Goal: Information Seeking & Learning: Learn about a topic

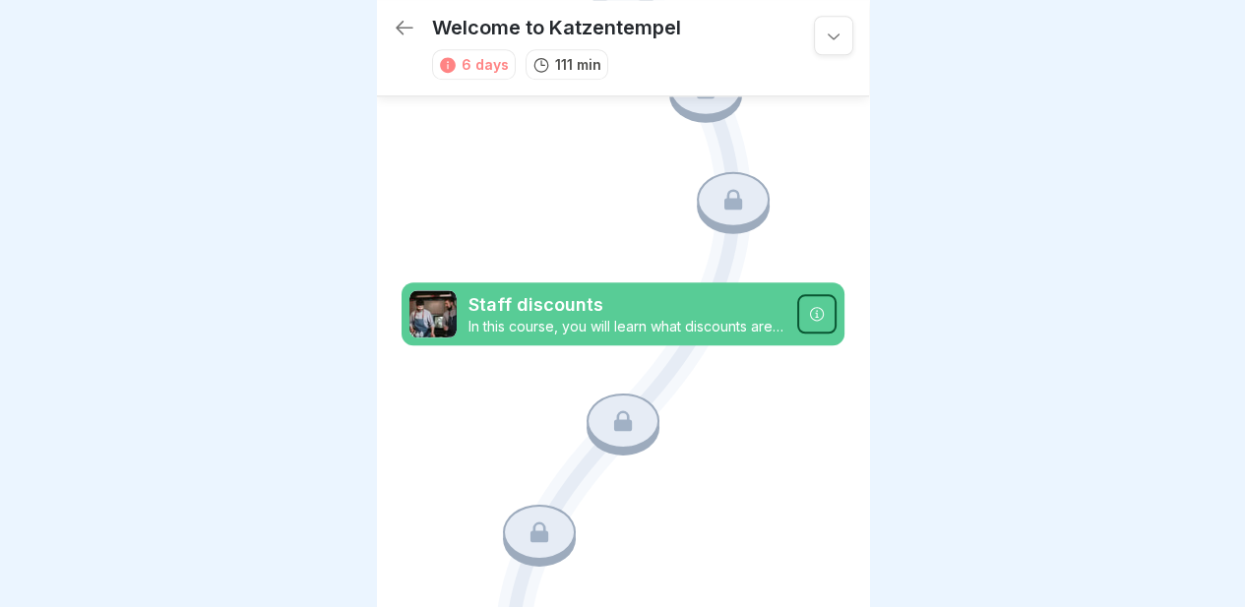
scroll to position [1031, 0]
click at [809, 305] on icon at bounding box center [817, 313] width 16 height 16
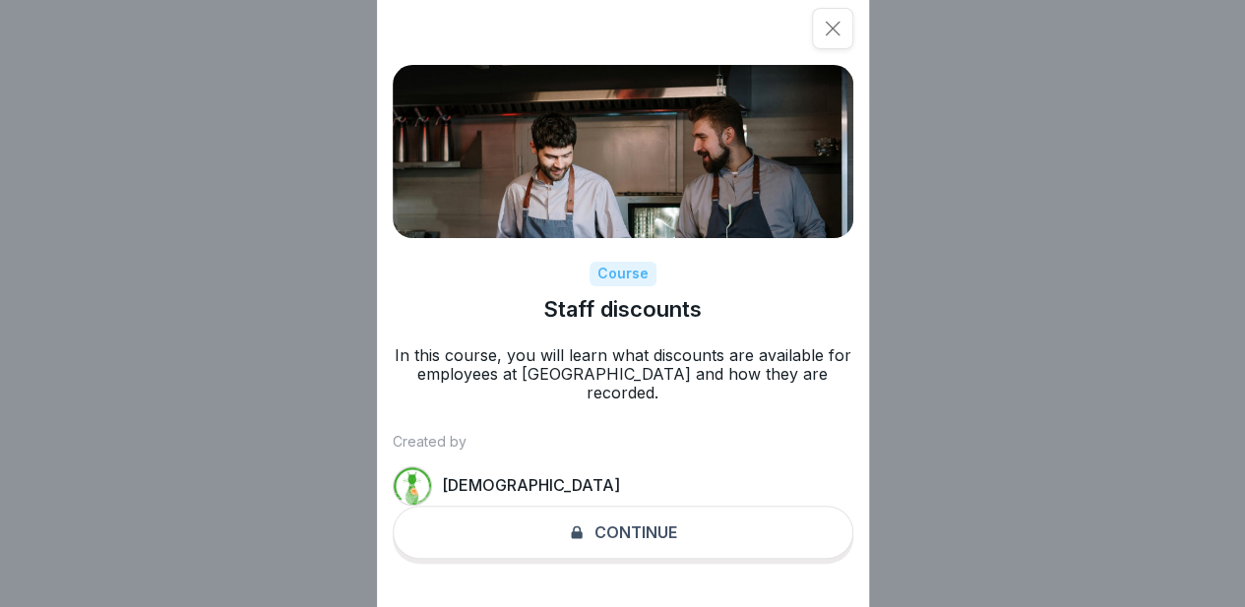
scroll to position [0, 0]
click at [628, 539] on div "Course Staff discounts In this course, you will learn what discounts are availa…" at bounding box center [623, 303] width 492 height 607
click at [842, 29] on icon at bounding box center [833, 29] width 20 height 20
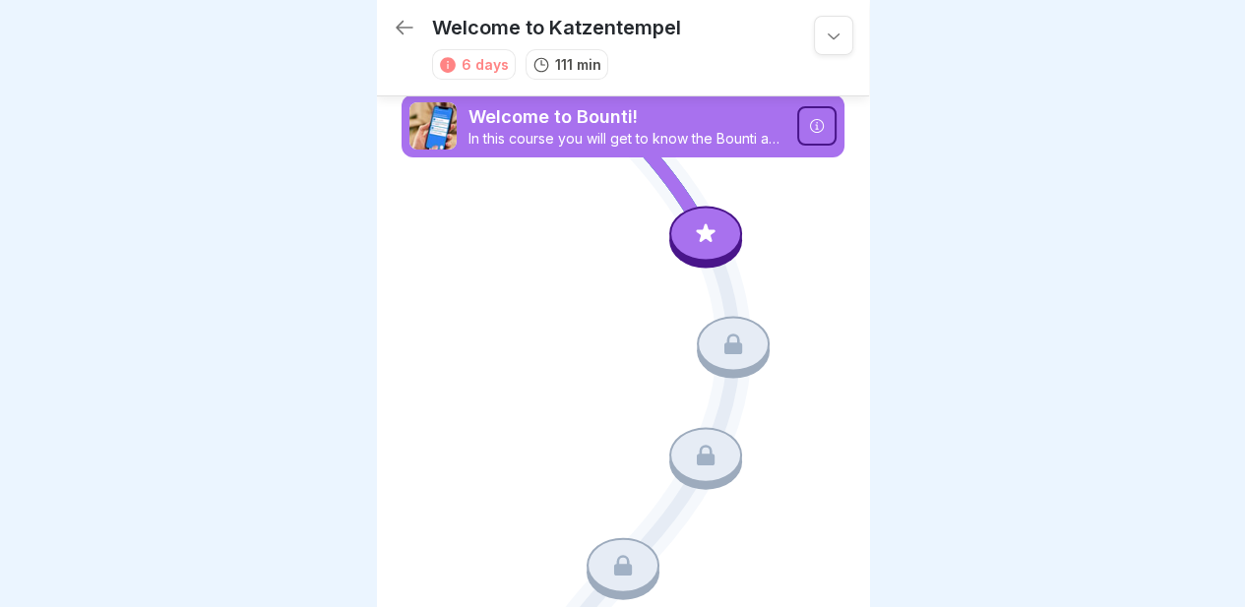
click at [697, 236] on icon at bounding box center [706, 233] width 26 height 26
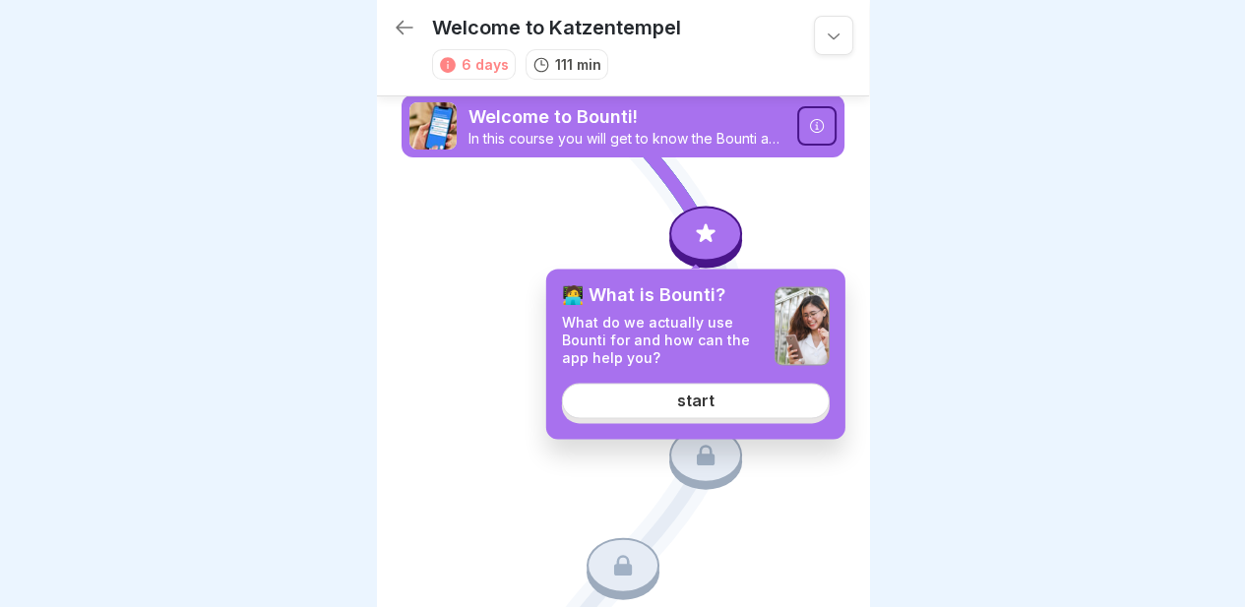
click at [677, 395] on link "start" at bounding box center [696, 400] width 268 height 35
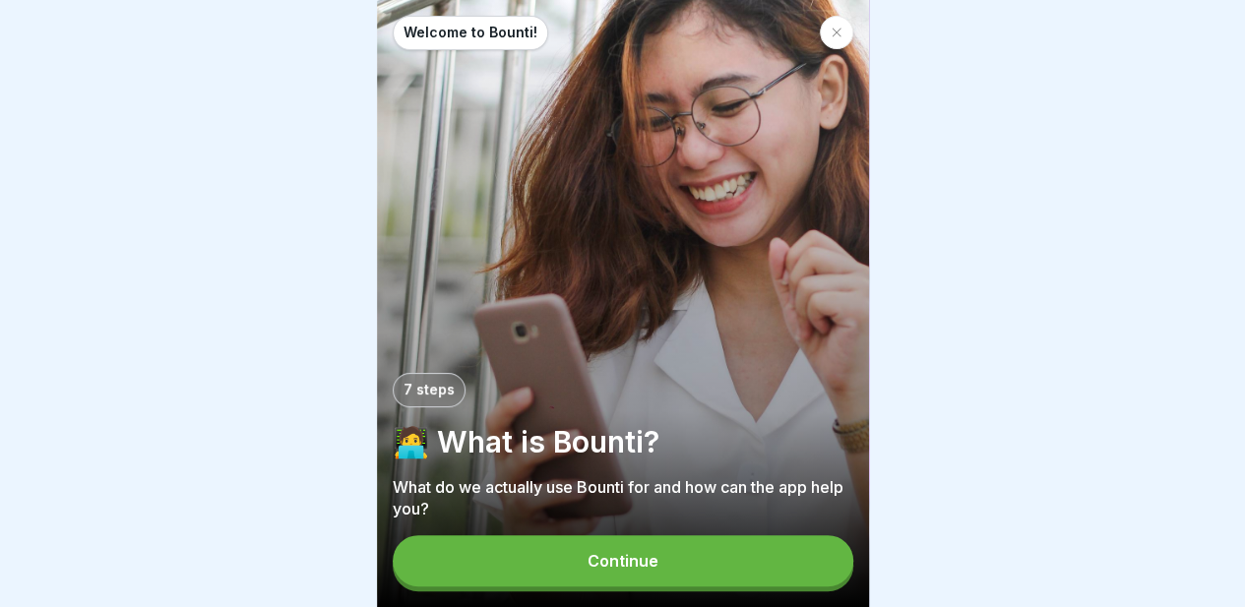
scroll to position [15, 0]
click at [603, 566] on font "Continue" at bounding box center [622, 561] width 71 height 20
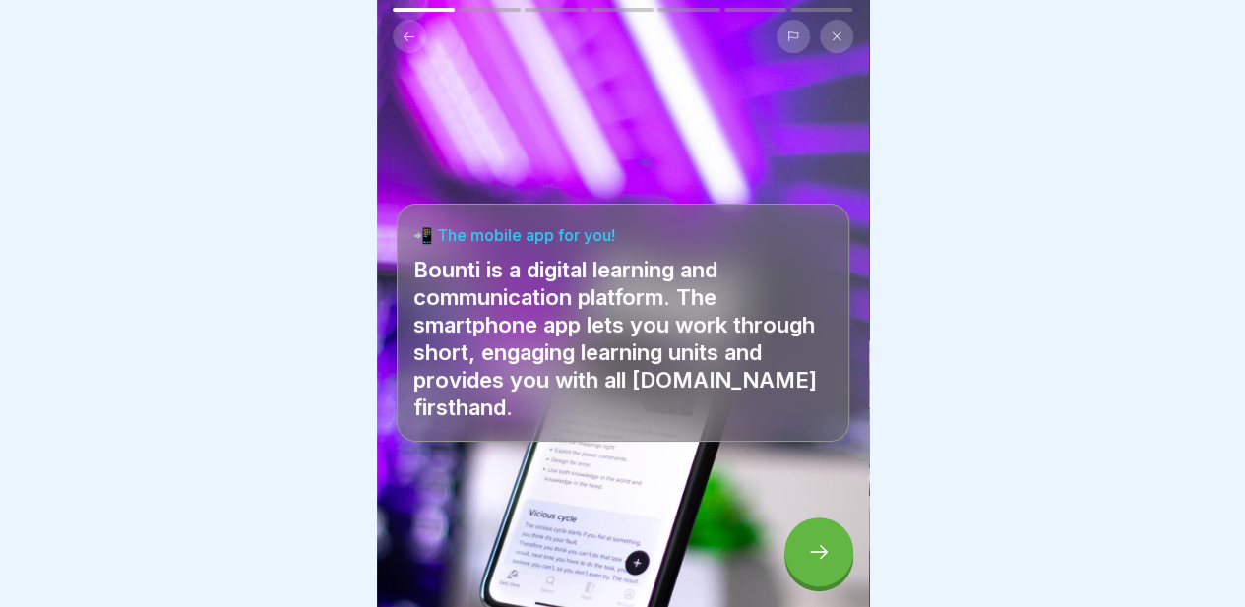
click at [811, 530] on div at bounding box center [818, 552] width 69 height 69
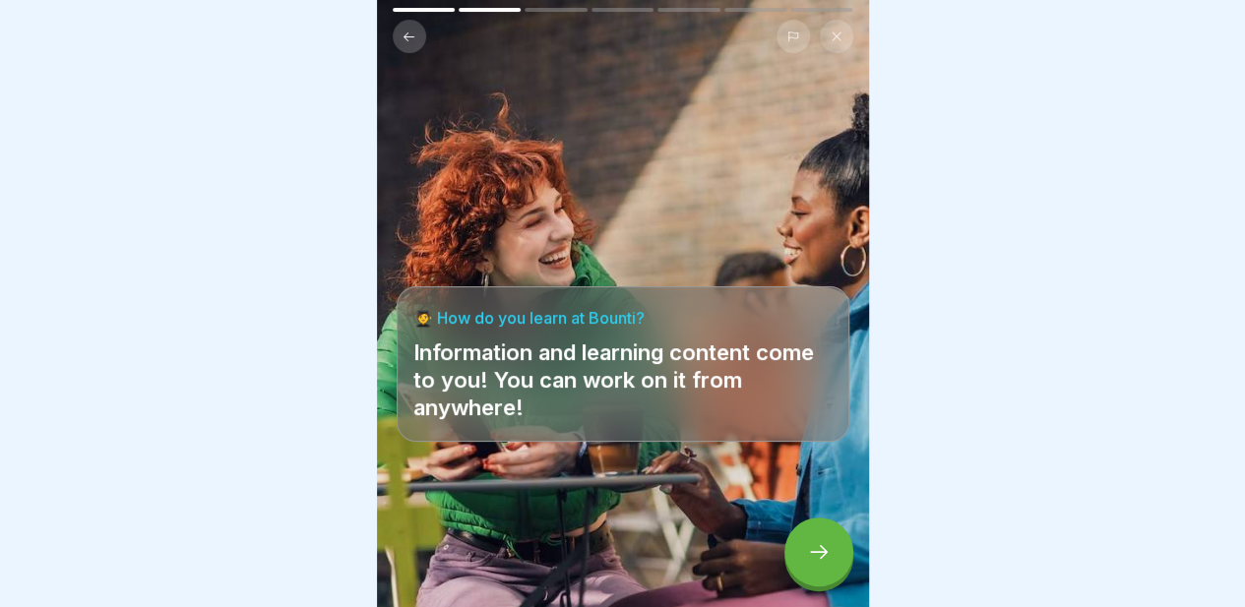
click at [818, 549] on icon at bounding box center [819, 552] width 24 height 24
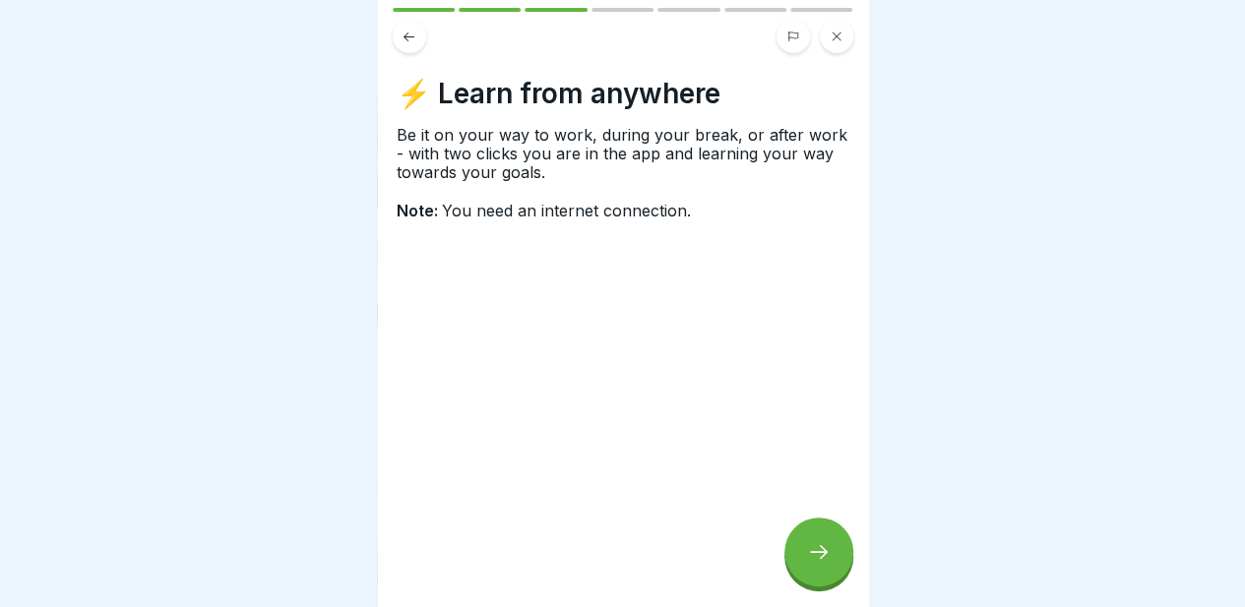
click at [802, 562] on div at bounding box center [818, 552] width 69 height 69
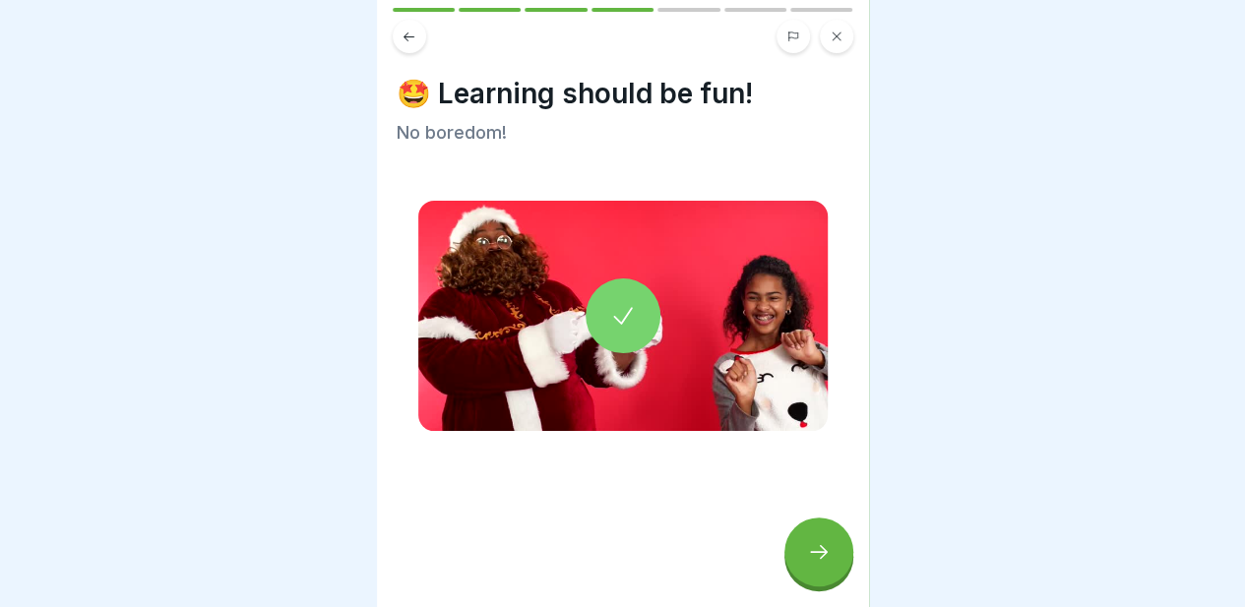
click at [821, 554] on icon at bounding box center [819, 552] width 24 height 24
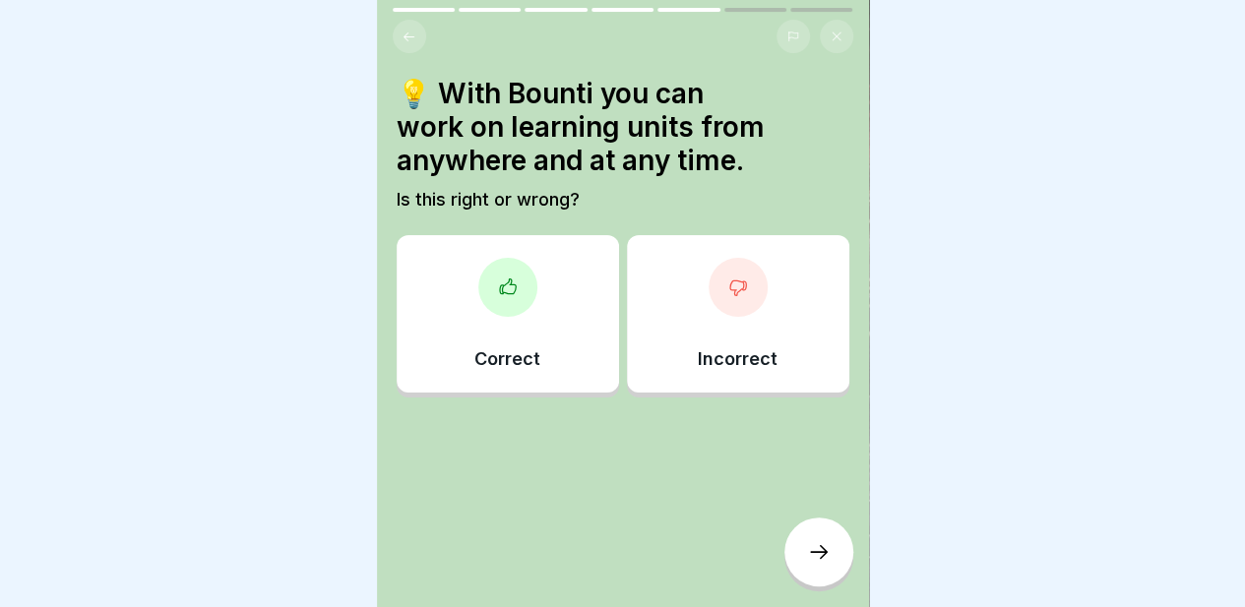
click at [549, 318] on div "Correct" at bounding box center [508, 313] width 222 height 157
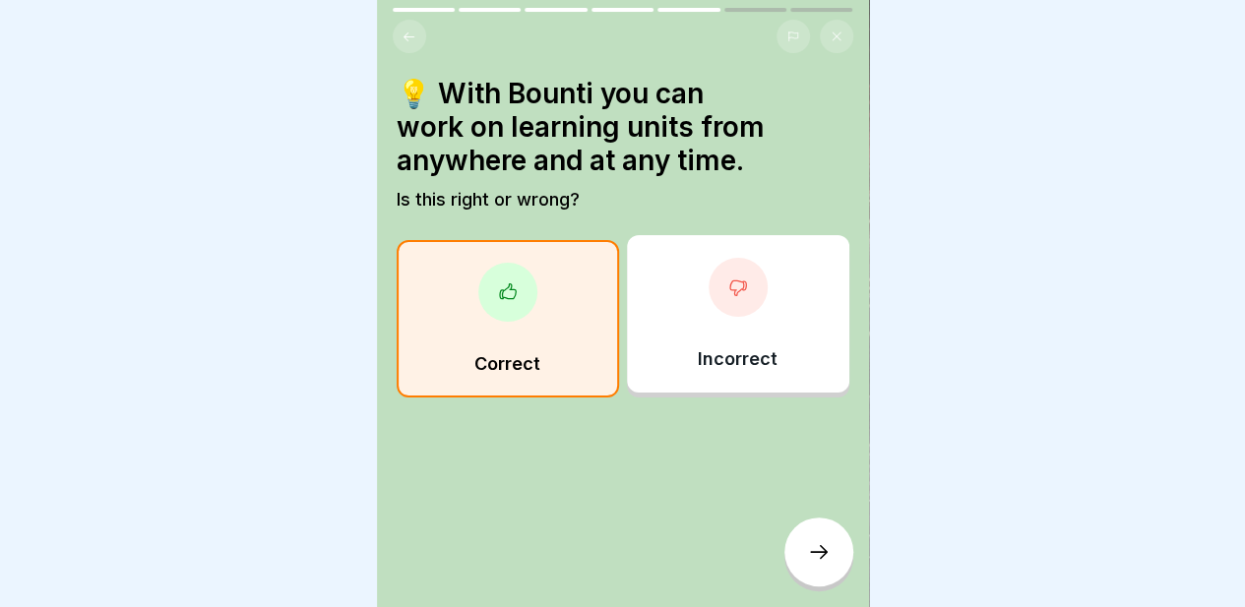
click at [809, 549] on icon at bounding box center [819, 552] width 24 height 24
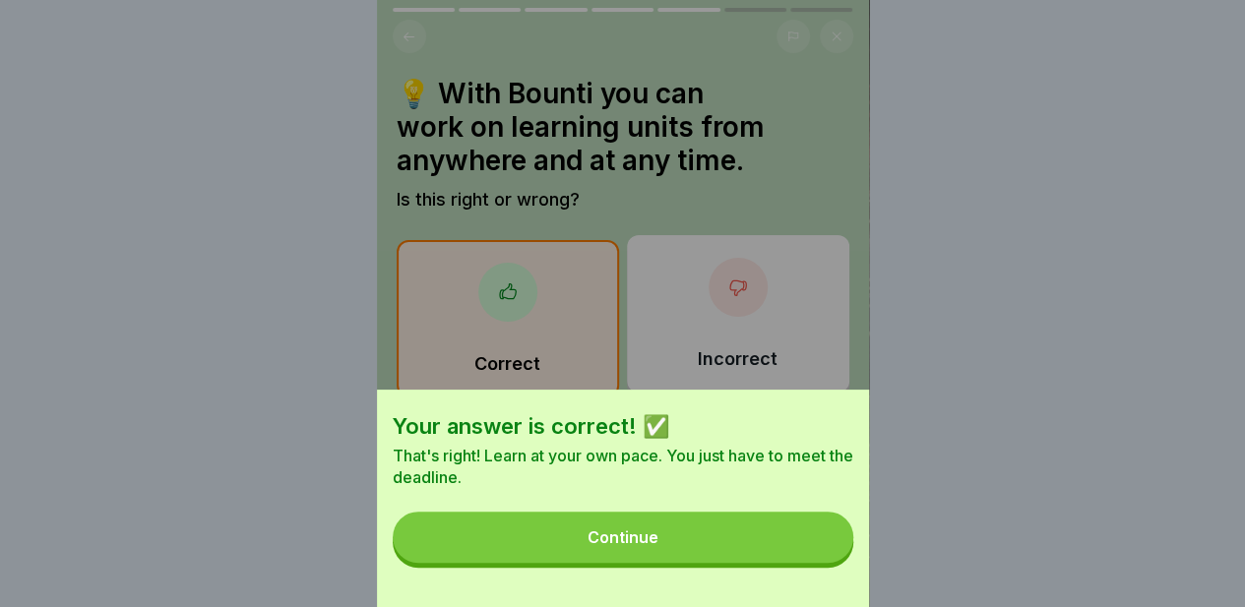
click at [658, 547] on font "Continue" at bounding box center [622, 537] width 71 height 20
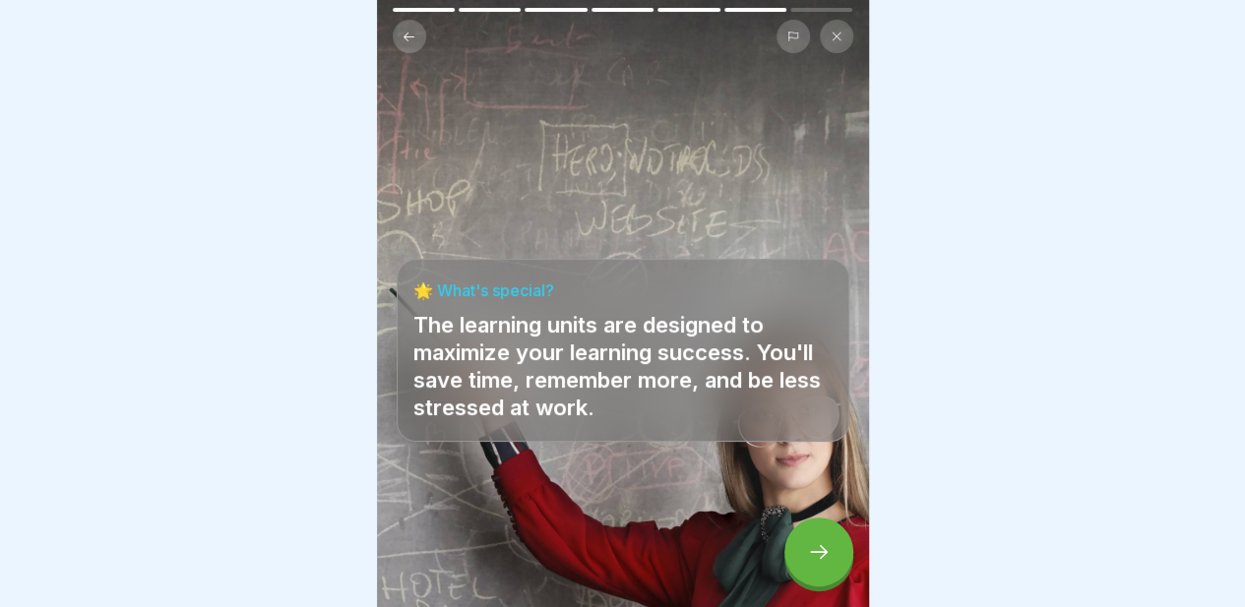
click at [812, 567] on div at bounding box center [818, 552] width 69 height 69
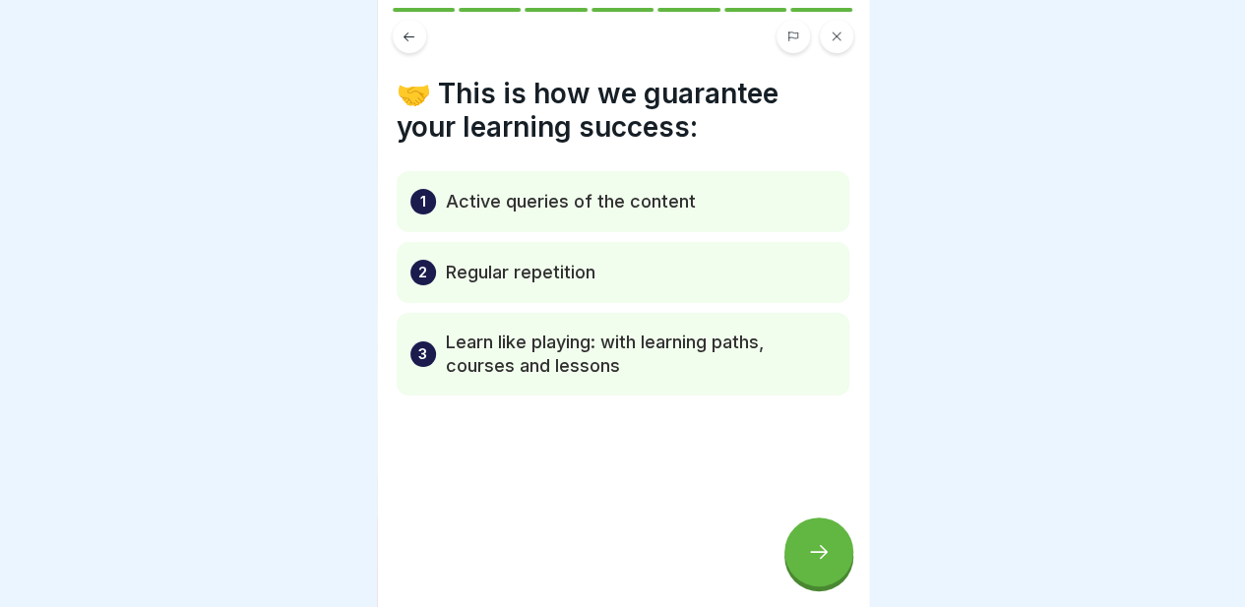
click at [812, 567] on div at bounding box center [818, 552] width 69 height 69
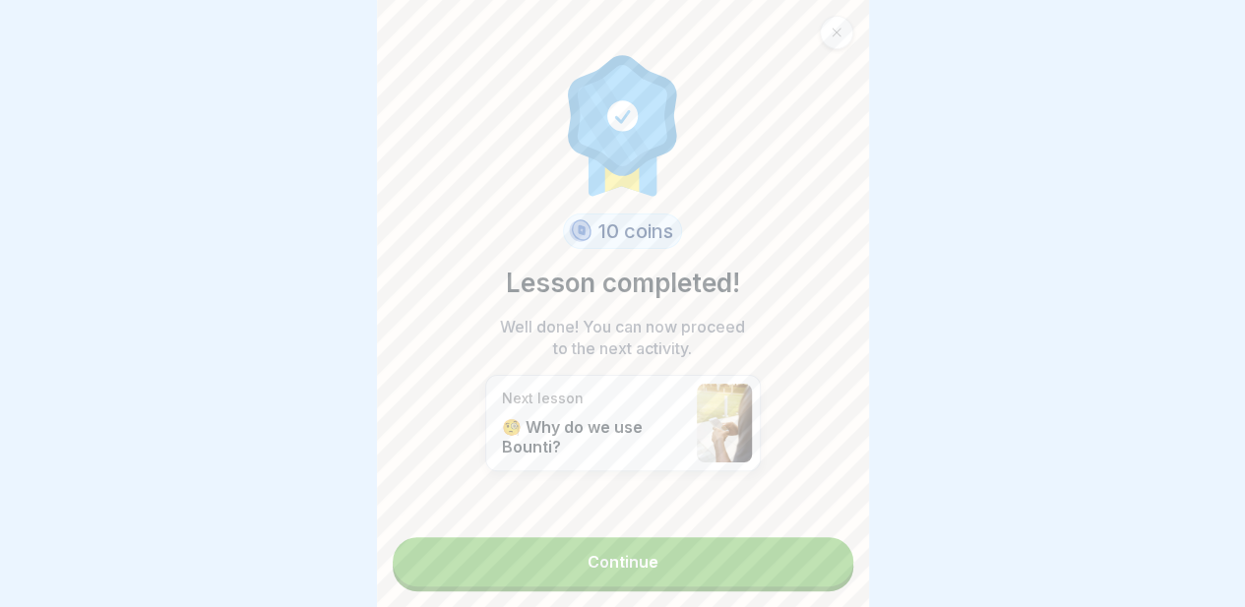
click at [687, 541] on link "Continue" at bounding box center [623, 561] width 460 height 49
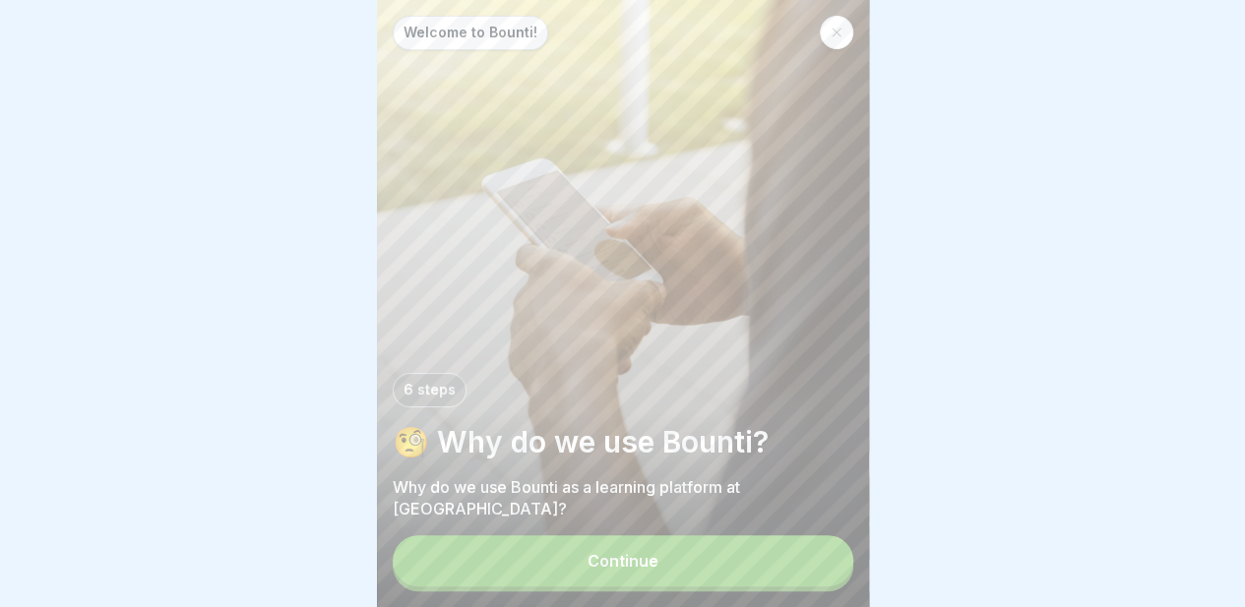
click at [636, 561] on font "Continue" at bounding box center [622, 561] width 71 height 20
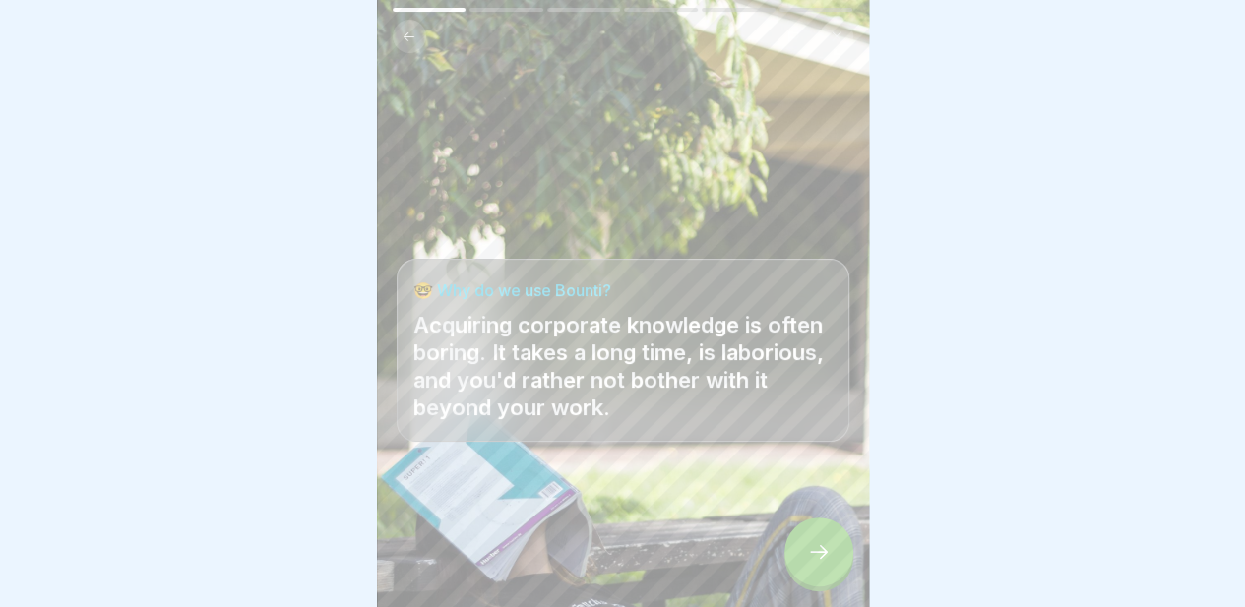
click at [811, 562] on icon at bounding box center [819, 552] width 24 height 24
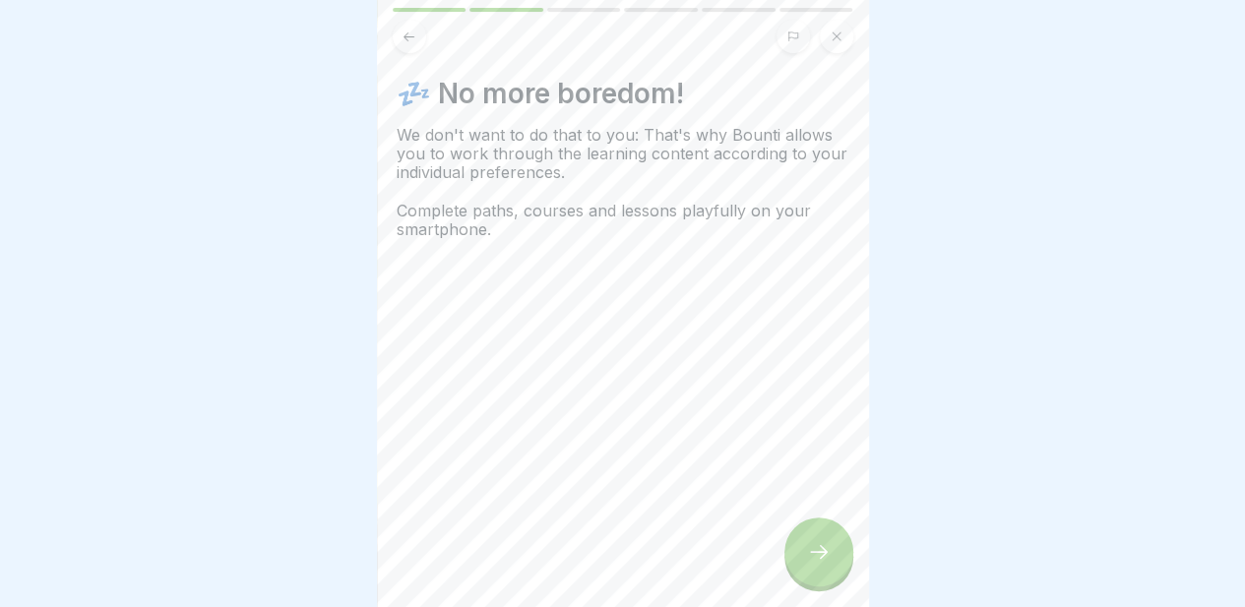
click at [811, 562] on icon at bounding box center [819, 552] width 24 height 24
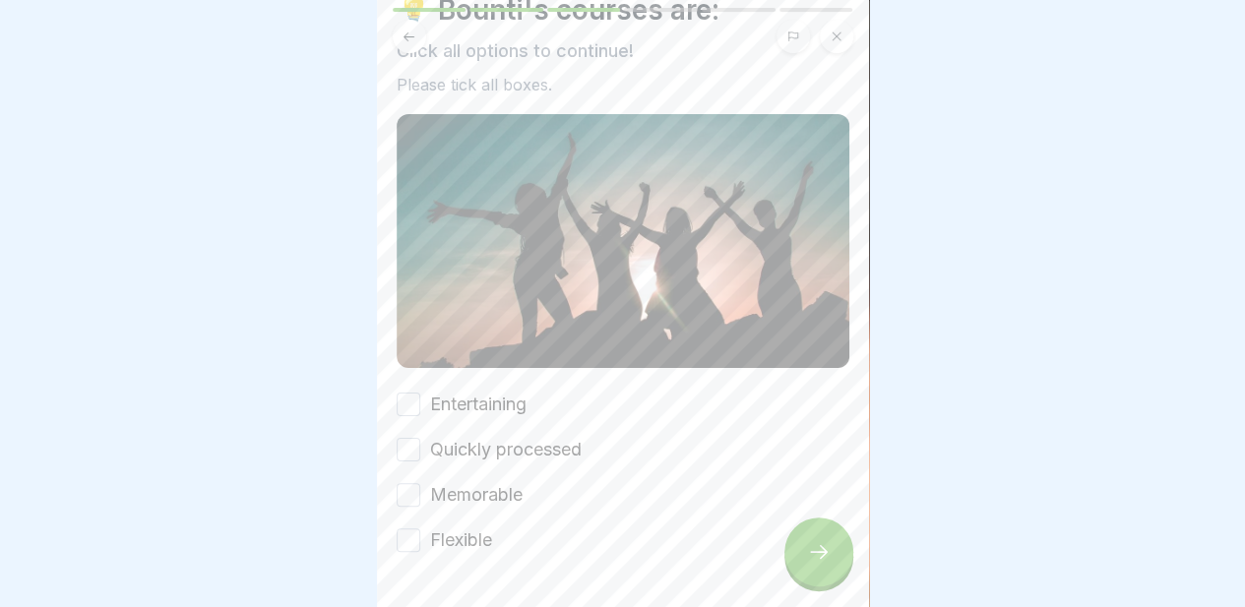
scroll to position [85, 0]
click at [401, 392] on button "Entertaining" at bounding box center [409, 404] width 24 height 24
click at [407, 437] on button "Quickly processed" at bounding box center [409, 449] width 24 height 24
click at [411, 482] on button "Memorable" at bounding box center [409, 494] width 24 height 24
click at [403, 527] on button "Flexible" at bounding box center [409, 539] width 24 height 24
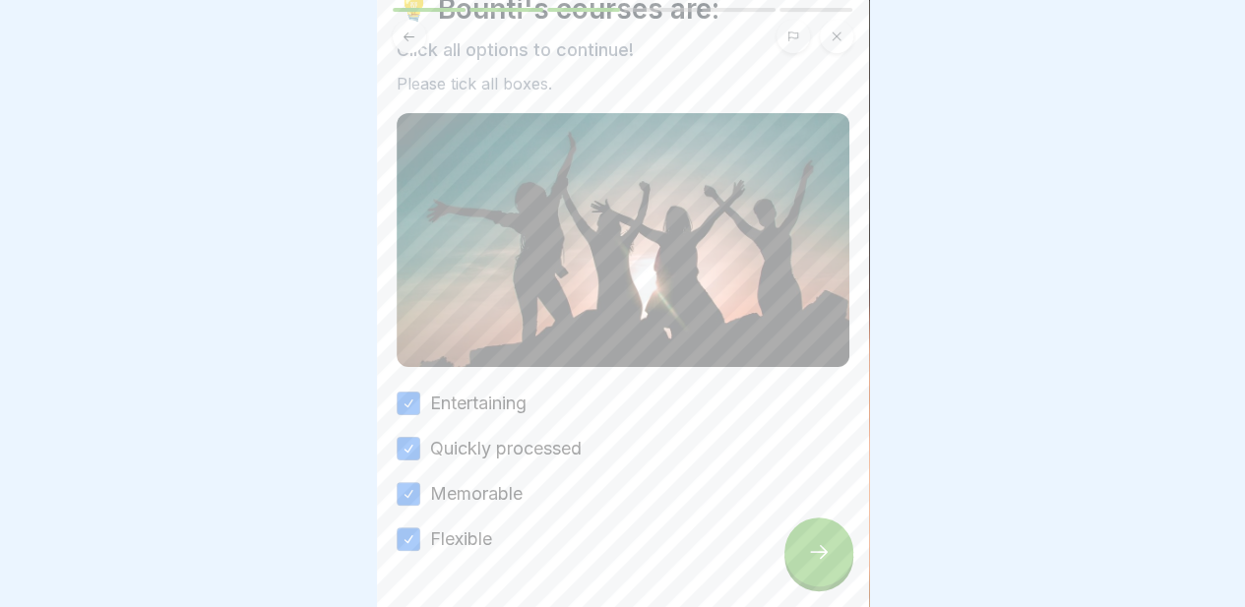
click at [816, 558] on icon at bounding box center [819, 552] width 24 height 24
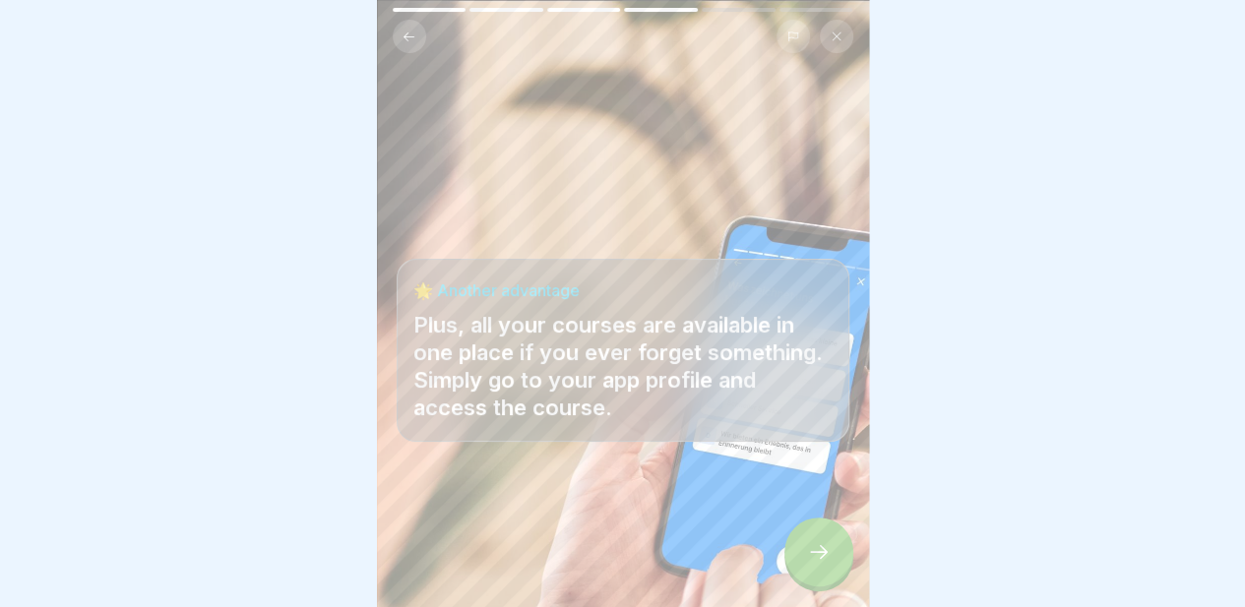
click at [815, 558] on icon at bounding box center [819, 552] width 24 height 24
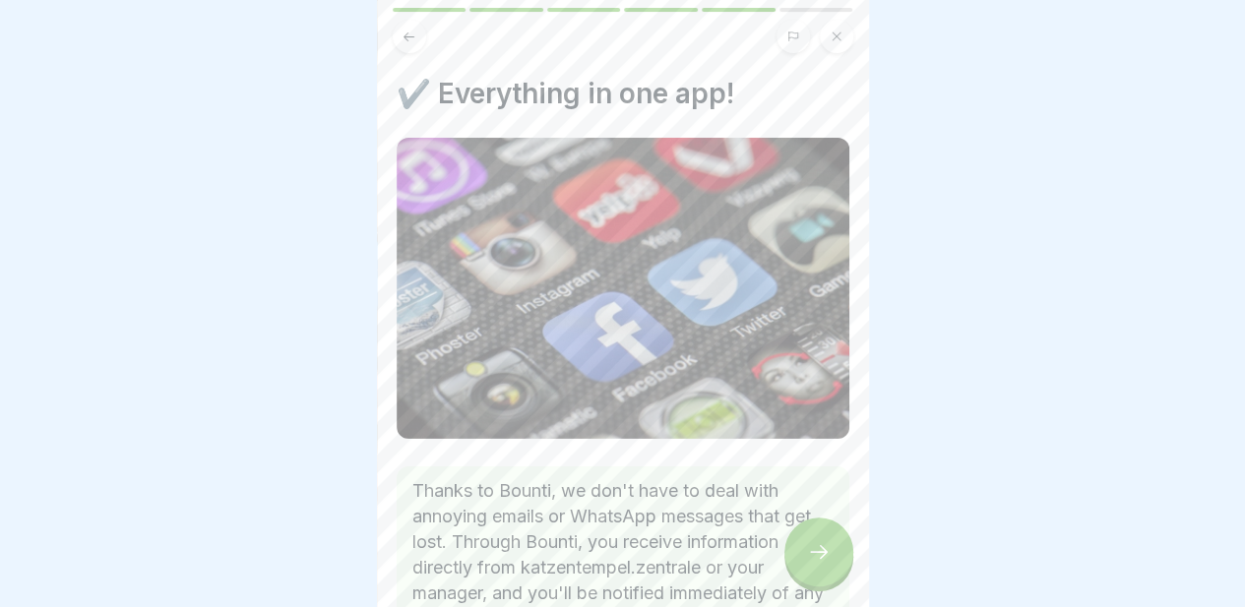
click at [815, 558] on icon at bounding box center [819, 552] width 24 height 24
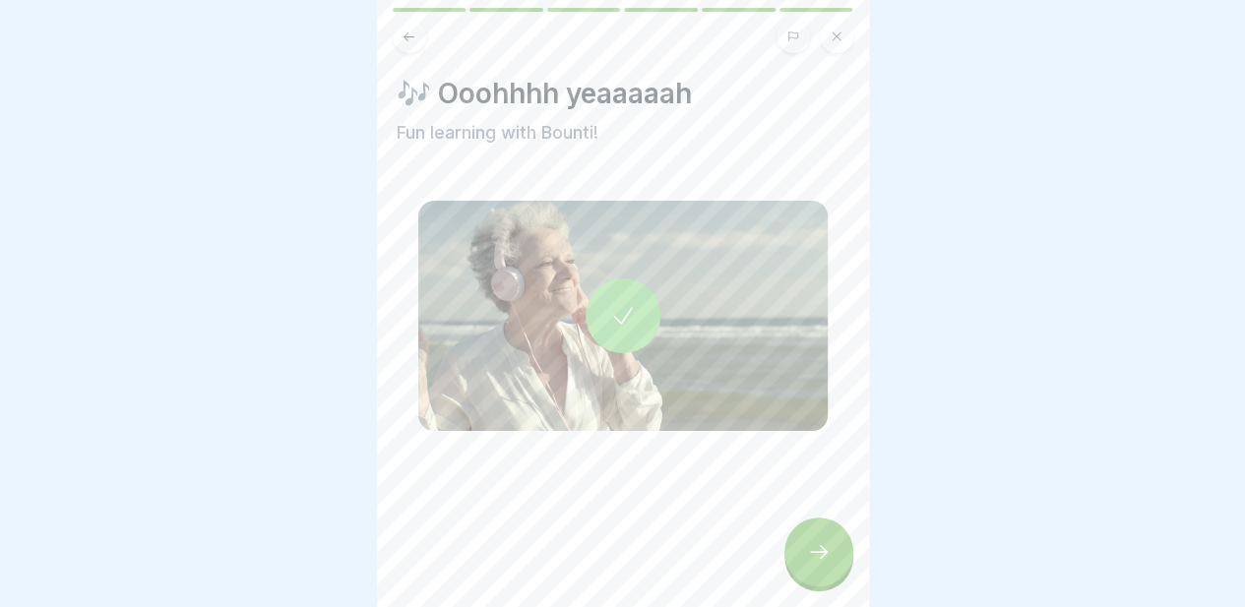
click at [815, 558] on icon at bounding box center [819, 552] width 24 height 24
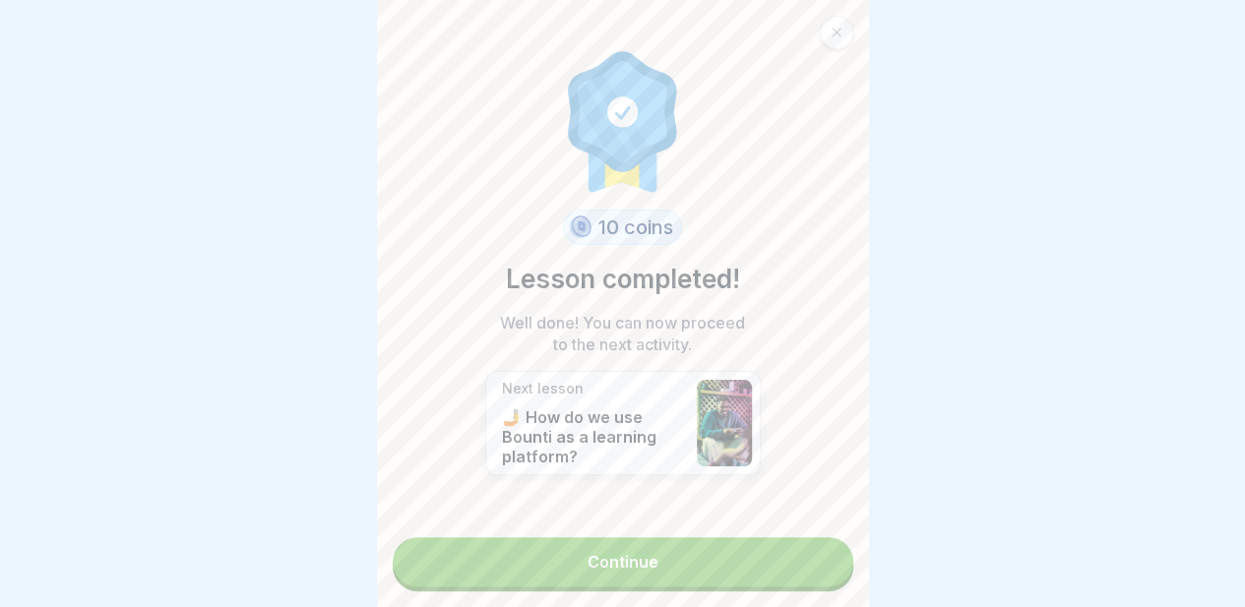
click at [673, 549] on link "Continue" at bounding box center [623, 561] width 460 height 49
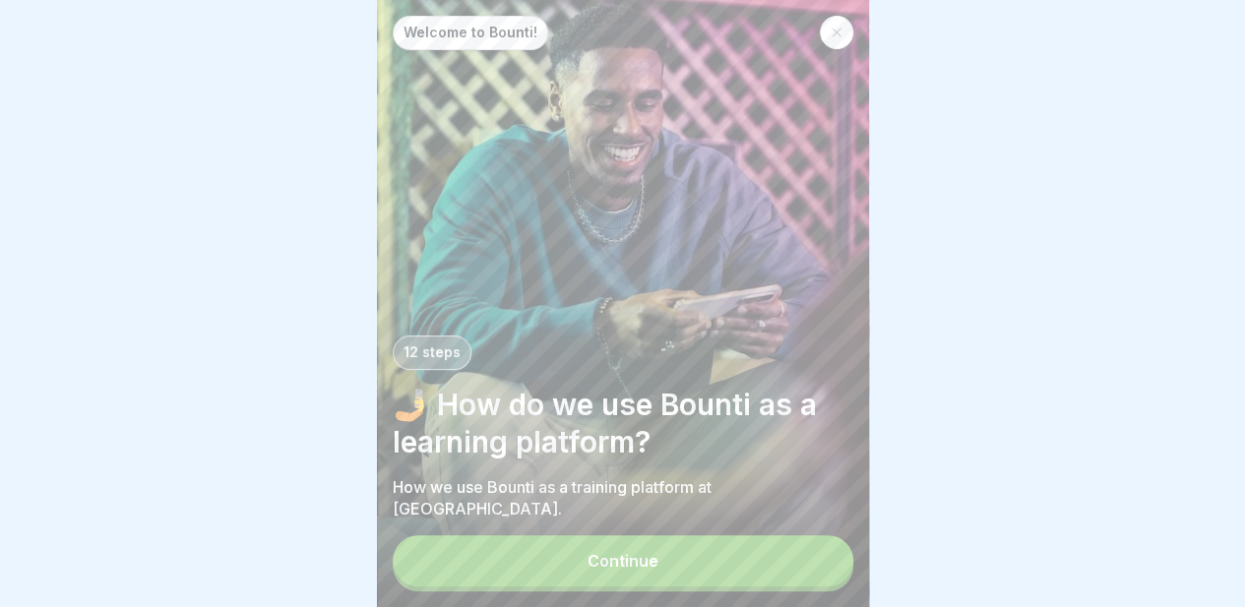
click at [656, 560] on font "Continue" at bounding box center [622, 561] width 71 height 20
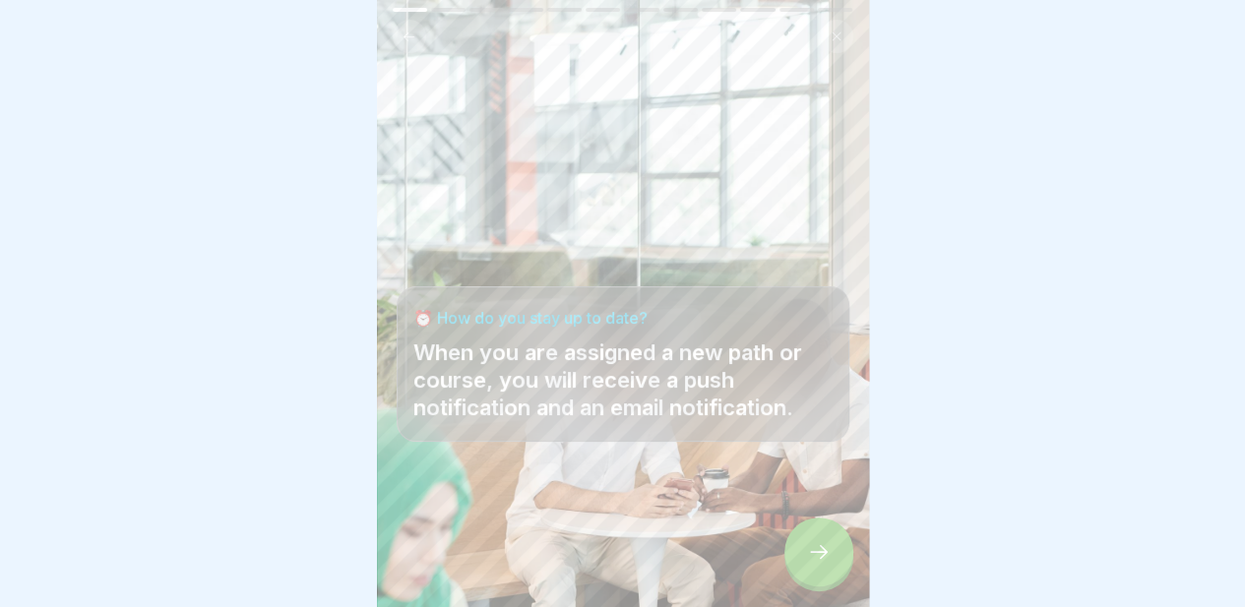
click at [791, 567] on div at bounding box center [818, 552] width 69 height 69
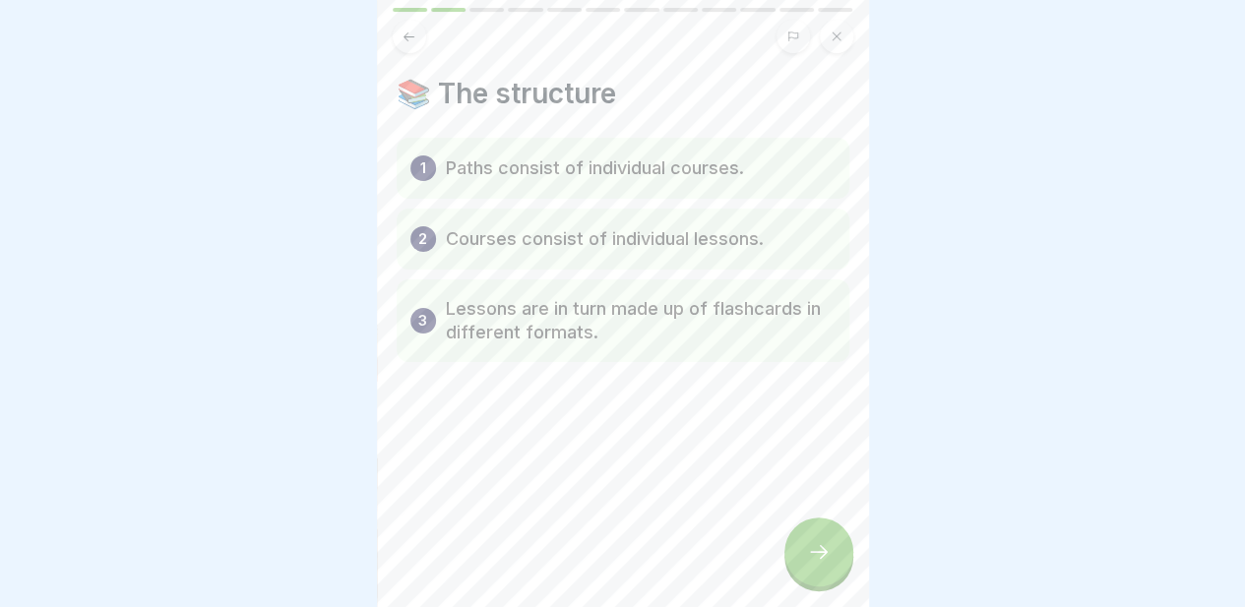
click at [791, 567] on div at bounding box center [818, 552] width 69 height 69
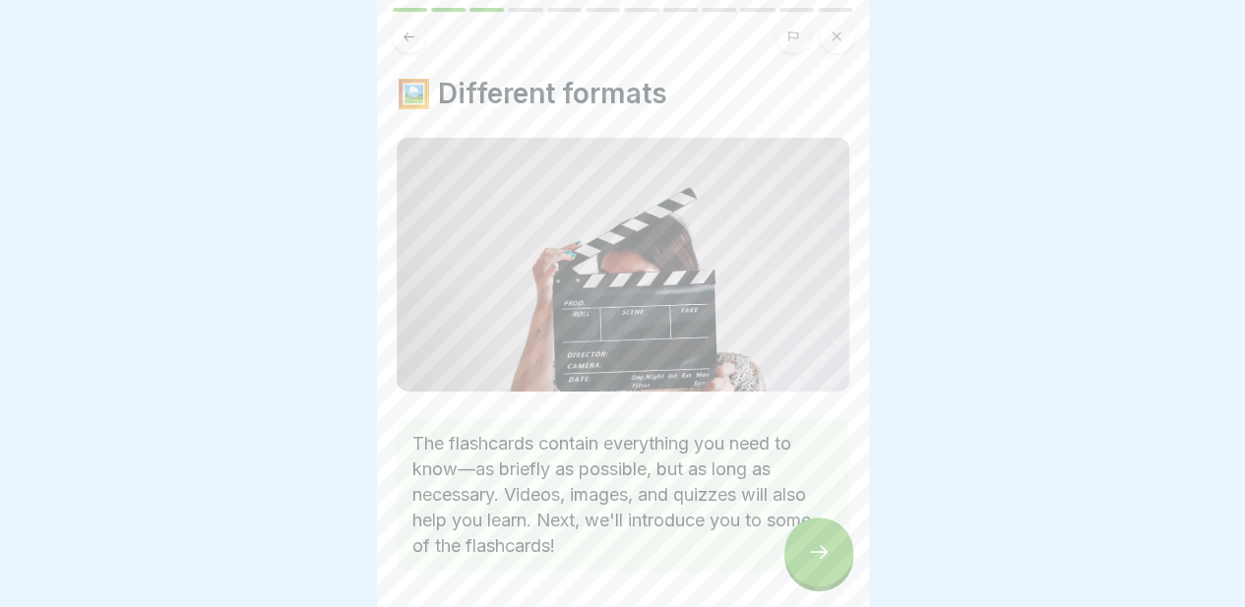
click at [791, 567] on div at bounding box center [818, 552] width 69 height 69
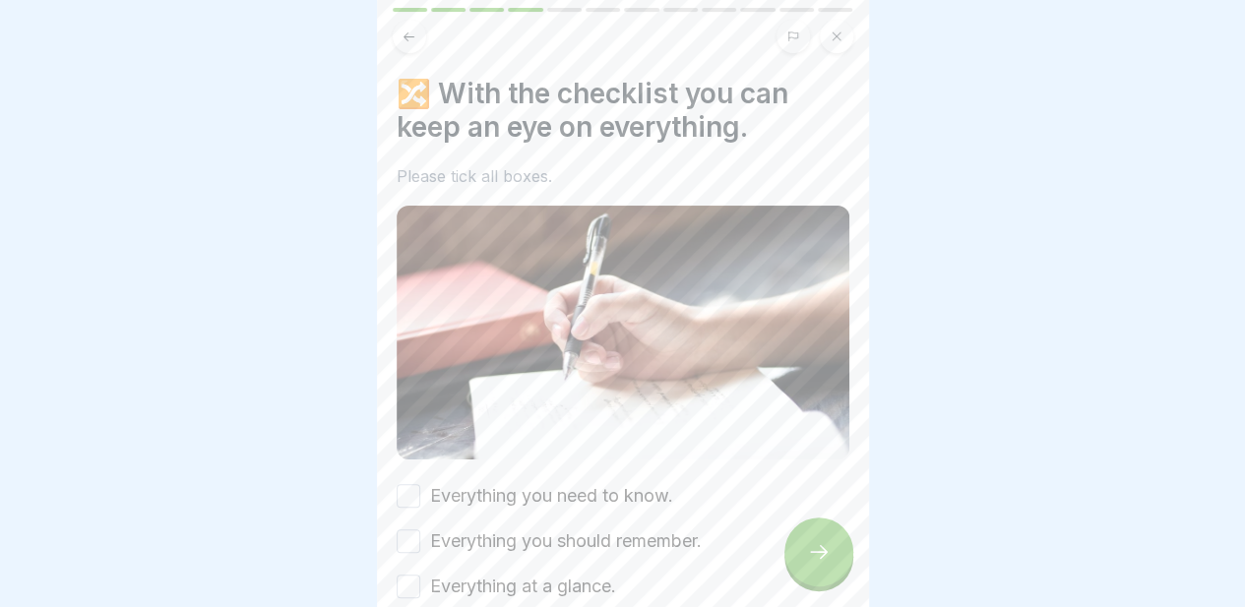
click at [791, 567] on div at bounding box center [818, 552] width 69 height 69
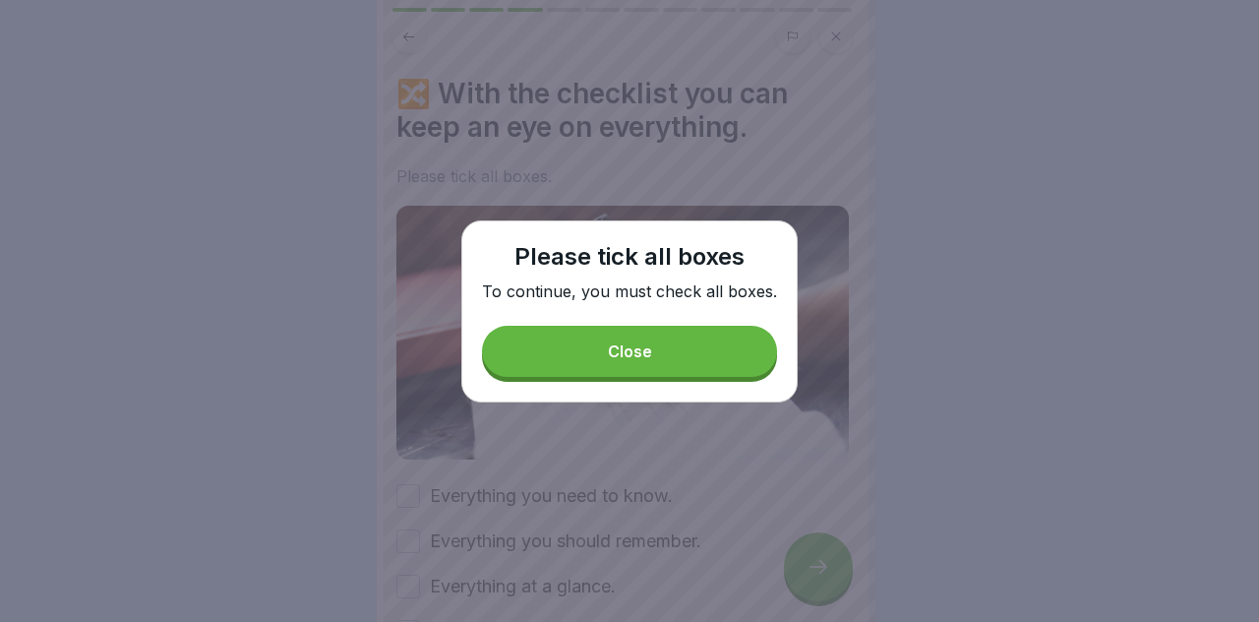
click at [618, 371] on button "Close" at bounding box center [629, 351] width 295 height 51
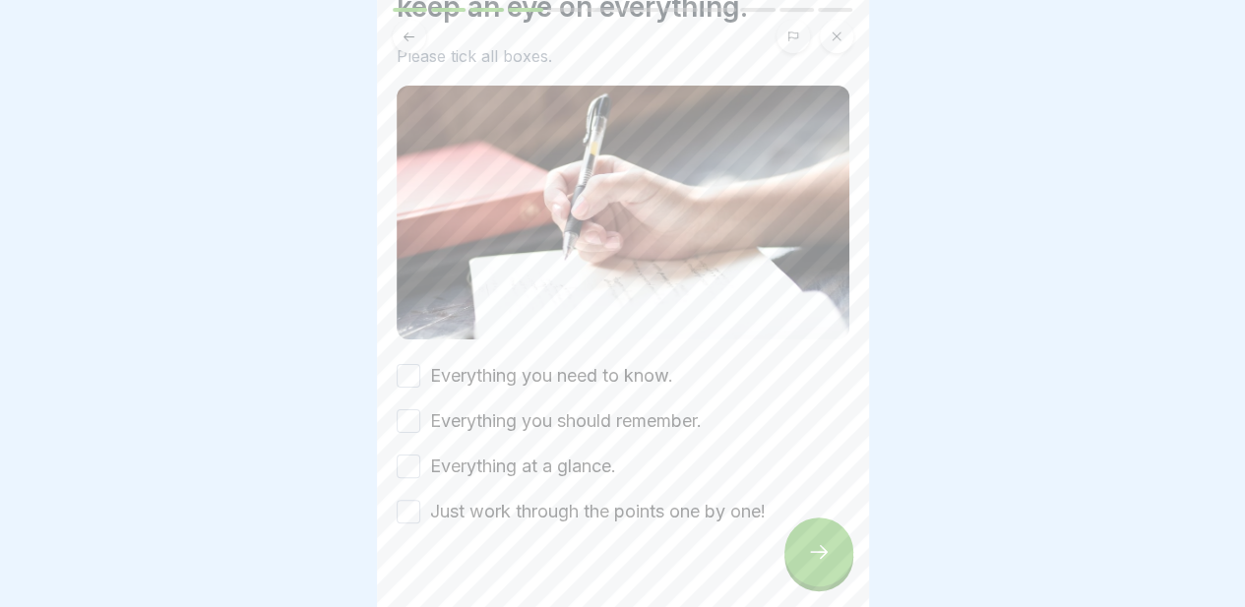
scroll to position [148, 0]
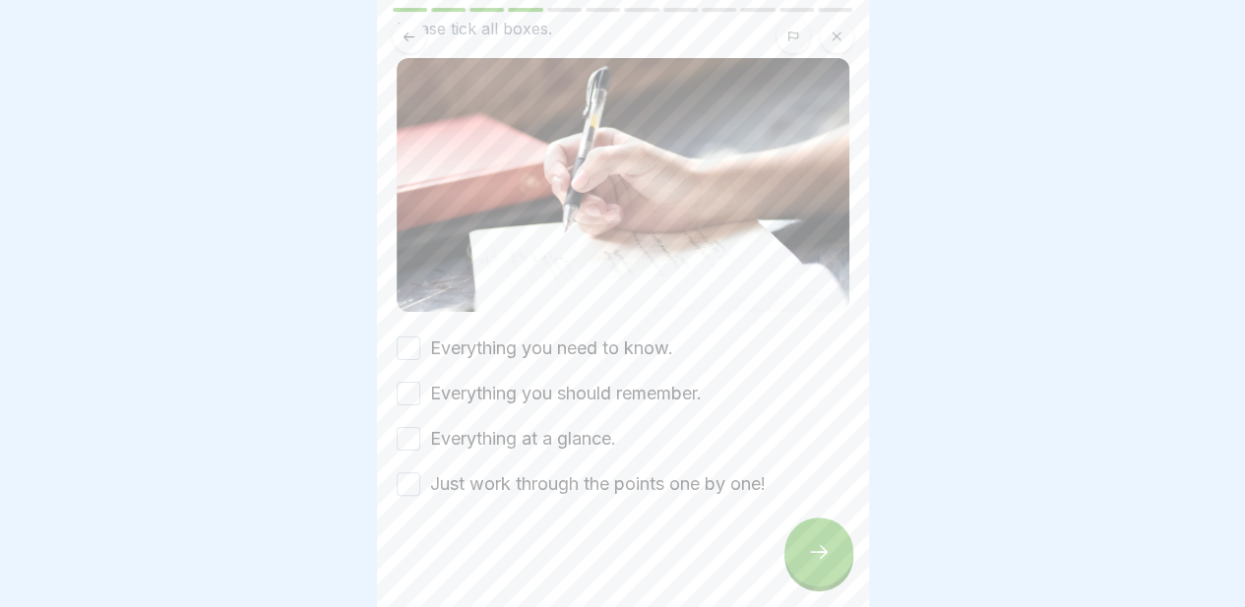
click at [401, 345] on button "Everything you need to know." at bounding box center [409, 349] width 24 height 24
click at [406, 382] on button "Everything you should remember." at bounding box center [409, 394] width 24 height 24
click at [411, 427] on button "Everything at a glance." at bounding box center [409, 439] width 24 height 24
click at [412, 479] on button "Just work through the points one by one!" at bounding box center [409, 484] width 24 height 24
click at [815, 580] on div at bounding box center [818, 552] width 69 height 69
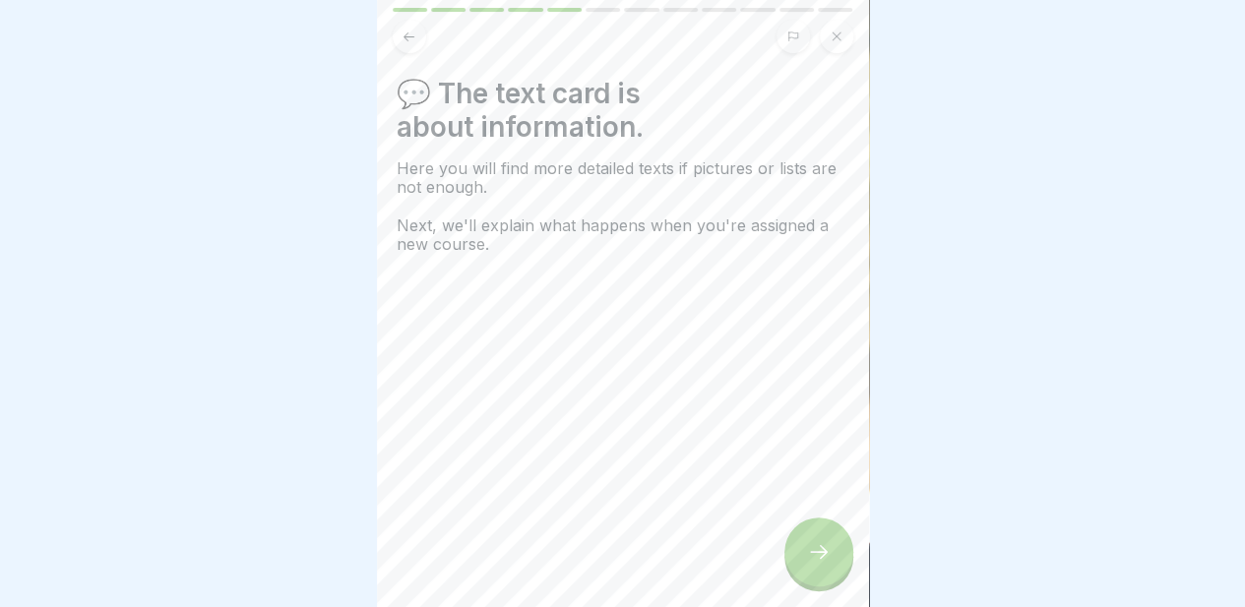
click at [819, 564] on icon at bounding box center [819, 552] width 24 height 24
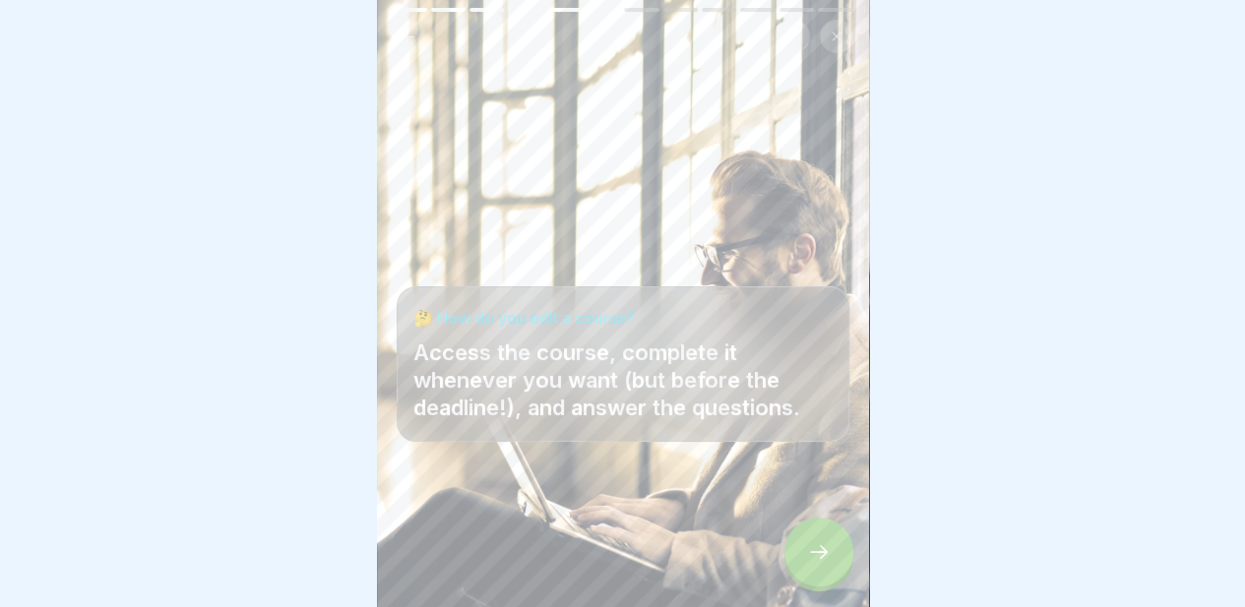
click at [819, 564] on icon at bounding box center [819, 552] width 24 height 24
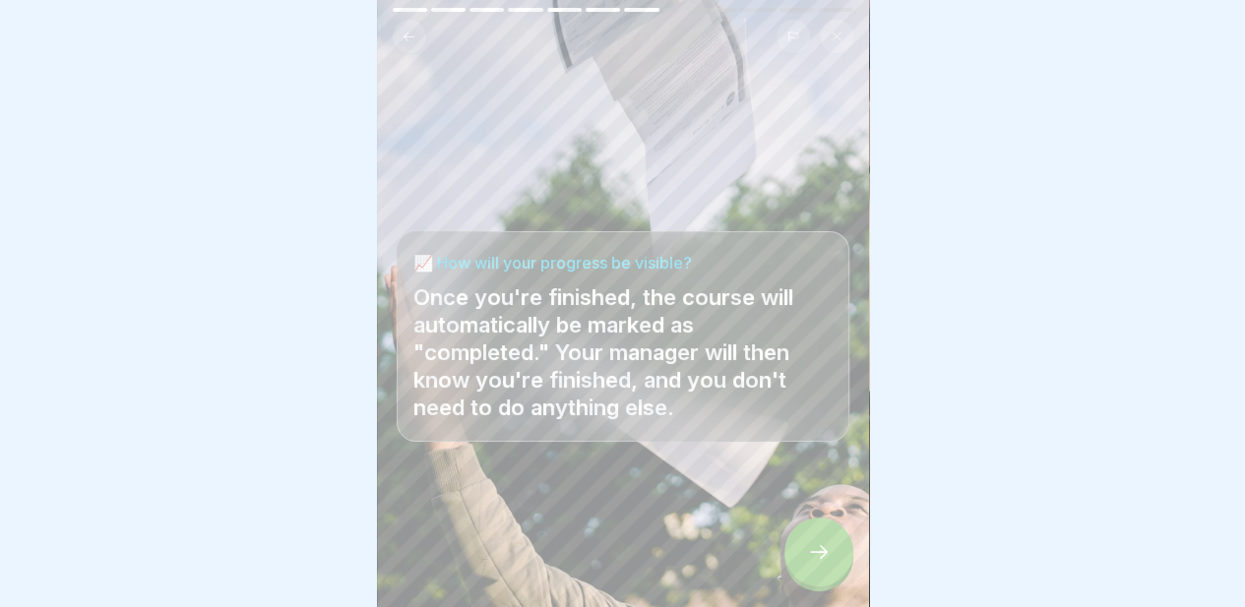
click at [819, 564] on icon at bounding box center [819, 552] width 24 height 24
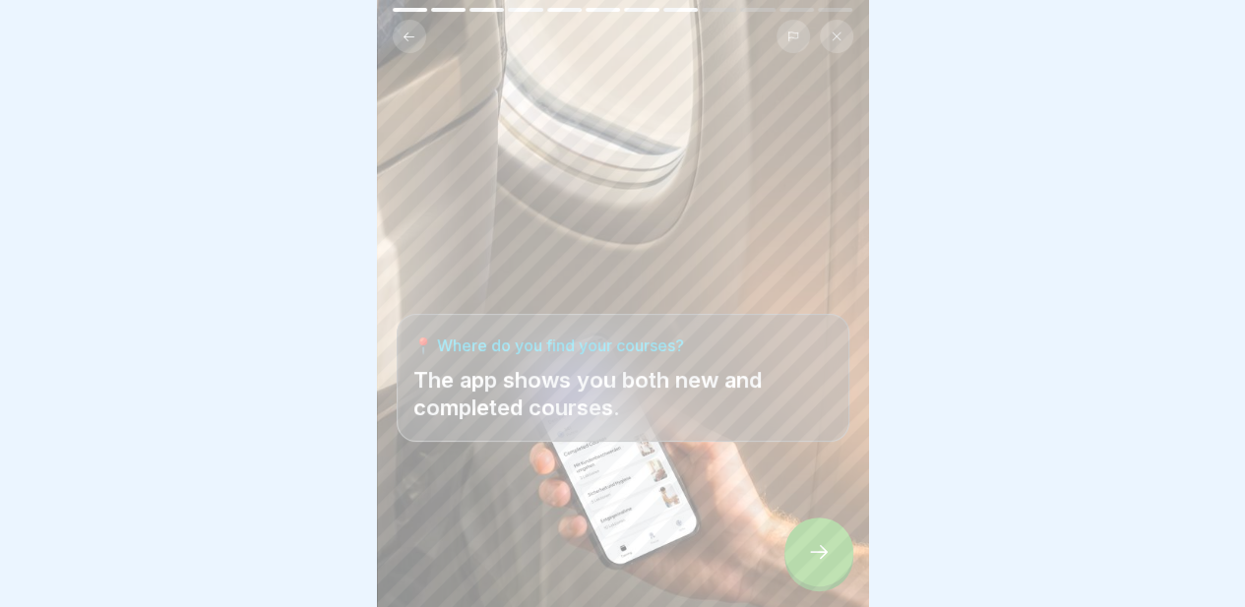
click at [819, 564] on icon at bounding box center [819, 552] width 24 height 24
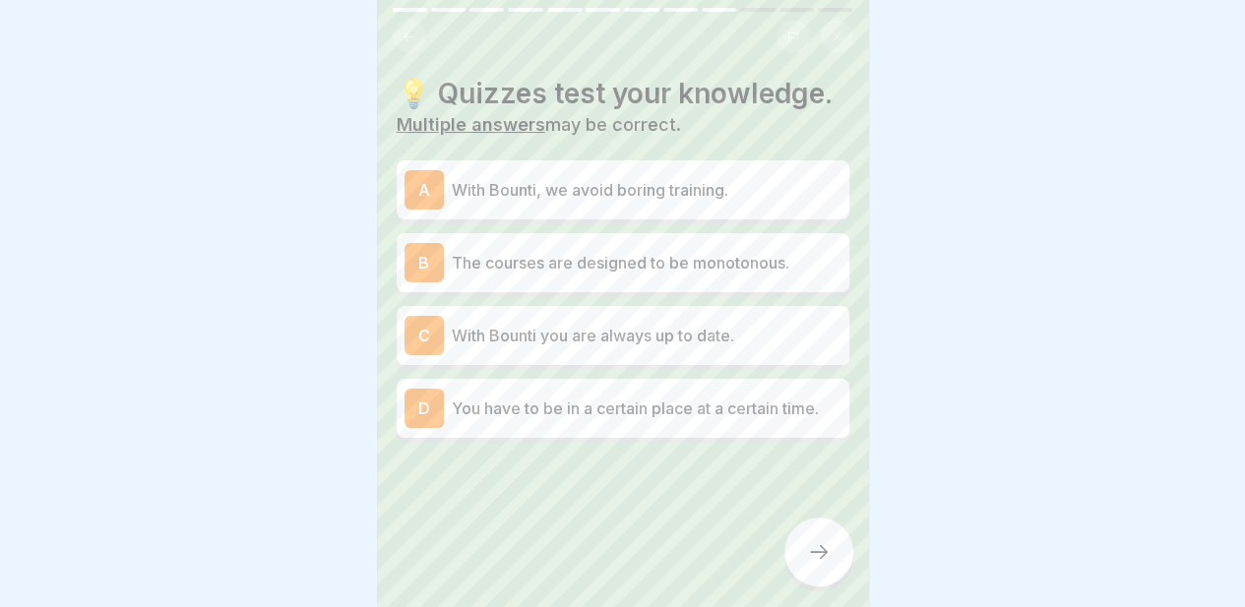
click at [665, 200] on font "With Bounti, we avoid boring training." at bounding box center [590, 190] width 276 height 20
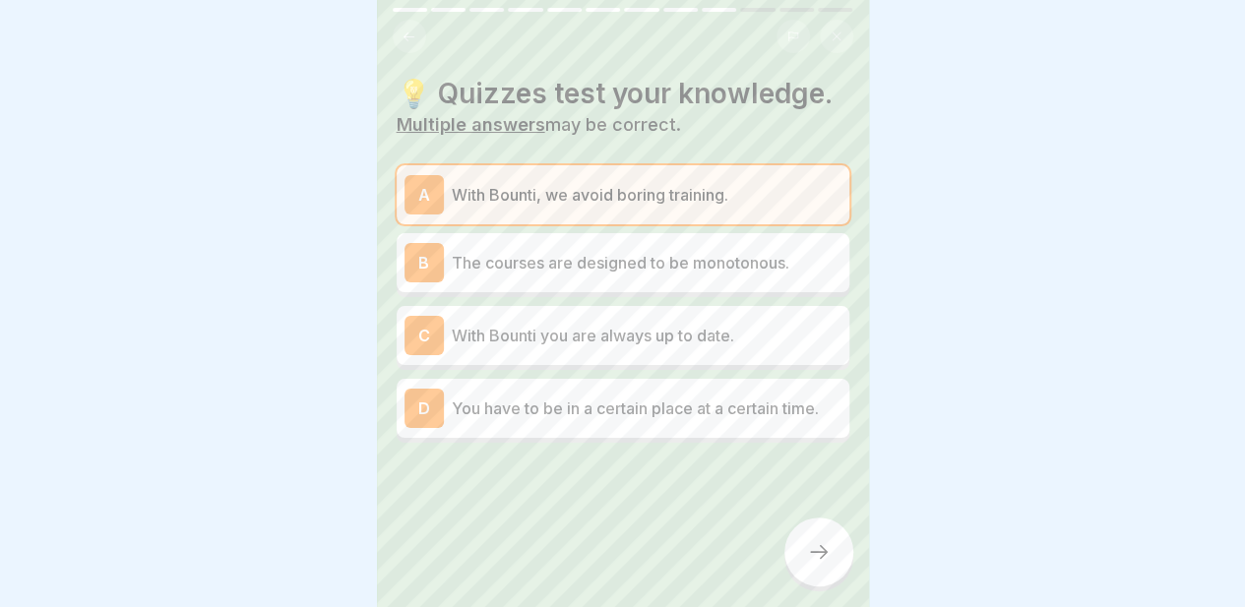
click at [682, 345] on font "With Bounti you are always up to date." at bounding box center [593, 336] width 282 height 20
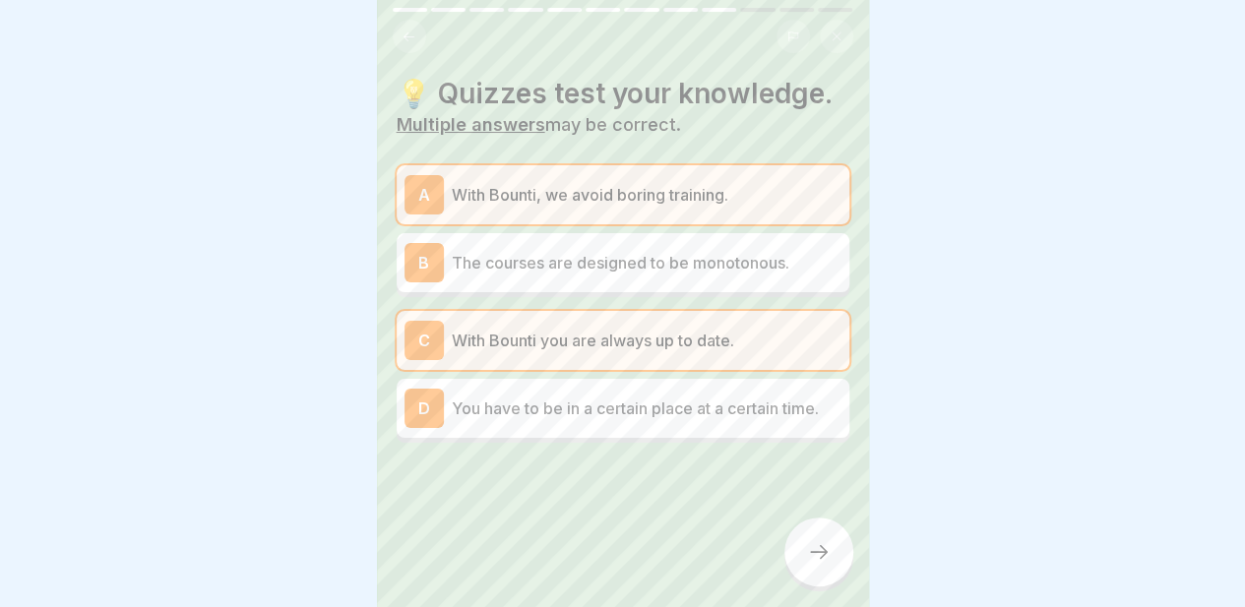
click at [799, 544] on div at bounding box center [818, 552] width 69 height 69
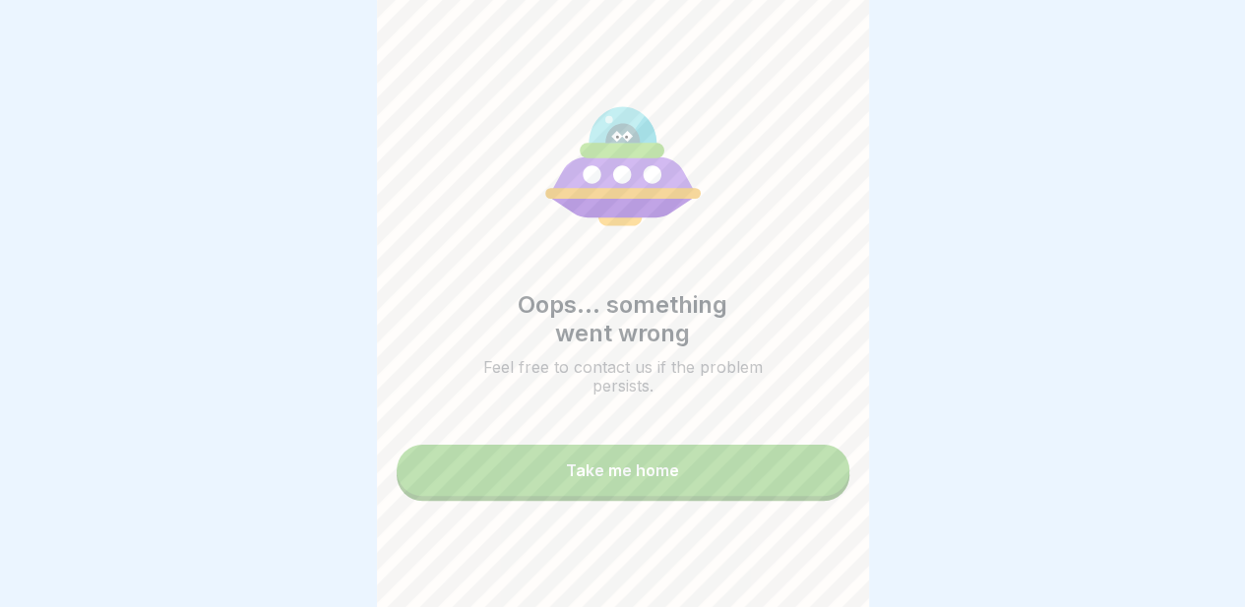
click at [661, 479] on div "Take me home" at bounding box center [622, 470] width 113 height 18
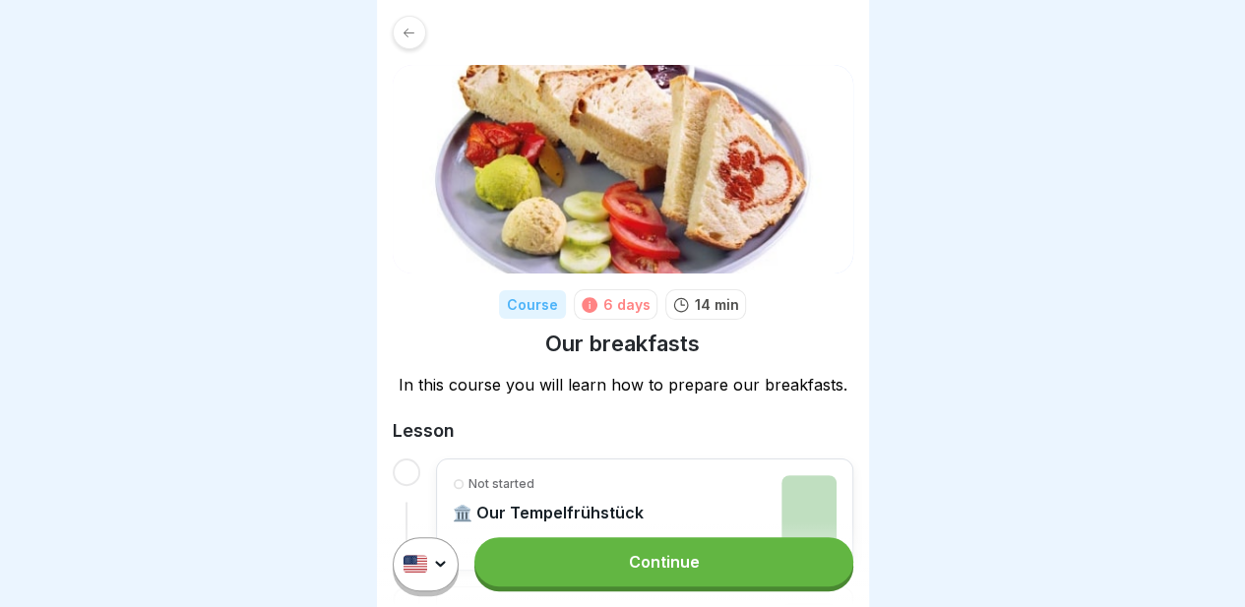
click at [657, 556] on link "Continue" at bounding box center [663, 561] width 378 height 49
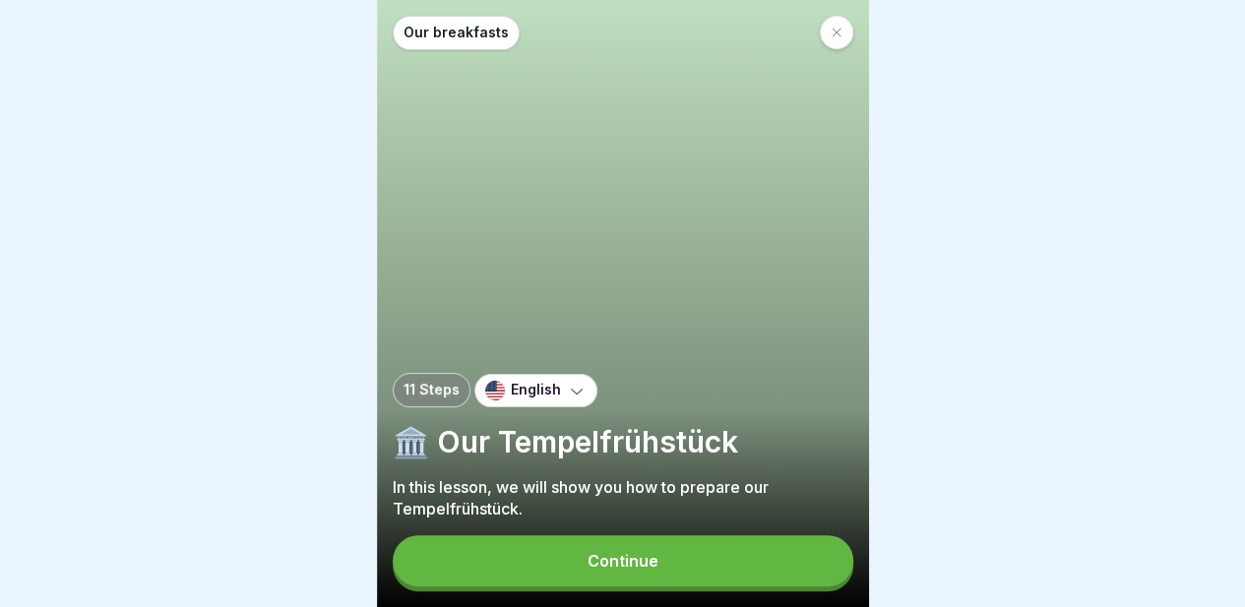
scroll to position [15, 0]
click at [610, 559] on div "Continue" at bounding box center [622, 561] width 71 height 18
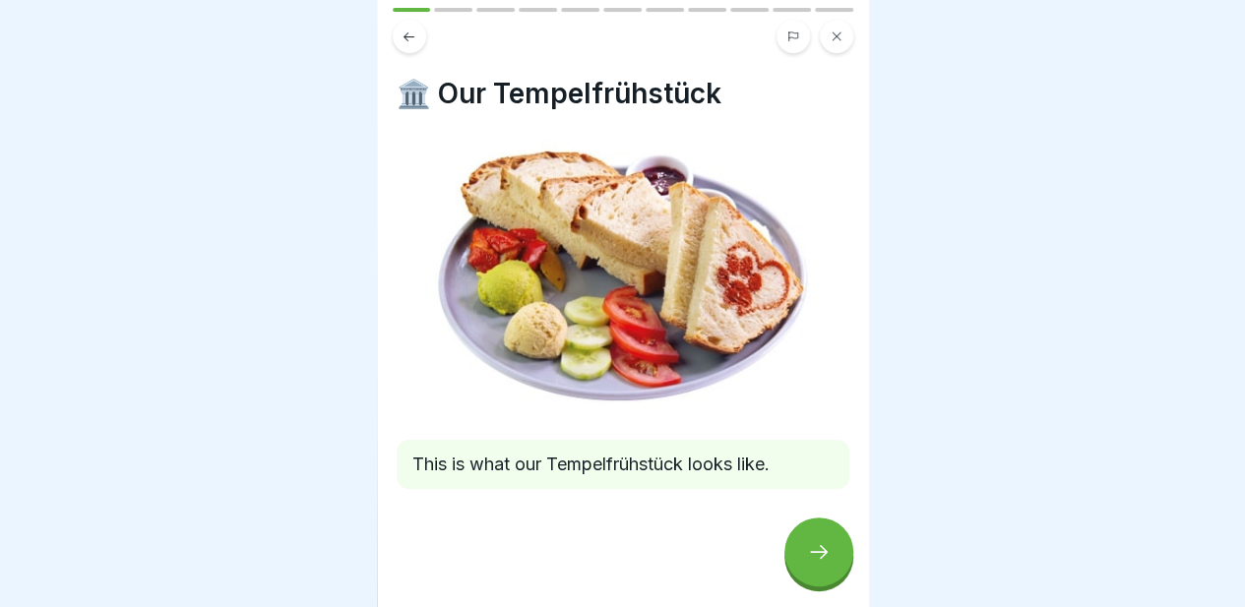
click at [819, 532] on div at bounding box center [818, 552] width 69 height 69
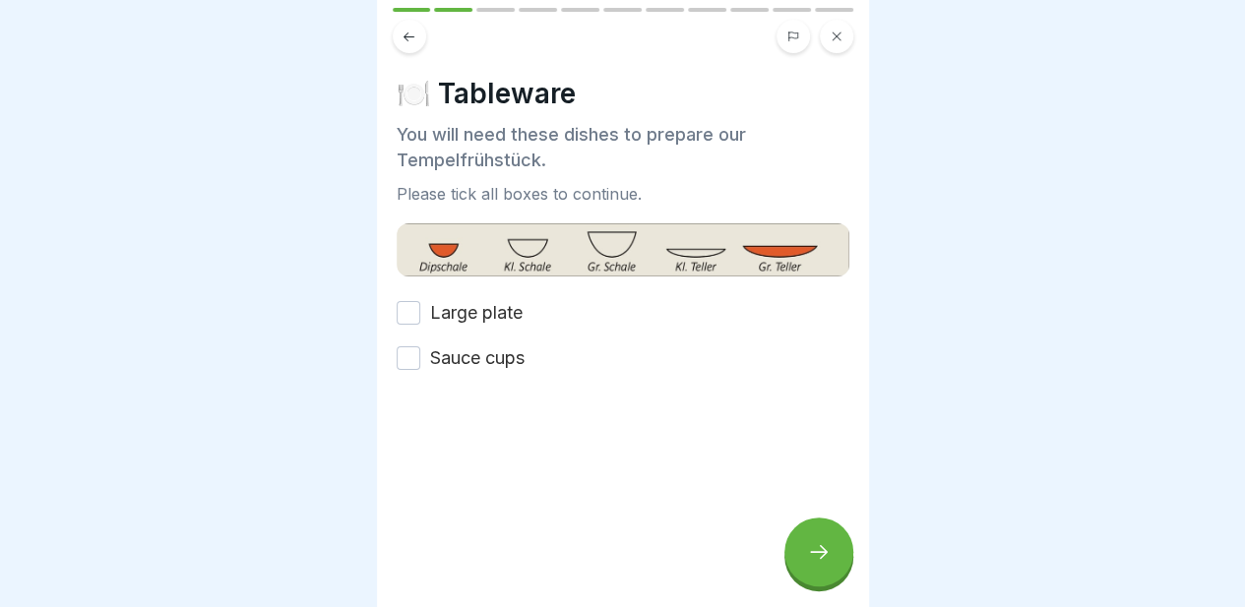
click at [405, 301] on button "Large plate" at bounding box center [409, 313] width 24 height 24
click at [398, 346] on button "Sauce cups" at bounding box center [409, 358] width 24 height 24
click at [812, 551] on icon at bounding box center [819, 552] width 24 height 24
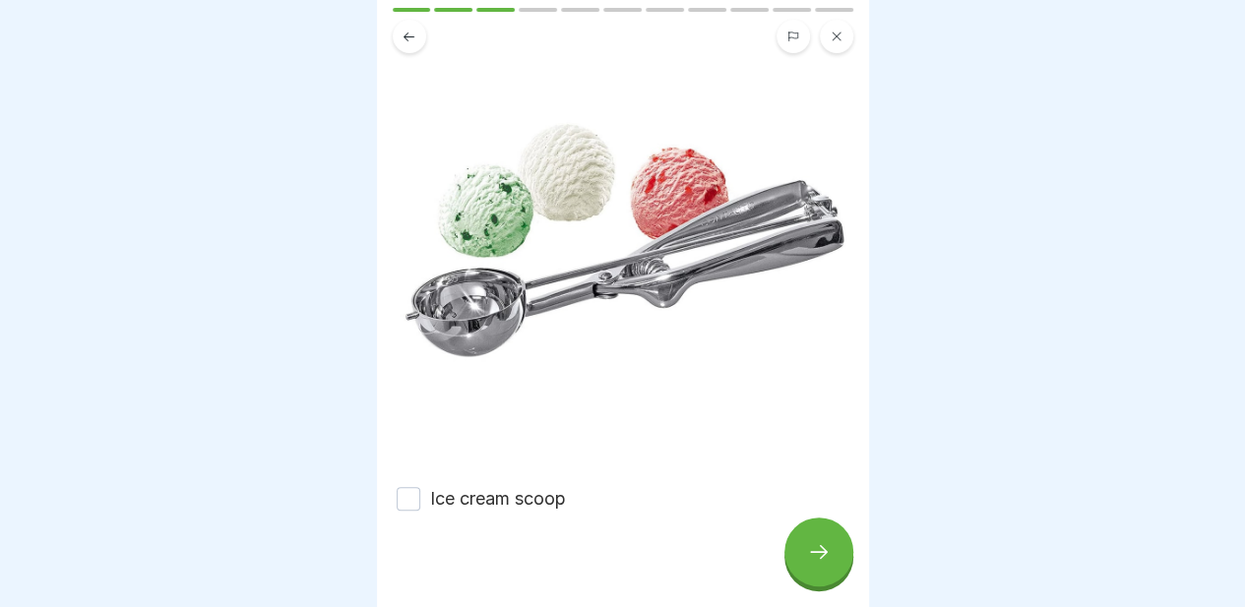
scroll to position [221, 0]
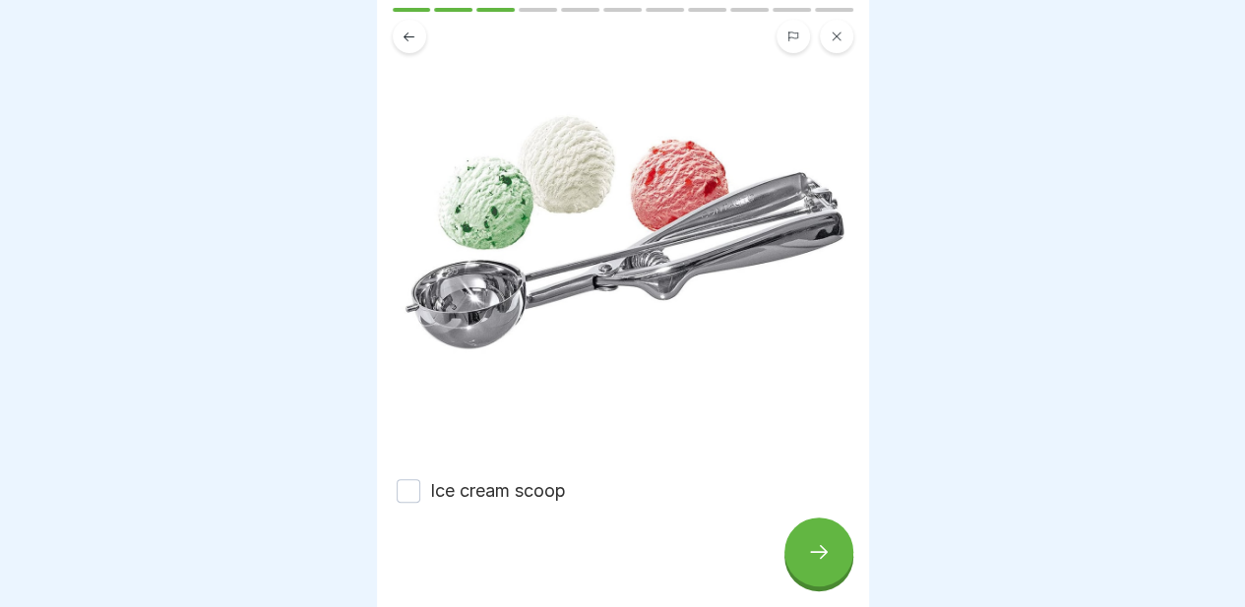
click at [399, 479] on button "Ice cream scoop" at bounding box center [409, 491] width 24 height 24
click at [814, 544] on icon at bounding box center [819, 552] width 24 height 24
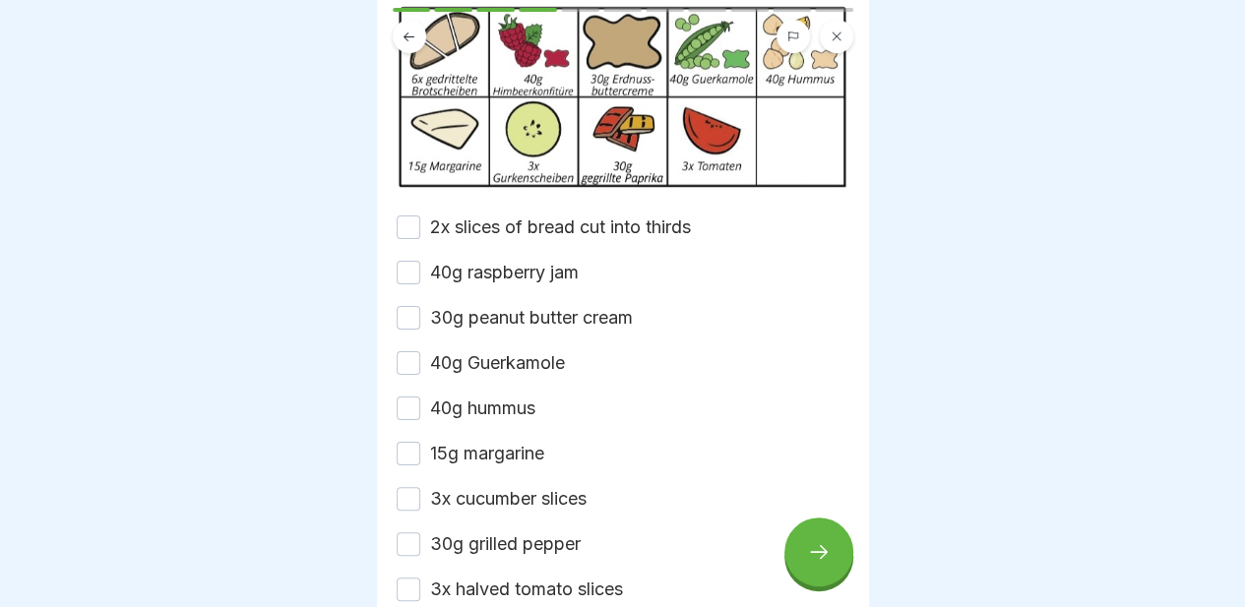
scroll to position [114, 0]
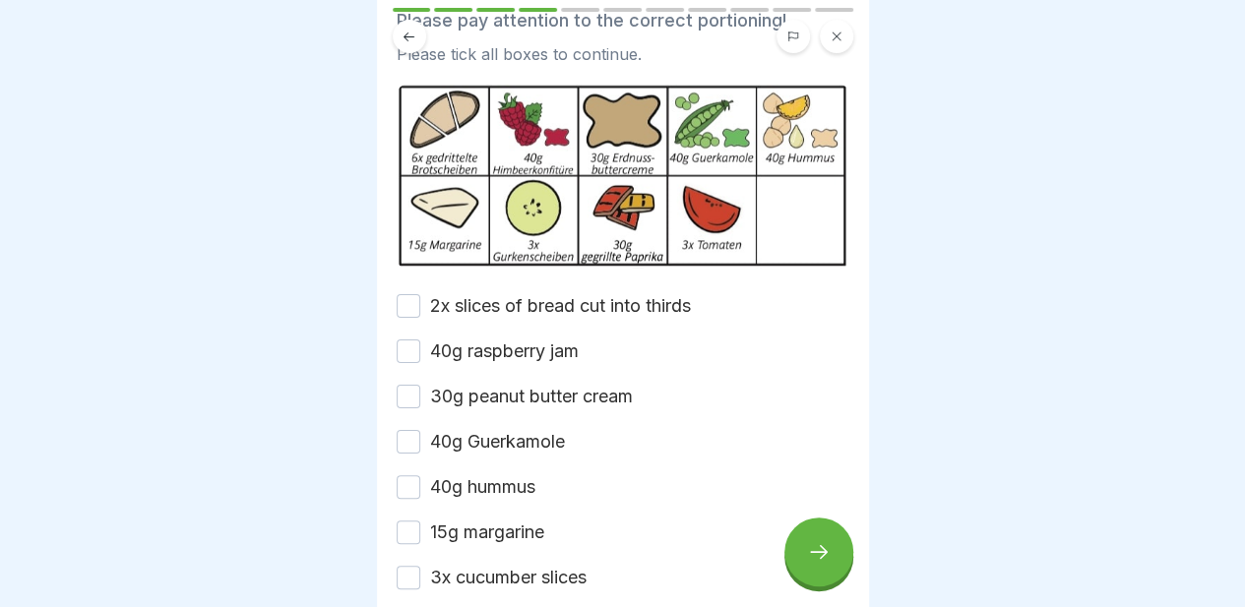
click at [408, 294] on button "2x slices of bread cut into thirds" at bounding box center [409, 306] width 24 height 24
click at [407, 339] on button "40g raspberry jam" at bounding box center [409, 351] width 24 height 24
click at [405, 385] on button "30g peanut butter cream" at bounding box center [409, 397] width 24 height 24
click at [407, 430] on button "40g Guerkamole" at bounding box center [409, 442] width 24 height 24
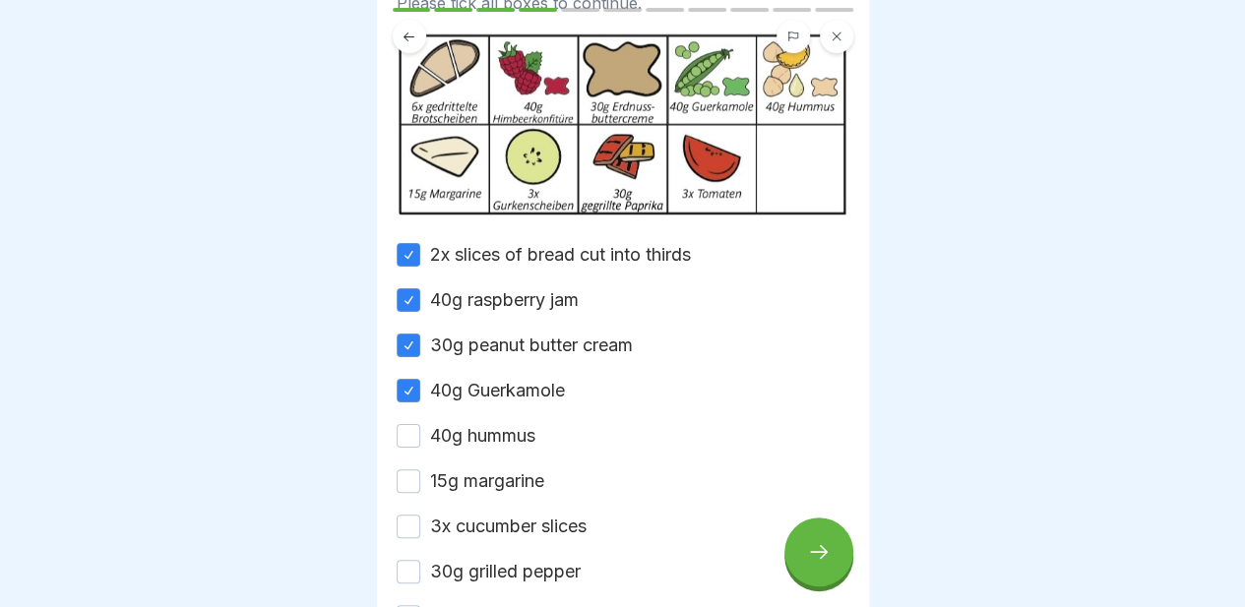
click at [407, 424] on button "40g hummus" at bounding box center [409, 436] width 24 height 24
click at [406, 469] on button "15g margarine" at bounding box center [409, 481] width 24 height 24
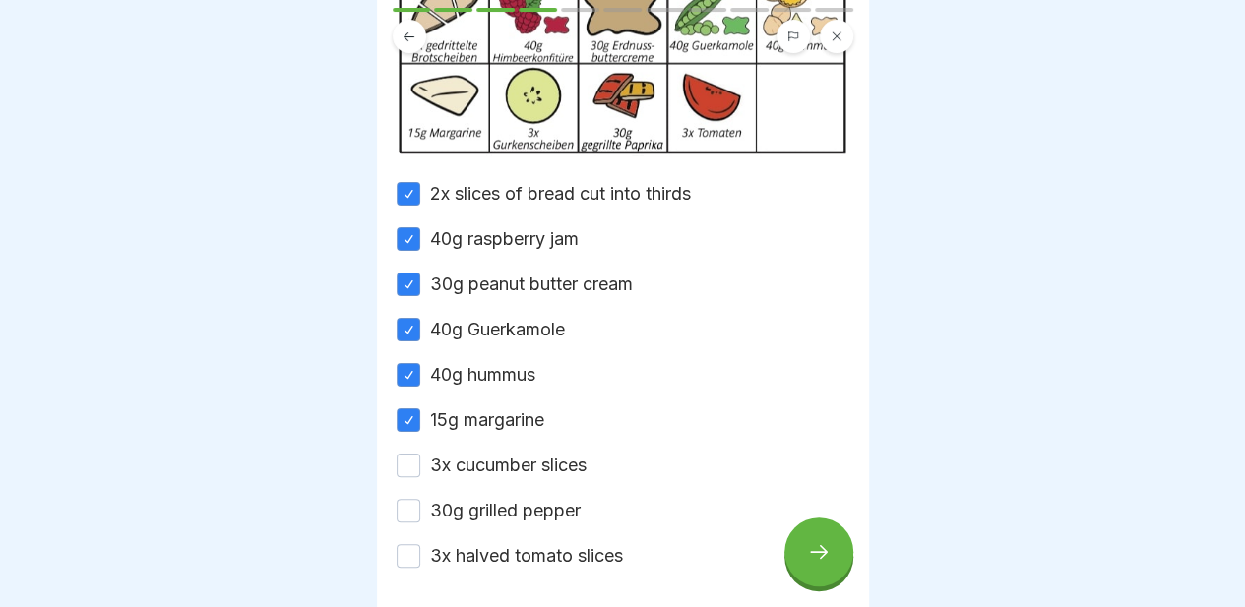
scroll to position [232, 0]
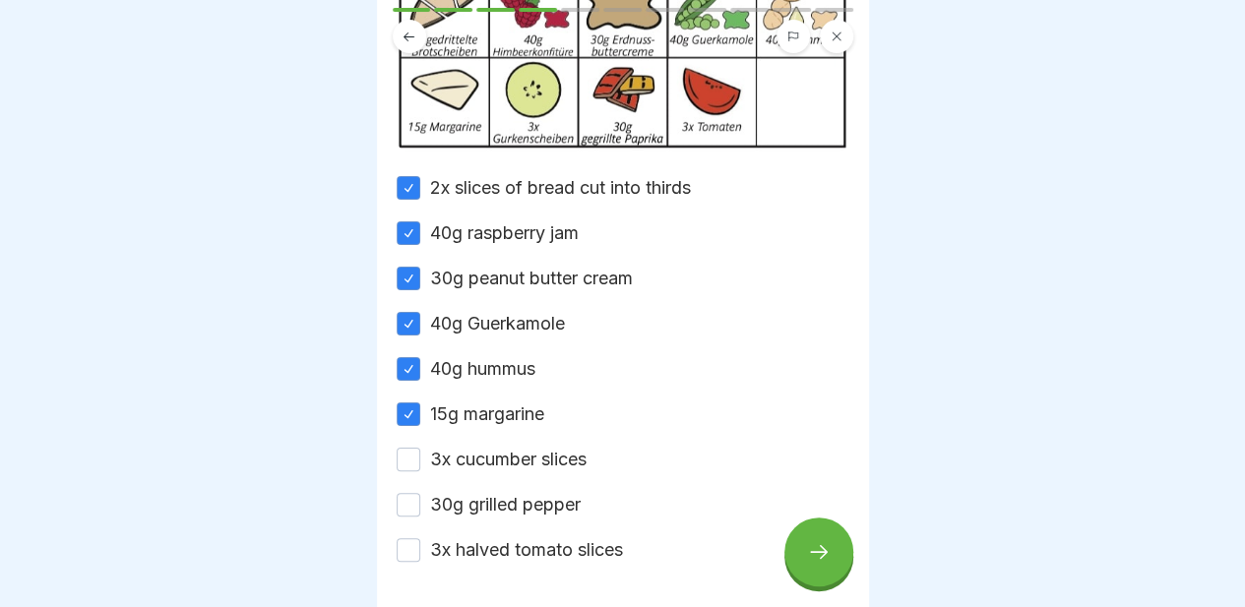
click at [405, 448] on button "3x cucumber slices" at bounding box center [409, 460] width 24 height 24
click at [405, 467] on div "2x slices of bread cut into thirds 40g raspberry jam 30g peanut butter cream 40…" at bounding box center [623, 369] width 453 height 388
click at [405, 493] on button "30g grilled pepper" at bounding box center [409, 505] width 24 height 24
click at [407, 538] on button "3x halved tomato slices" at bounding box center [409, 550] width 24 height 24
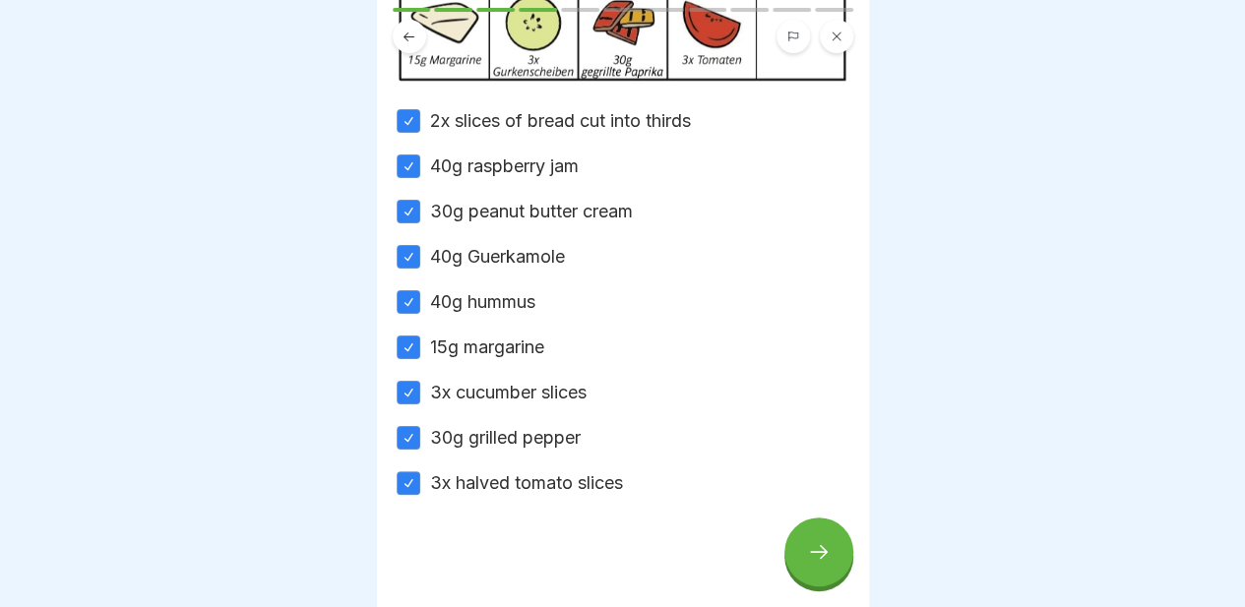
click at [807, 550] on icon at bounding box center [819, 552] width 24 height 24
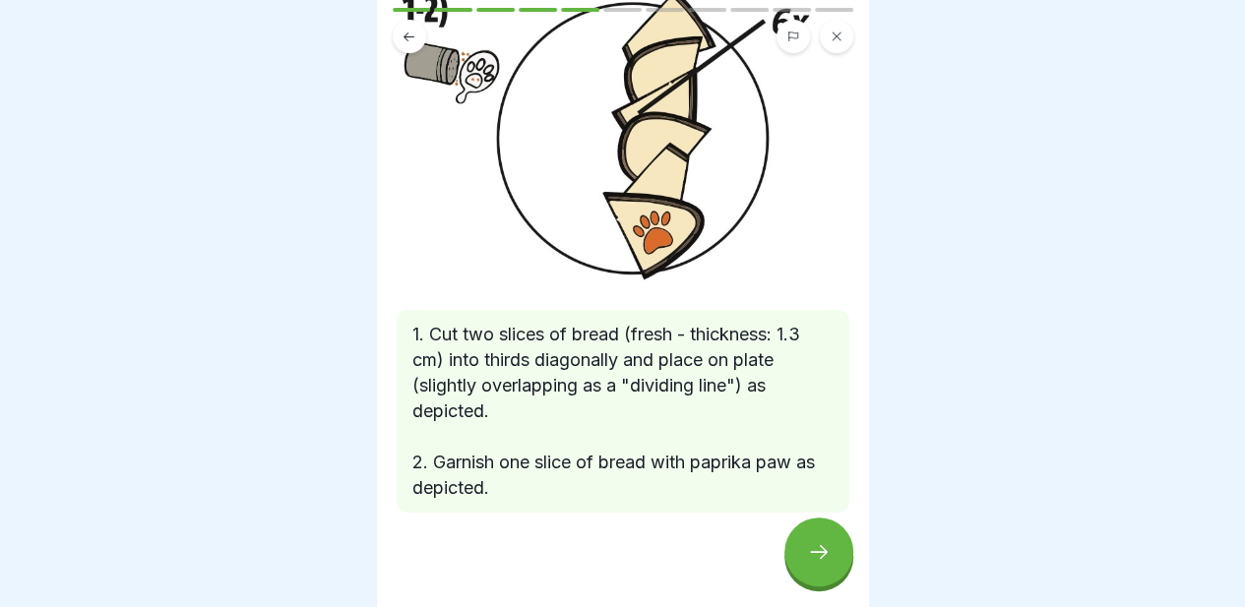
scroll to position [162, 0]
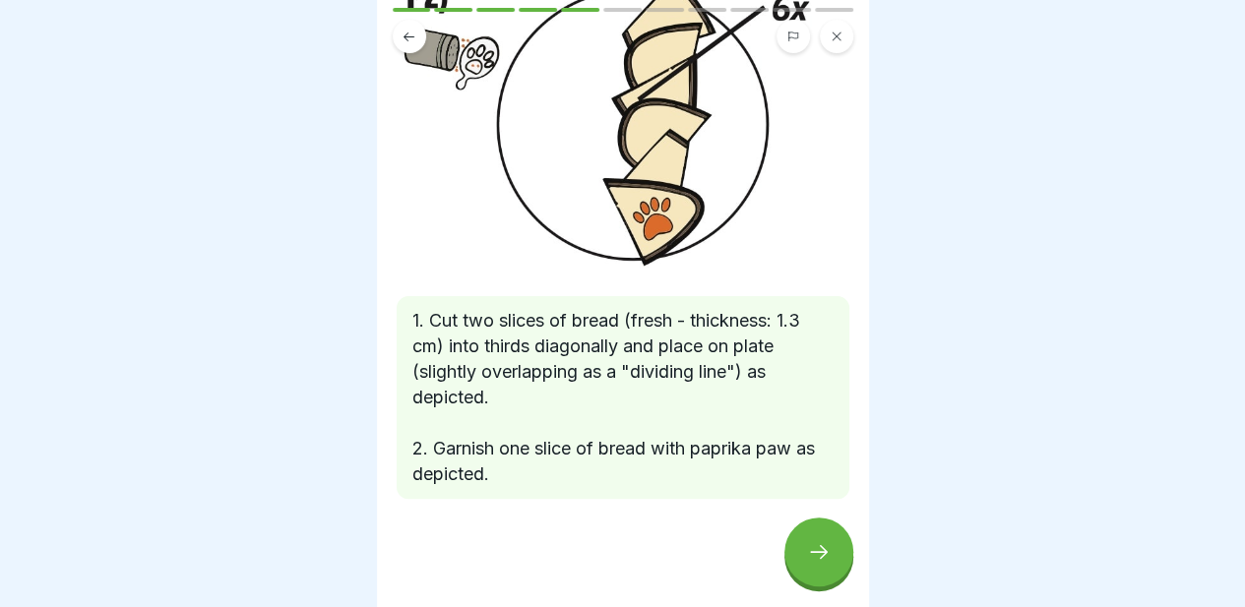
click at [809, 552] on icon at bounding box center [819, 552] width 24 height 24
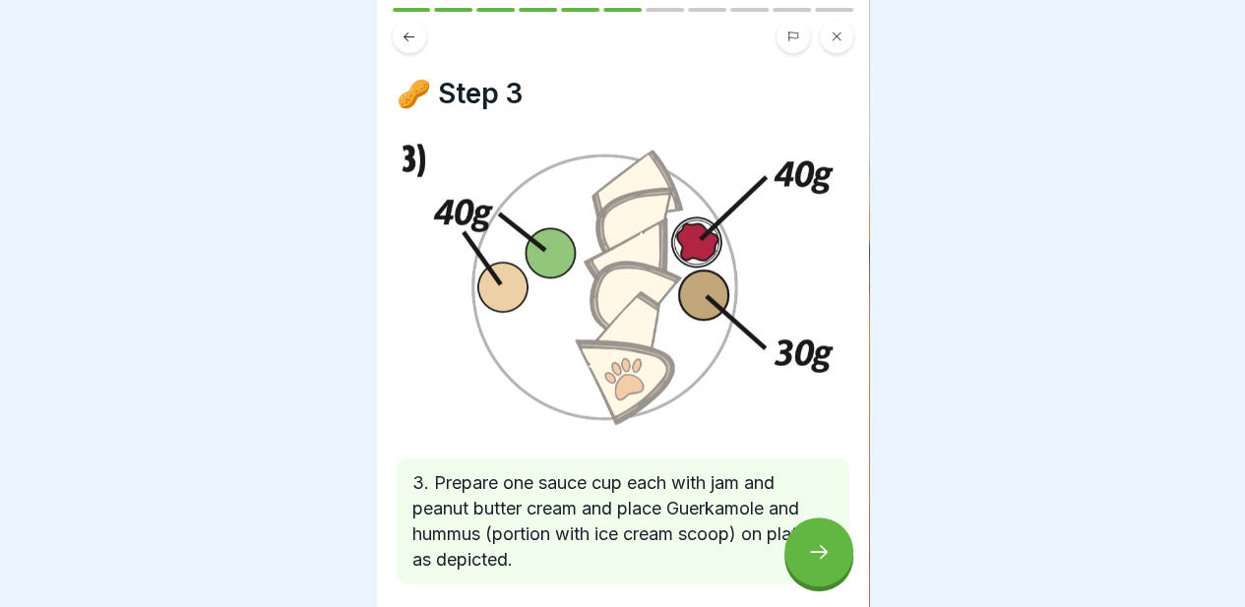
scroll to position [86, 0]
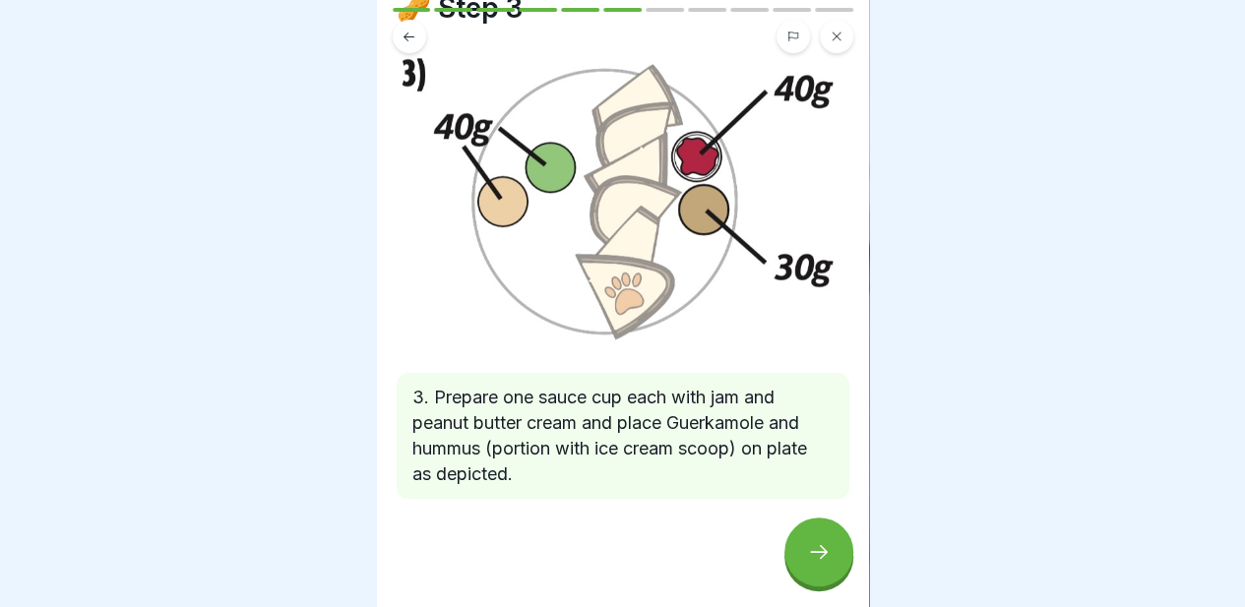
click at [825, 540] on div at bounding box center [818, 552] width 69 height 69
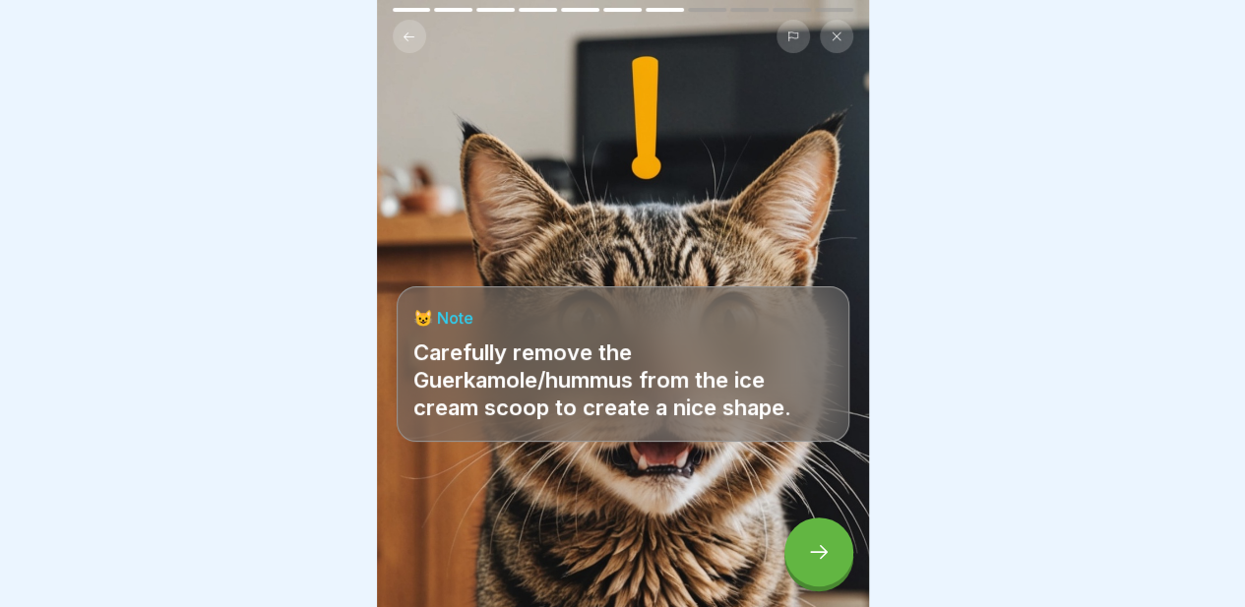
click at [818, 560] on icon at bounding box center [819, 552] width 24 height 24
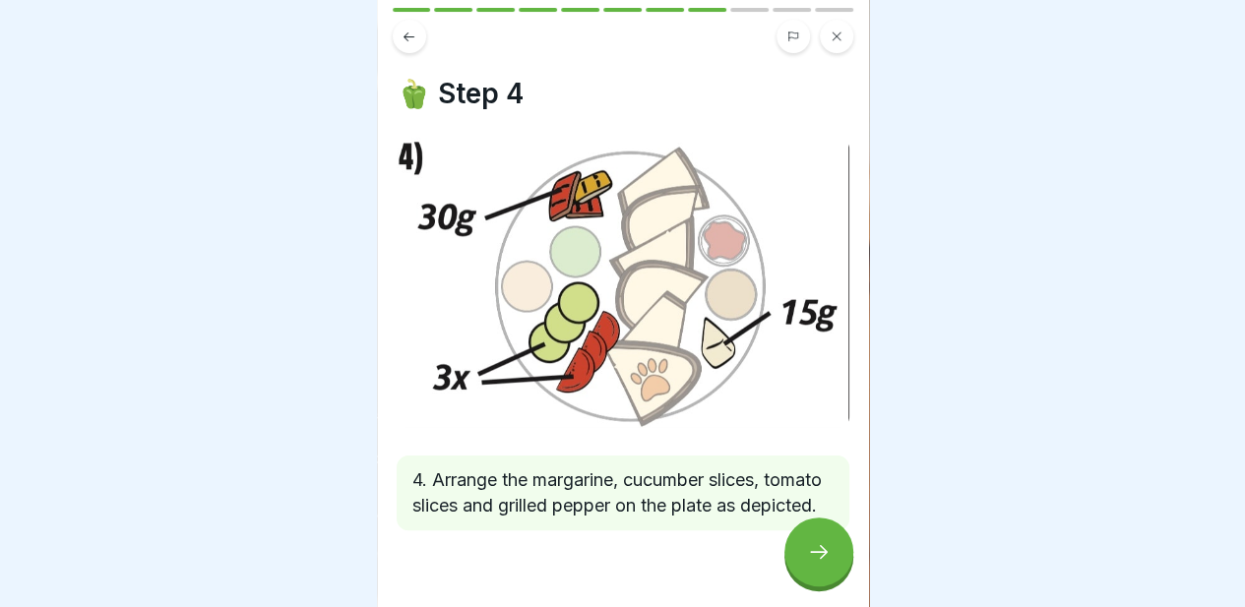
scroll to position [57, 0]
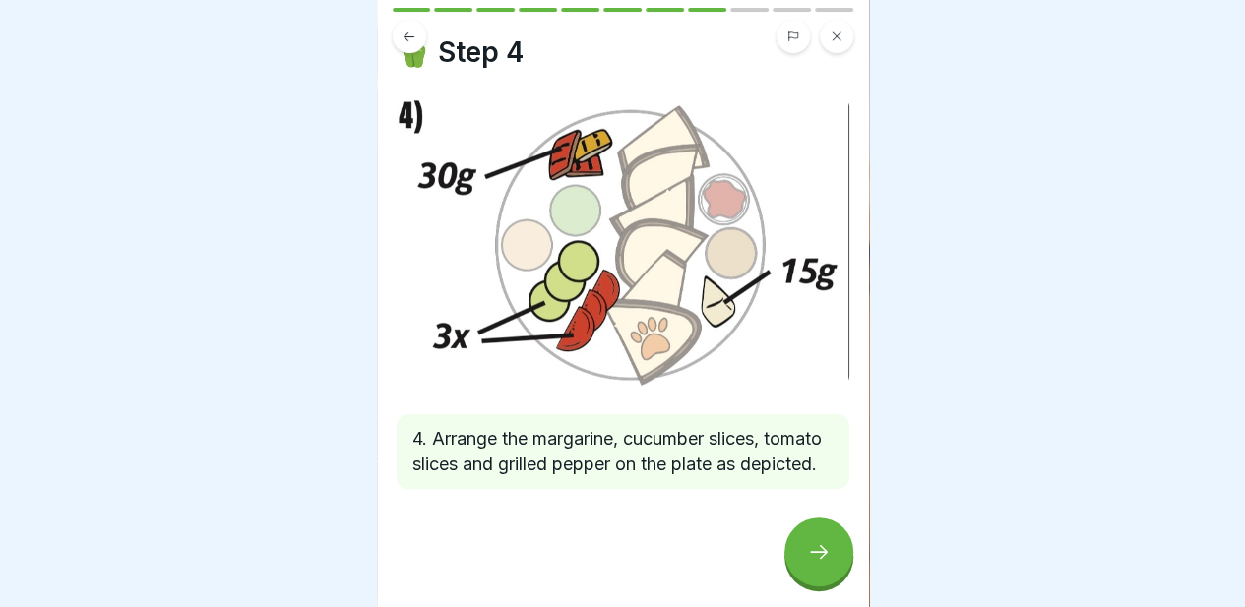
click at [805, 547] on div at bounding box center [818, 552] width 69 height 69
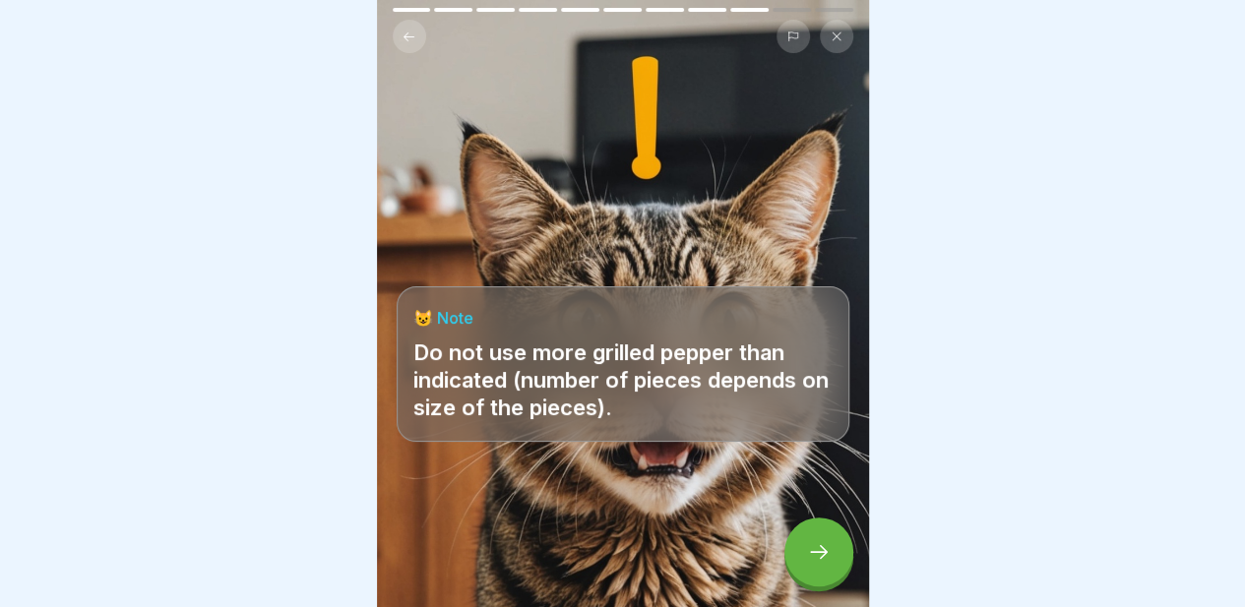
click at [409, 30] on icon at bounding box center [408, 37] width 15 height 15
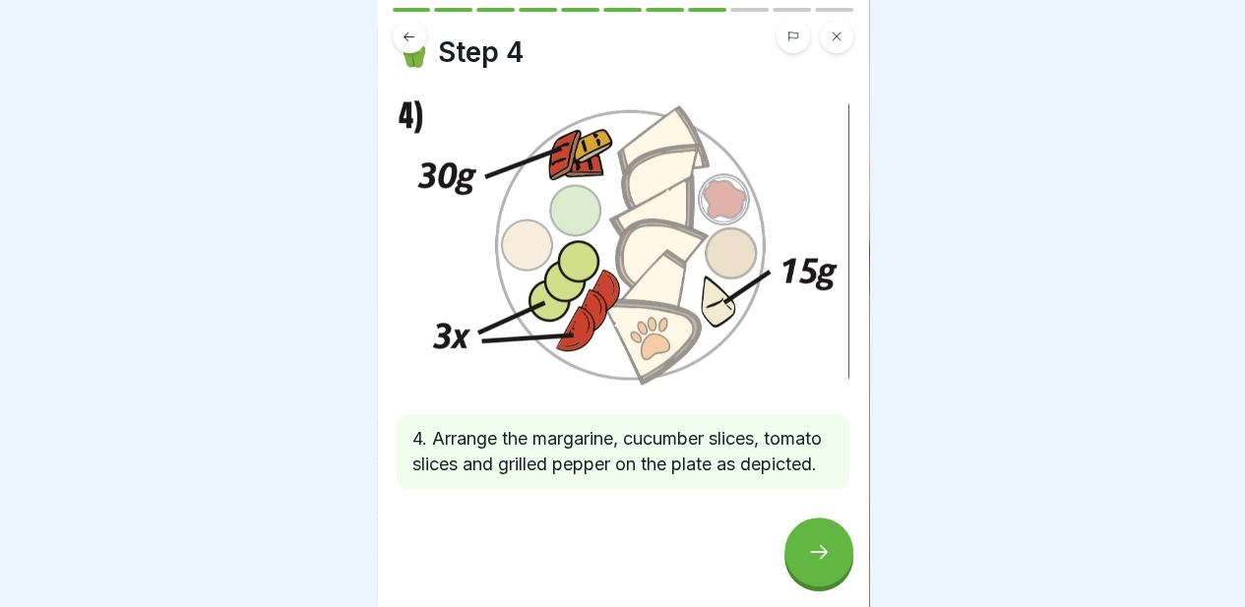
click at [812, 538] on div at bounding box center [818, 552] width 69 height 69
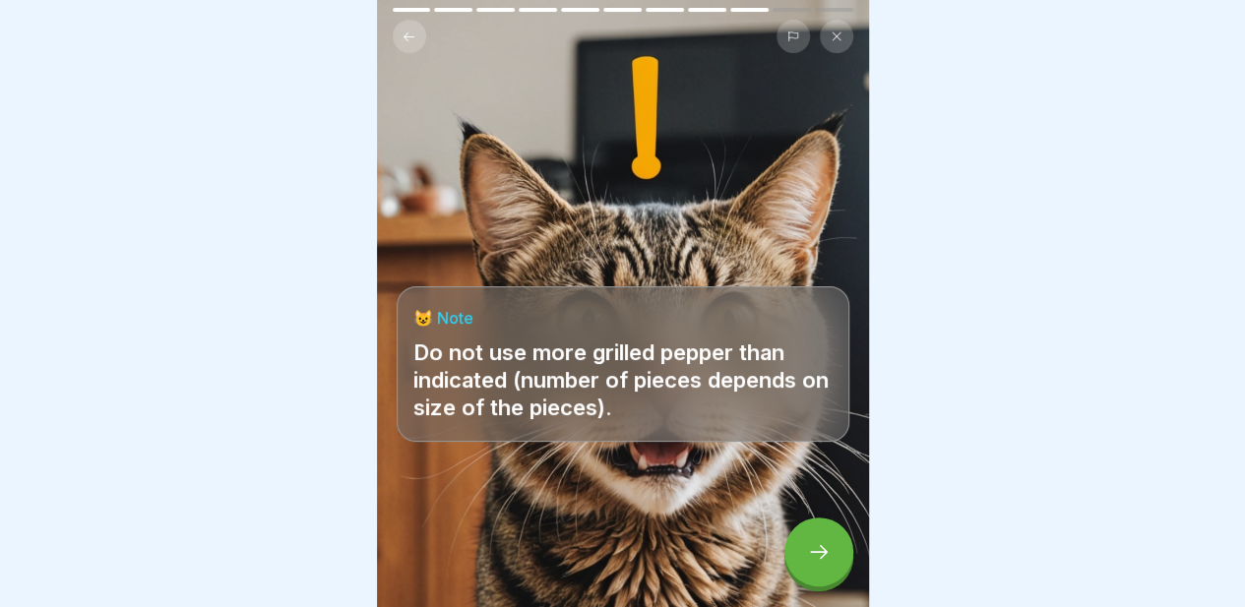
click at [812, 538] on div at bounding box center [818, 552] width 69 height 69
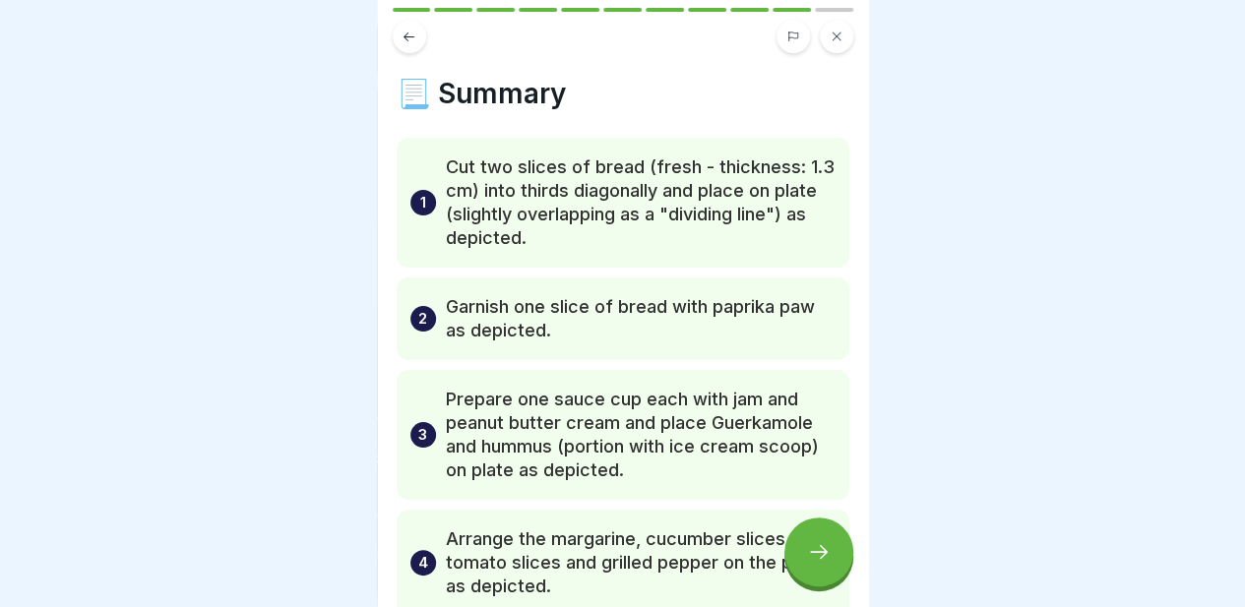
scroll to position [127, 0]
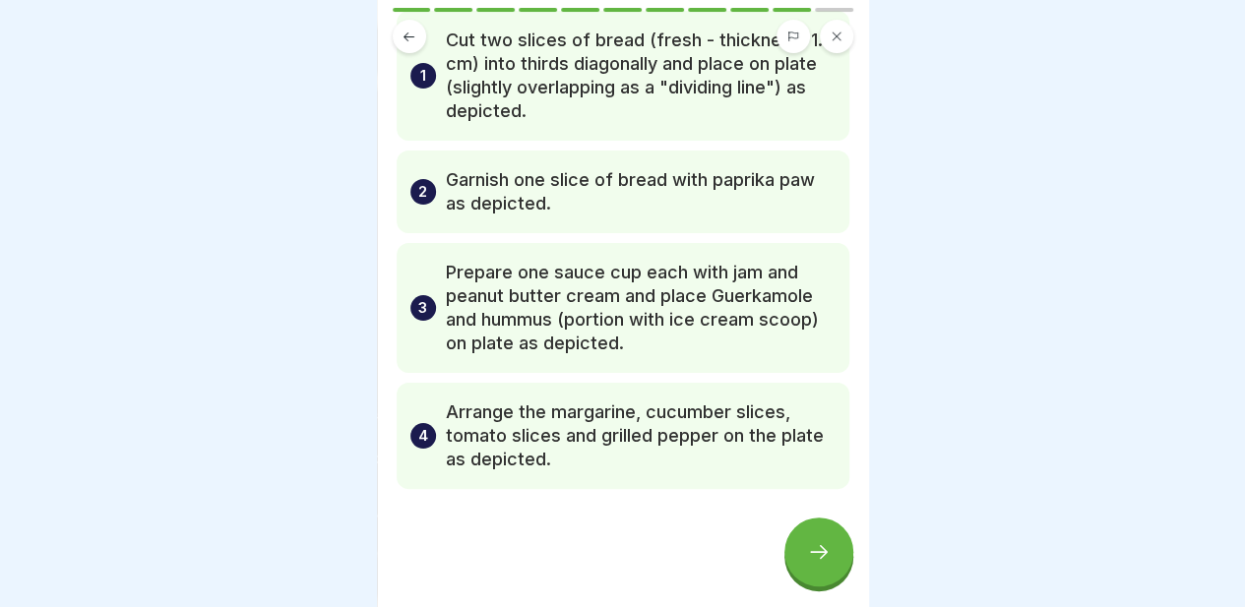
click at [821, 566] on div at bounding box center [818, 552] width 69 height 69
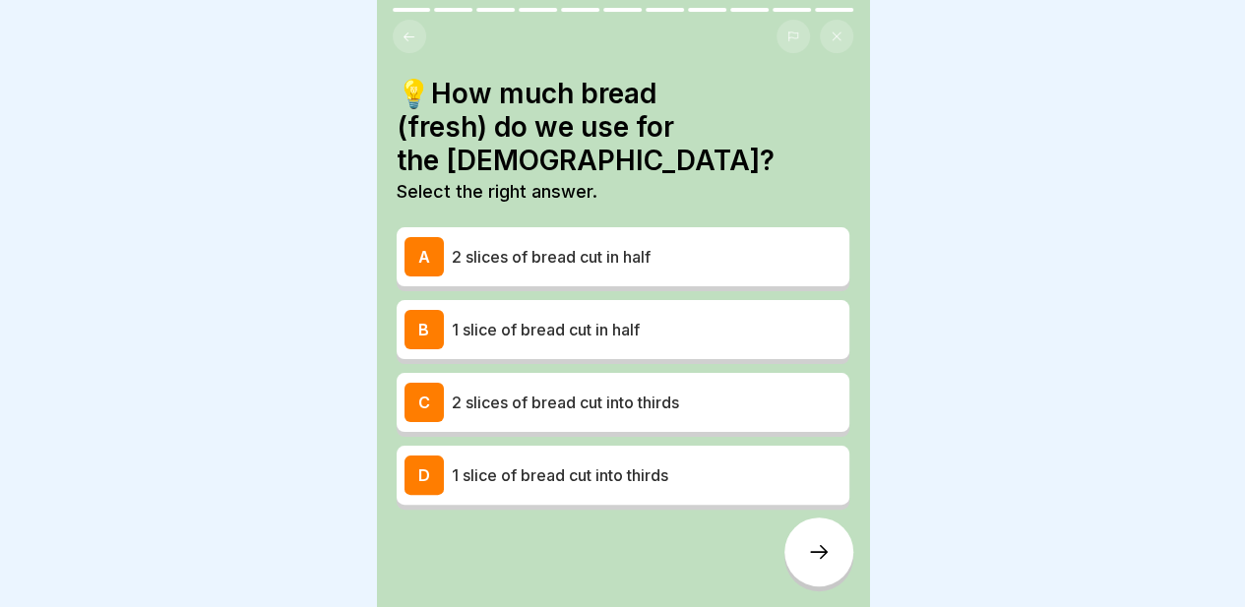
click at [579, 245] on p "2 slices of bread cut in half" at bounding box center [647, 257] width 390 height 24
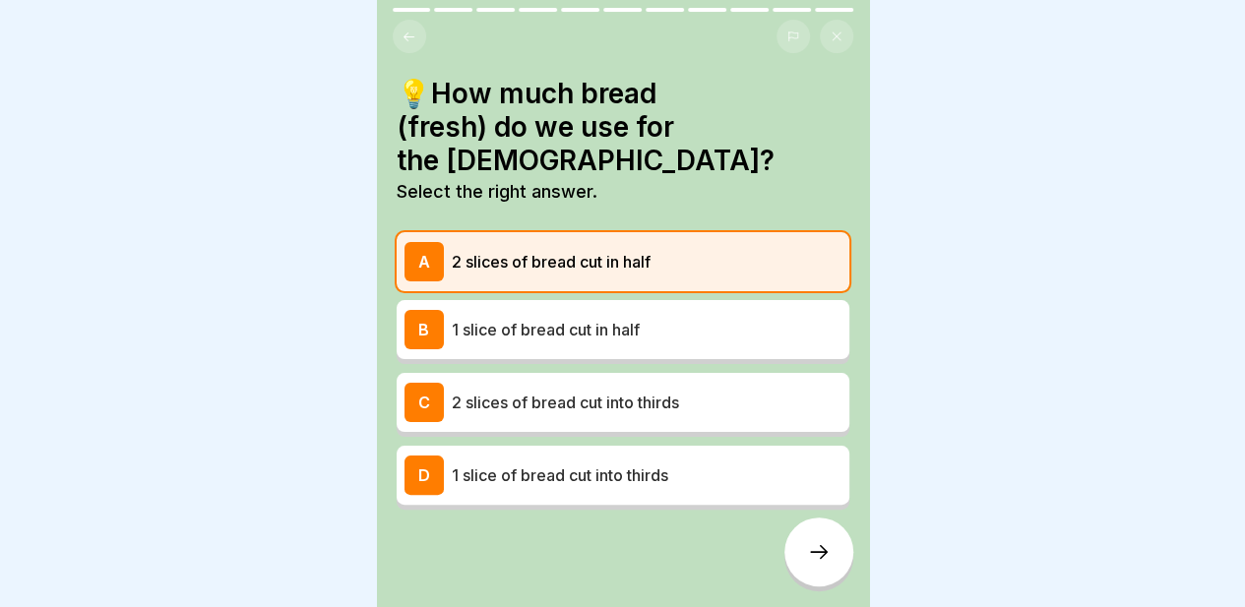
click at [559, 391] on p "2 slices of bread cut into thirds" at bounding box center [647, 403] width 390 height 24
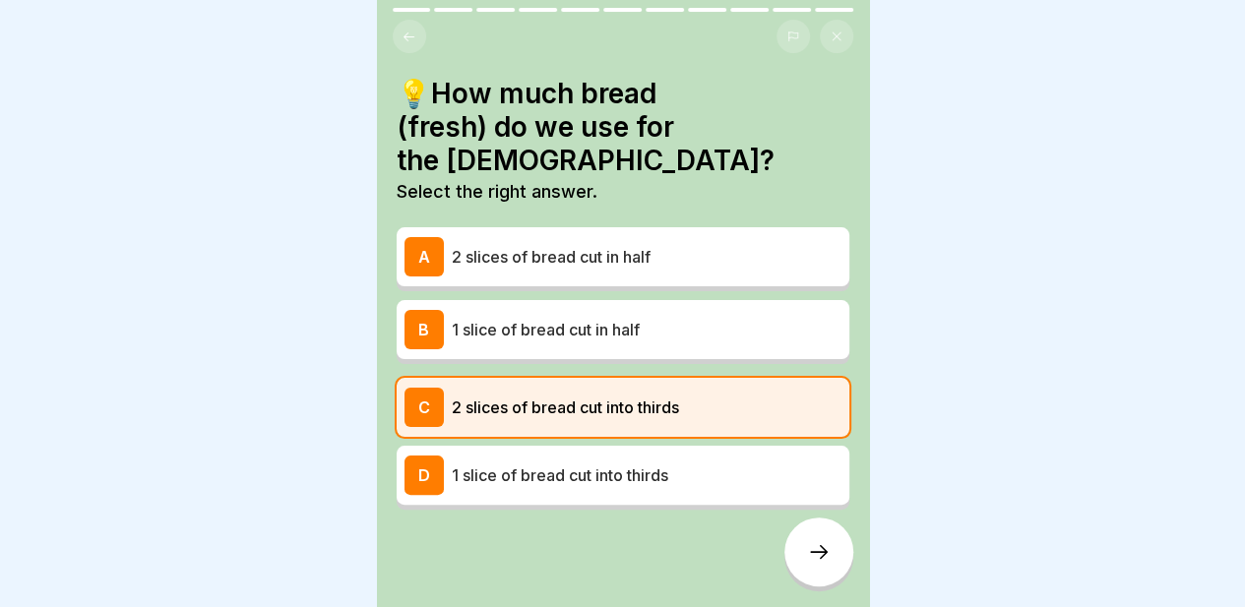
click at [819, 556] on icon at bounding box center [819, 552] width 24 height 24
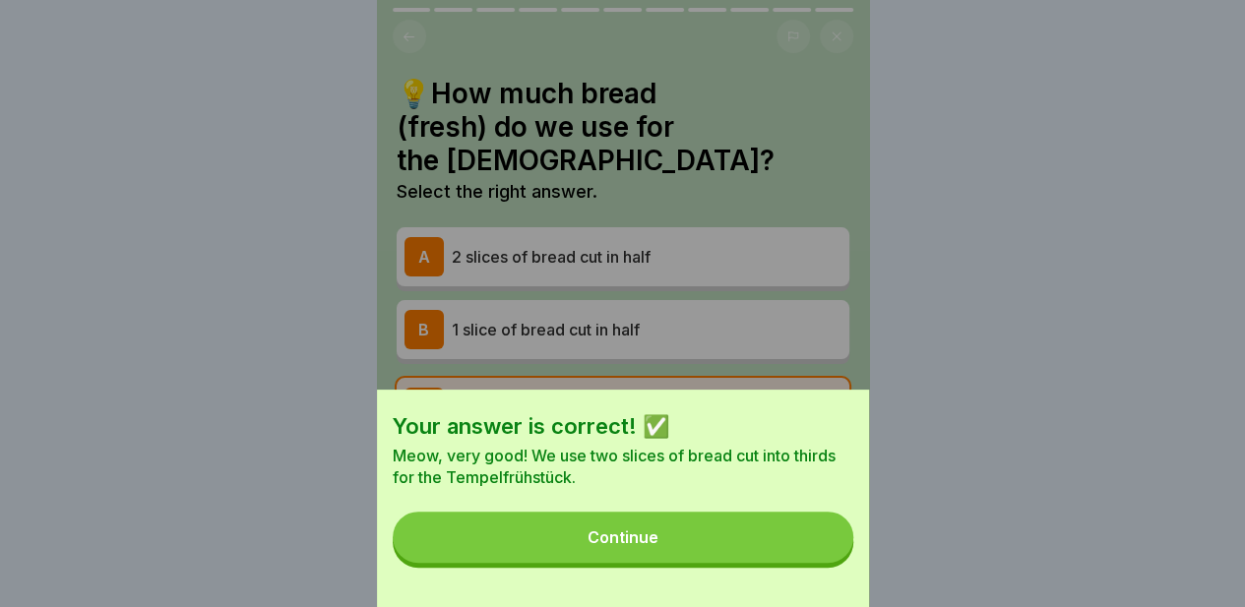
click at [643, 546] on div "Continue" at bounding box center [622, 537] width 71 height 18
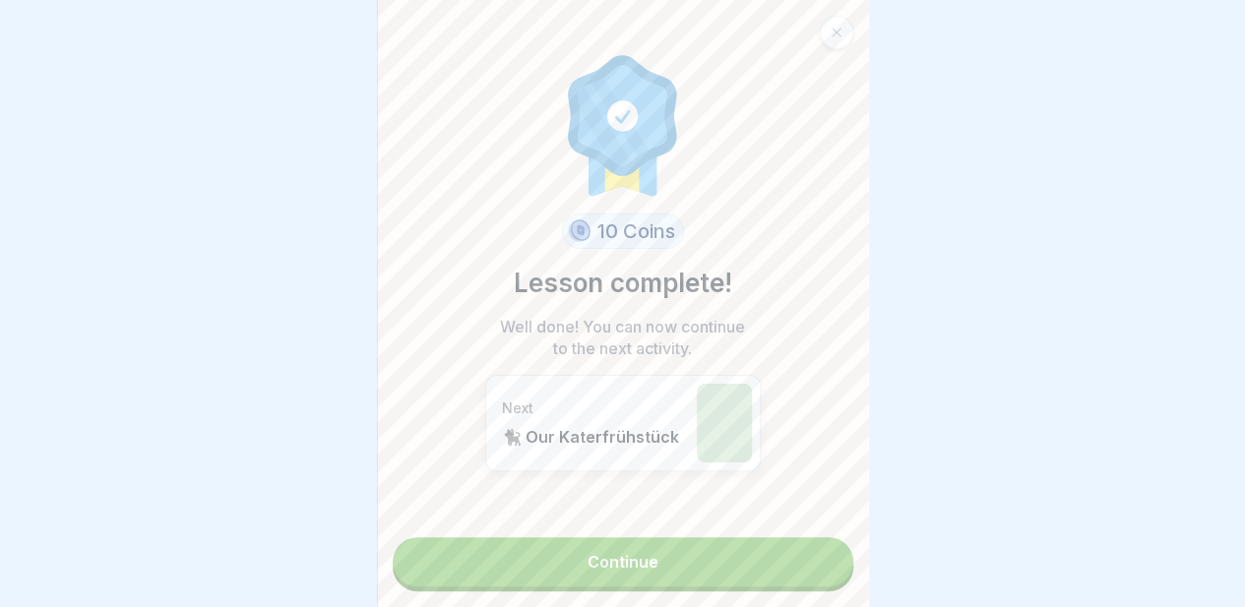
click at [615, 547] on link "Continue" at bounding box center [623, 561] width 460 height 49
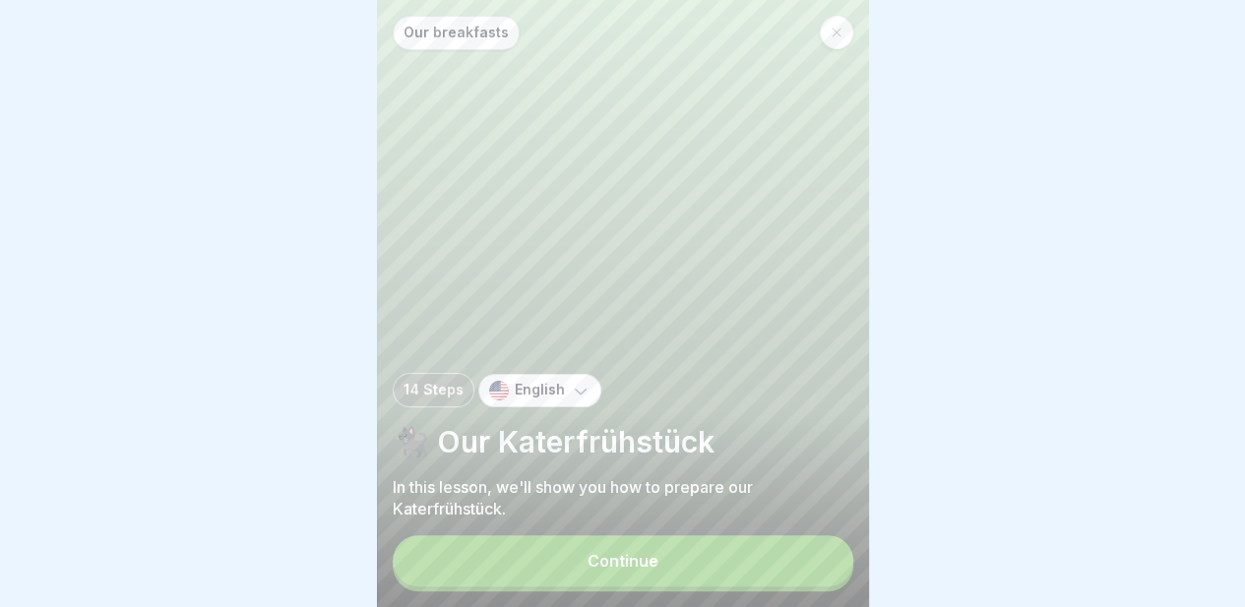
scroll to position [15, 0]
click at [628, 561] on div "Continue" at bounding box center [622, 561] width 71 height 18
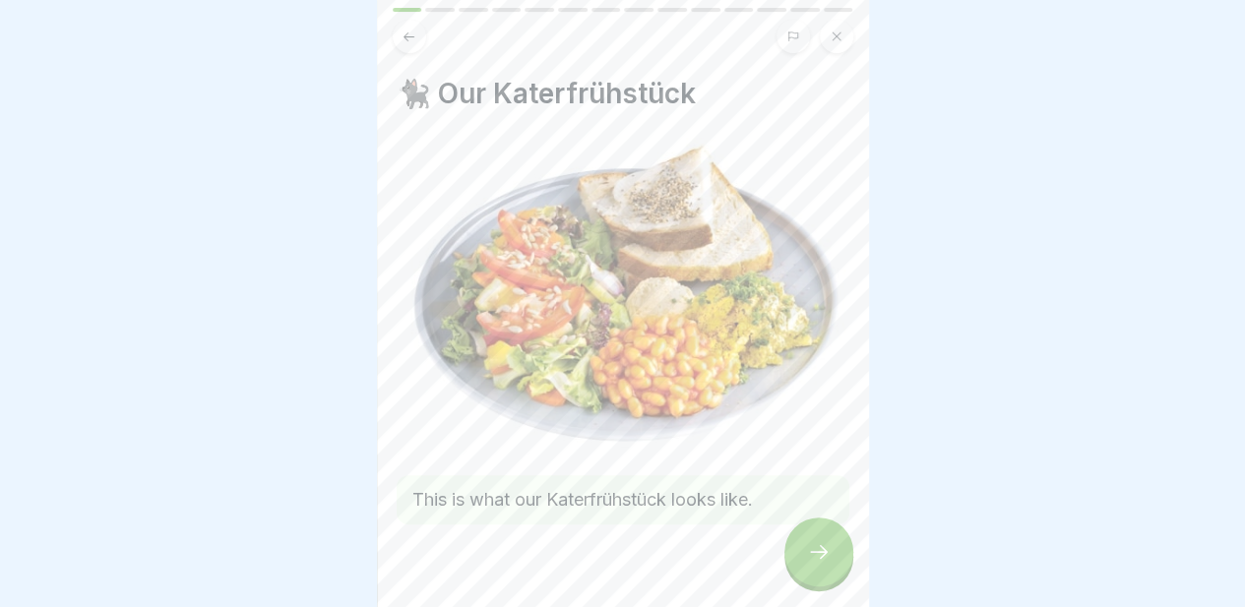
click at [827, 551] on icon at bounding box center [819, 552] width 24 height 24
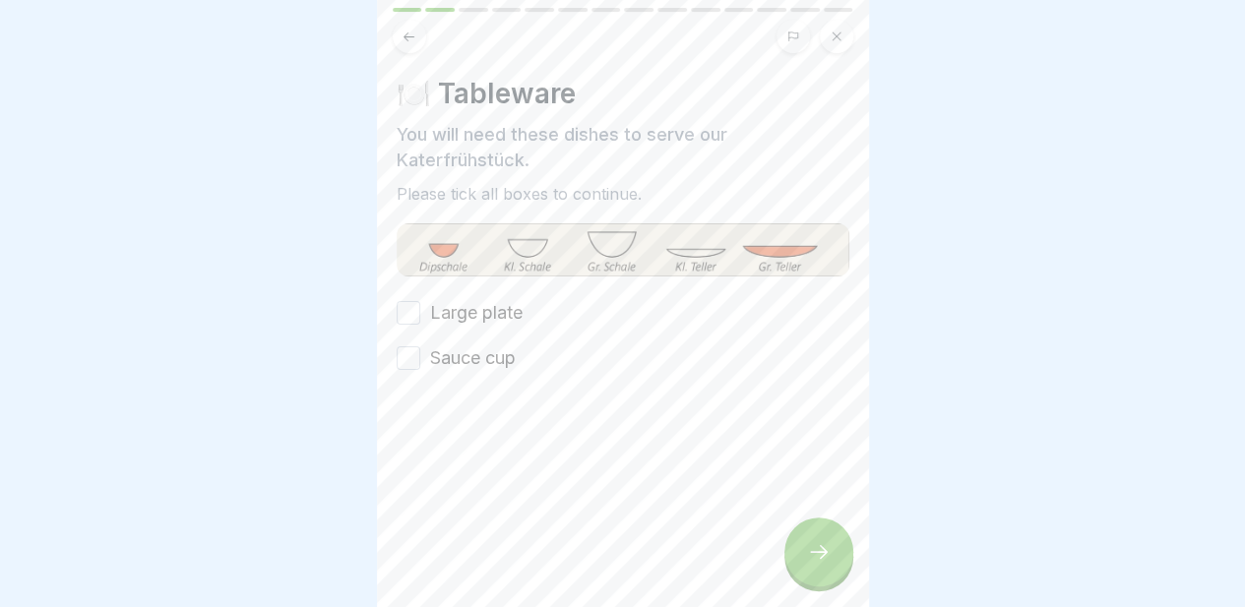
click at [408, 301] on button "Large plate" at bounding box center [409, 313] width 24 height 24
click at [409, 346] on button "Sauce cup" at bounding box center [409, 358] width 24 height 24
click at [825, 542] on icon at bounding box center [819, 552] width 24 height 24
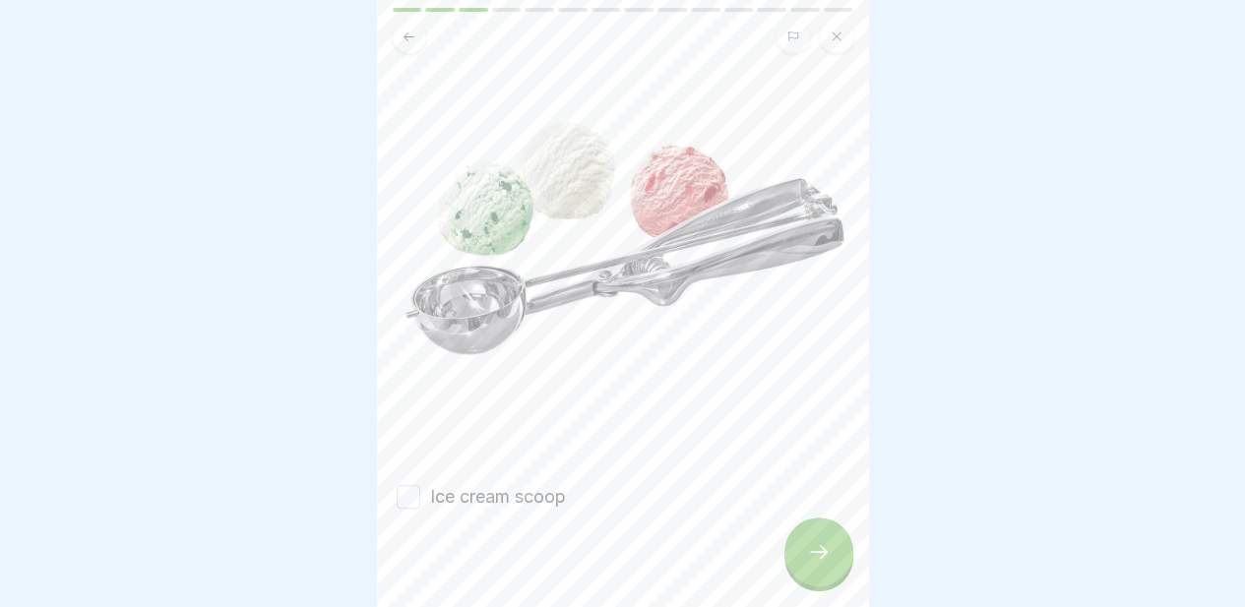
scroll to position [221, 0]
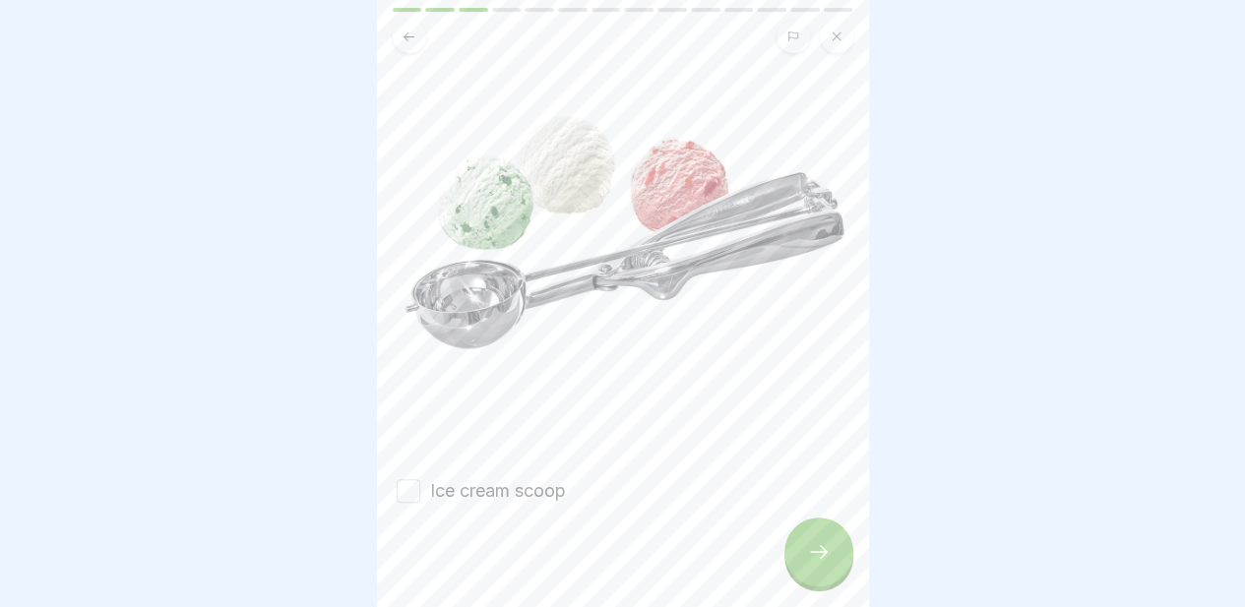
click at [538, 478] on label "Ice cream scoop" at bounding box center [498, 491] width 136 height 26
click at [420, 479] on button "Ice cream scoop" at bounding box center [409, 491] width 24 height 24
click at [805, 552] on div at bounding box center [818, 552] width 69 height 69
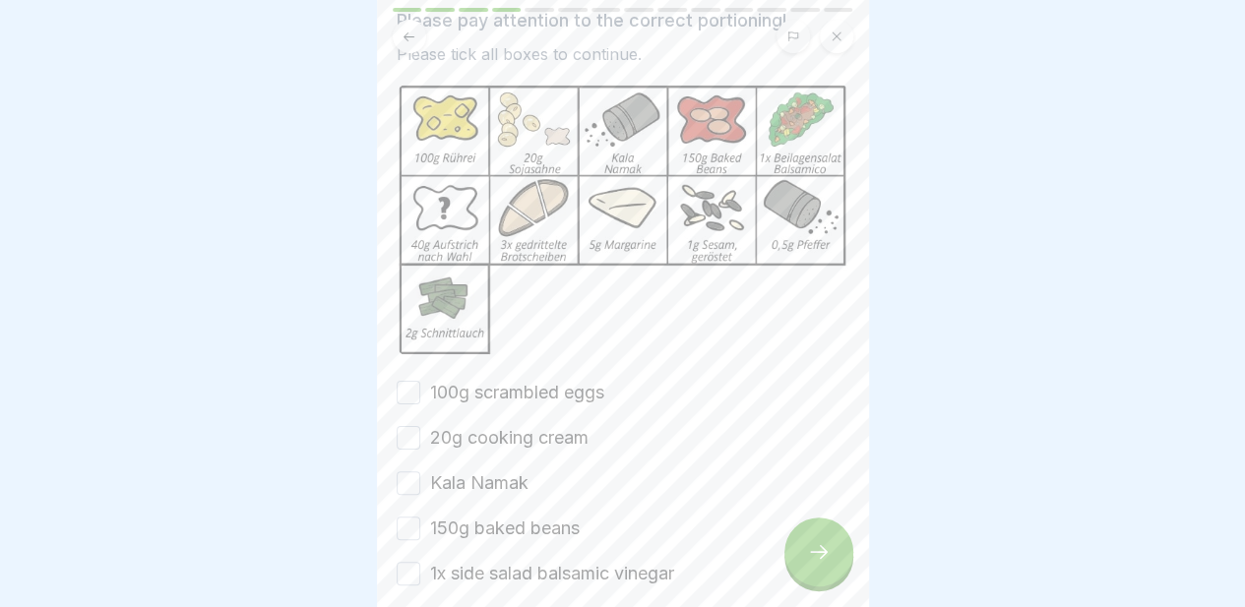
scroll to position [116, 0]
click at [586, 378] on label "100g scrambled eggs" at bounding box center [517, 391] width 174 height 26
click at [420, 379] on button "100g scrambled eggs" at bounding box center [409, 391] width 24 height 24
click at [560, 423] on label "20g cooking cream" at bounding box center [509, 436] width 158 height 26
click at [420, 424] on button "20g cooking cream" at bounding box center [409, 436] width 24 height 24
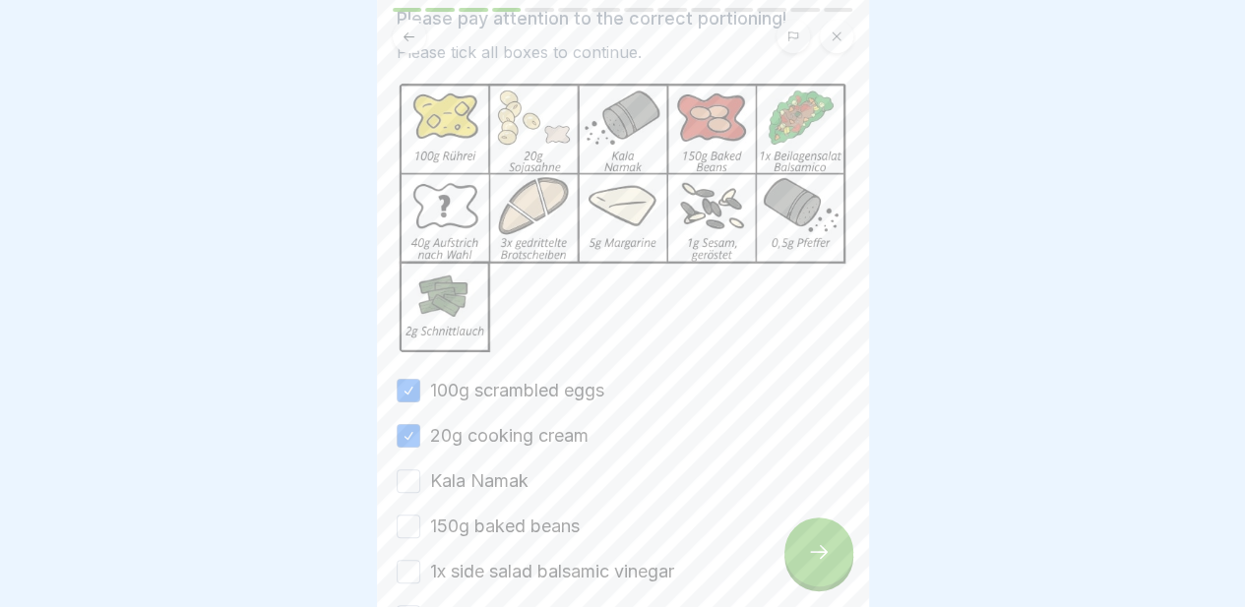
click at [518, 468] on label "Kala Namak" at bounding box center [479, 481] width 98 height 26
click at [420, 469] on button "Kala Namak" at bounding box center [409, 481] width 24 height 24
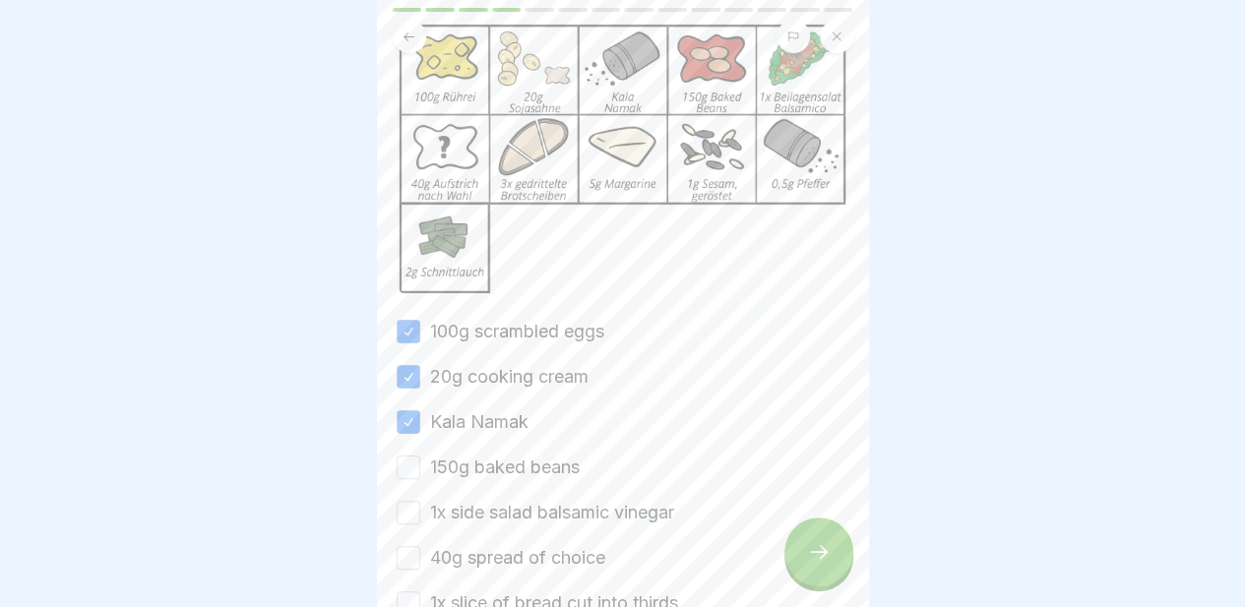
click at [520, 455] on label "150g baked beans" at bounding box center [505, 468] width 150 height 26
click at [420, 456] on button "150g baked beans" at bounding box center [409, 468] width 24 height 24
click at [536, 500] on label "1x side salad balsamic vinegar" at bounding box center [552, 513] width 244 height 26
click at [420, 501] on button "1x side salad balsamic vinegar" at bounding box center [409, 513] width 24 height 24
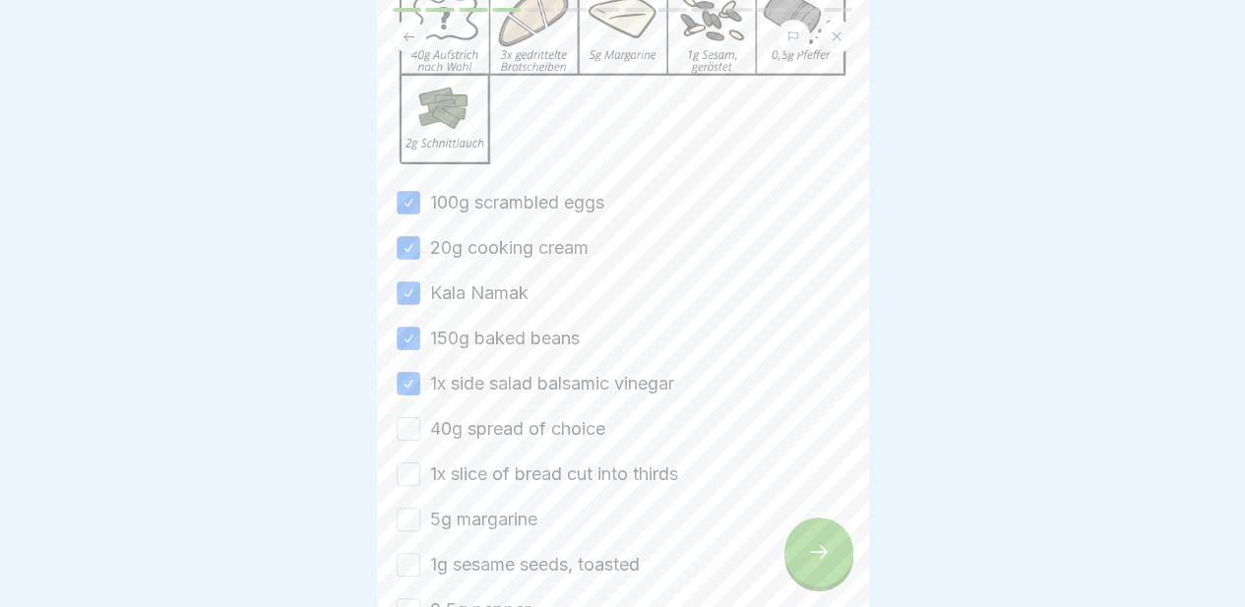
click at [544, 416] on label "40g spread of choice" at bounding box center [517, 429] width 175 height 26
click at [420, 417] on button "40g spread of choice" at bounding box center [409, 429] width 24 height 24
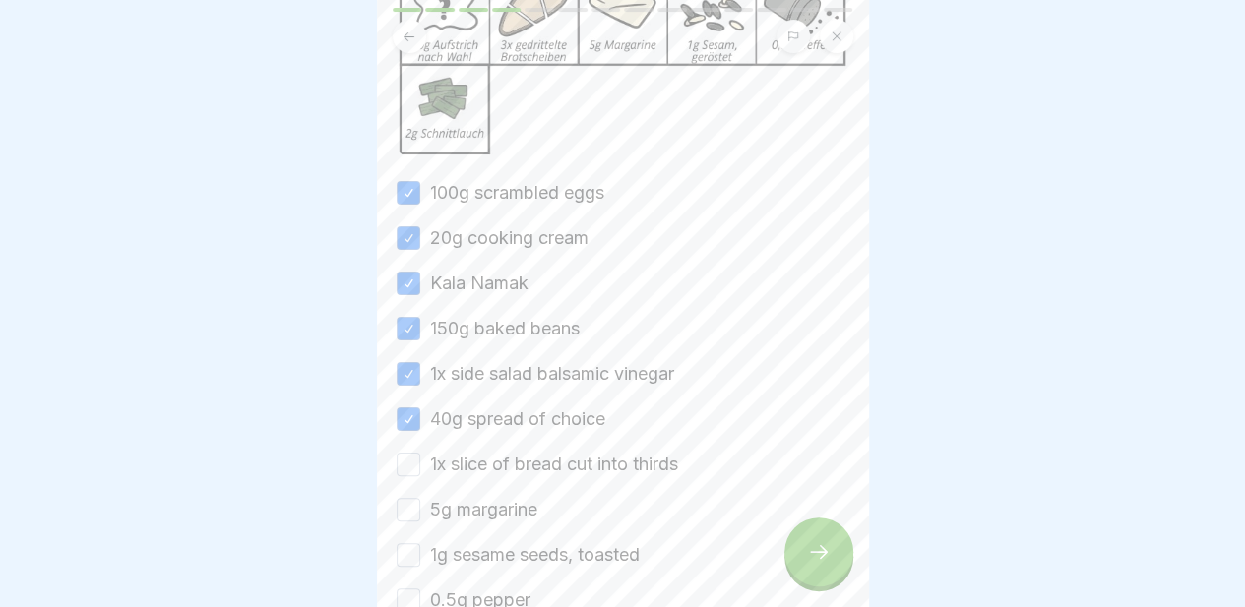
scroll to position [318, 0]
click at [526, 448] on label "1x slice of bread cut into thirds" at bounding box center [554, 461] width 248 height 26
click at [420, 449] on button "1x slice of bread cut into thirds" at bounding box center [409, 461] width 24 height 24
click at [510, 493] on label "5g margarine" at bounding box center [483, 506] width 107 height 26
click at [420, 494] on button "5g margarine" at bounding box center [409, 506] width 24 height 24
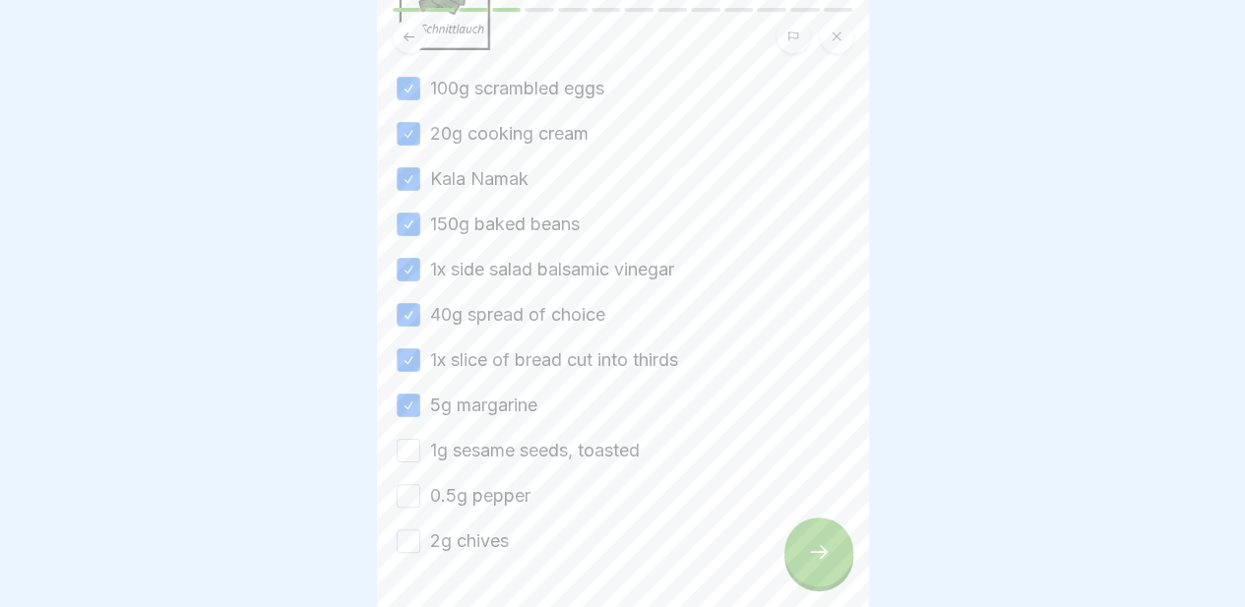
scroll to position [420, 0]
click at [518, 436] on label "1g sesame seeds, toasted" at bounding box center [535, 449] width 210 height 26
click at [420, 437] on button "1g sesame seeds, toasted" at bounding box center [409, 449] width 24 height 24
drag, startPoint x: 498, startPoint y: 459, endPoint x: 481, endPoint y: 526, distance: 69.0
click at [481, 526] on div "⚖️ Portioning the ingredients Please pay attention to the correct portioning! P…" at bounding box center [623, 303] width 492 height 607
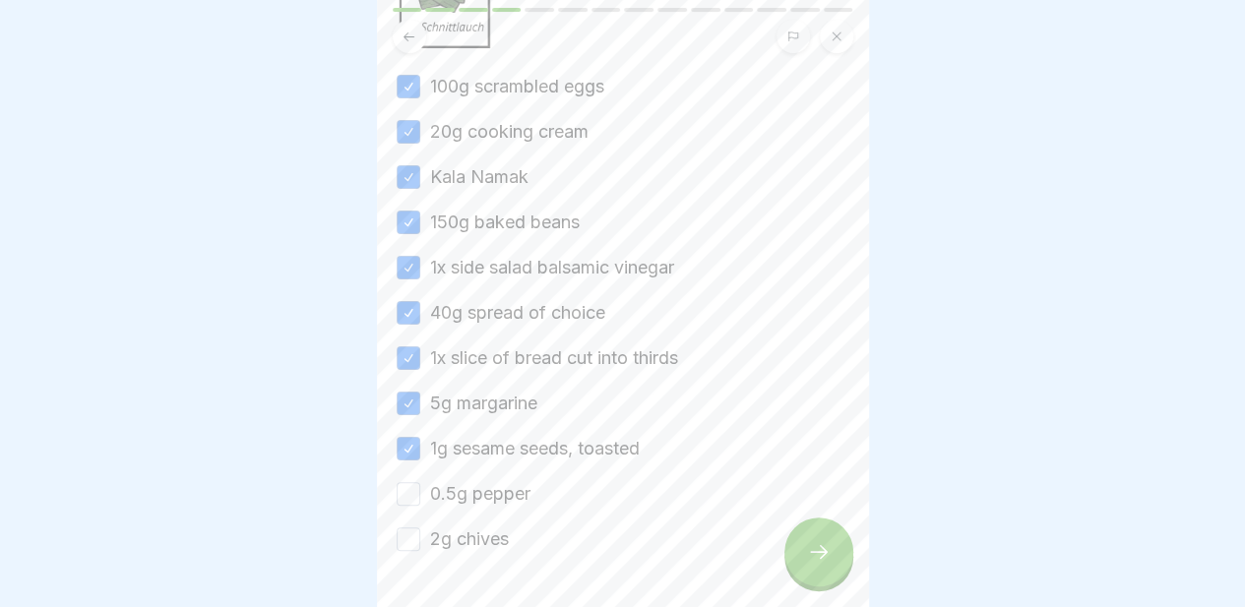
click at [481, 552] on div at bounding box center [623, 611] width 453 height 118
click at [481, 526] on label "2g chives" at bounding box center [469, 539] width 79 height 26
click at [420, 527] on button "2g chives" at bounding box center [409, 539] width 24 height 24
click at [496, 481] on label "0.5g pepper" at bounding box center [480, 494] width 100 height 26
click at [420, 482] on button "0.5g pepper" at bounding box center [409, 494] width 24 height 24
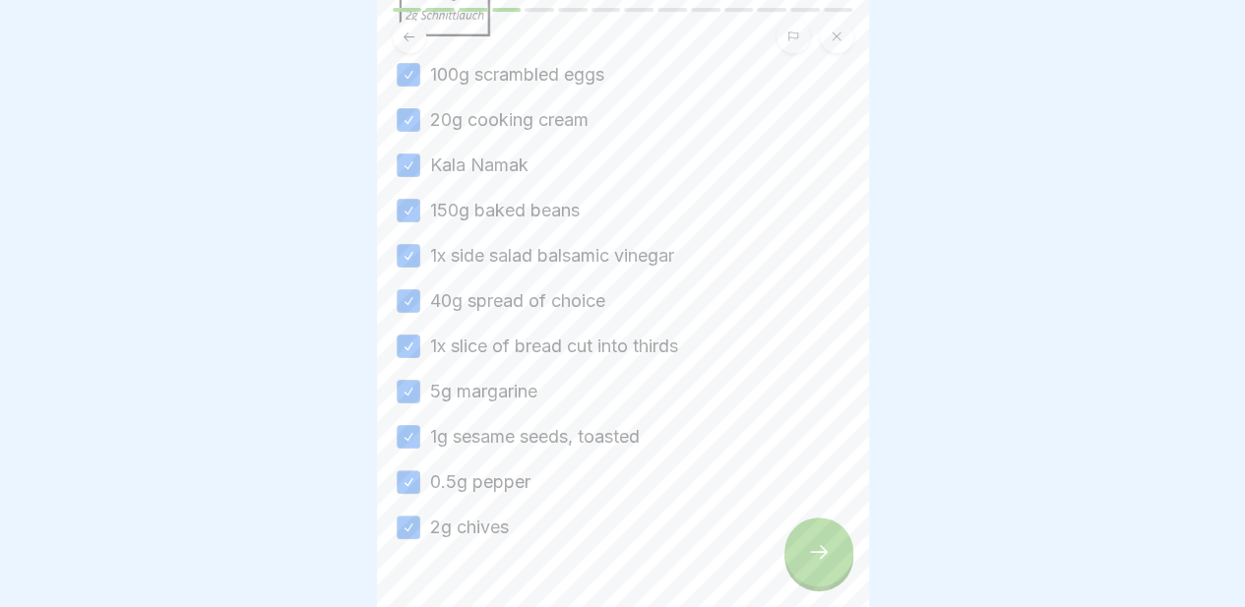
scroll to position [474, 0]
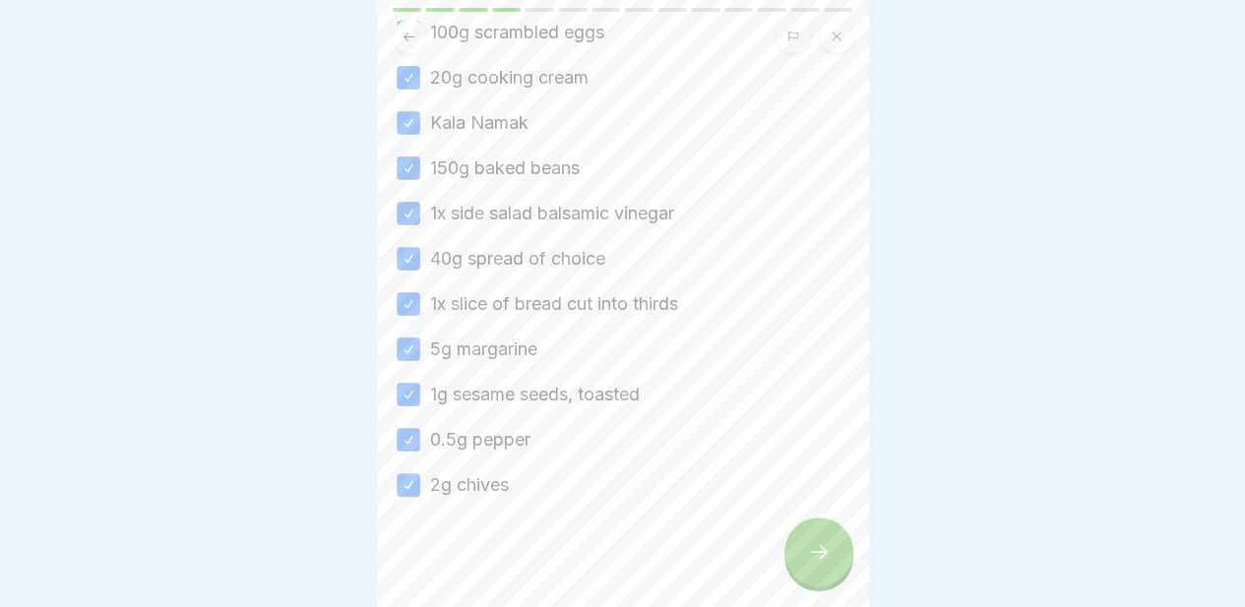
click at [827, 553] on icon at bounding box center [819, 552] width 24 height 24
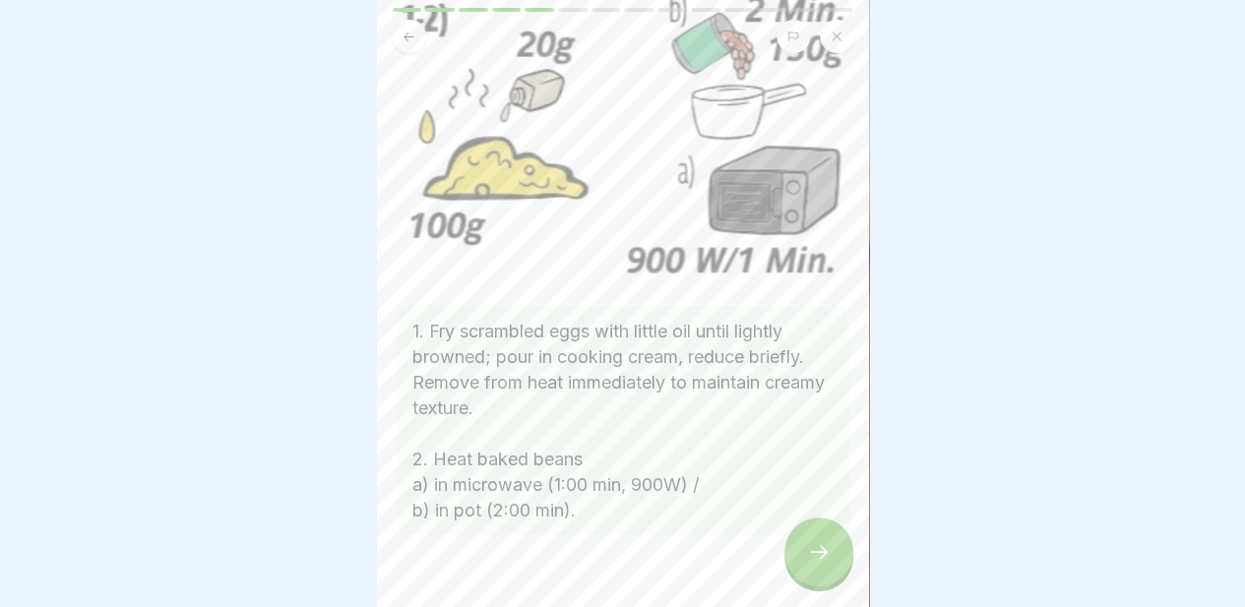
scroll to position [148, 0]
click at [807, 560] on icon at bounding box center [819, 552] width 24 height 24
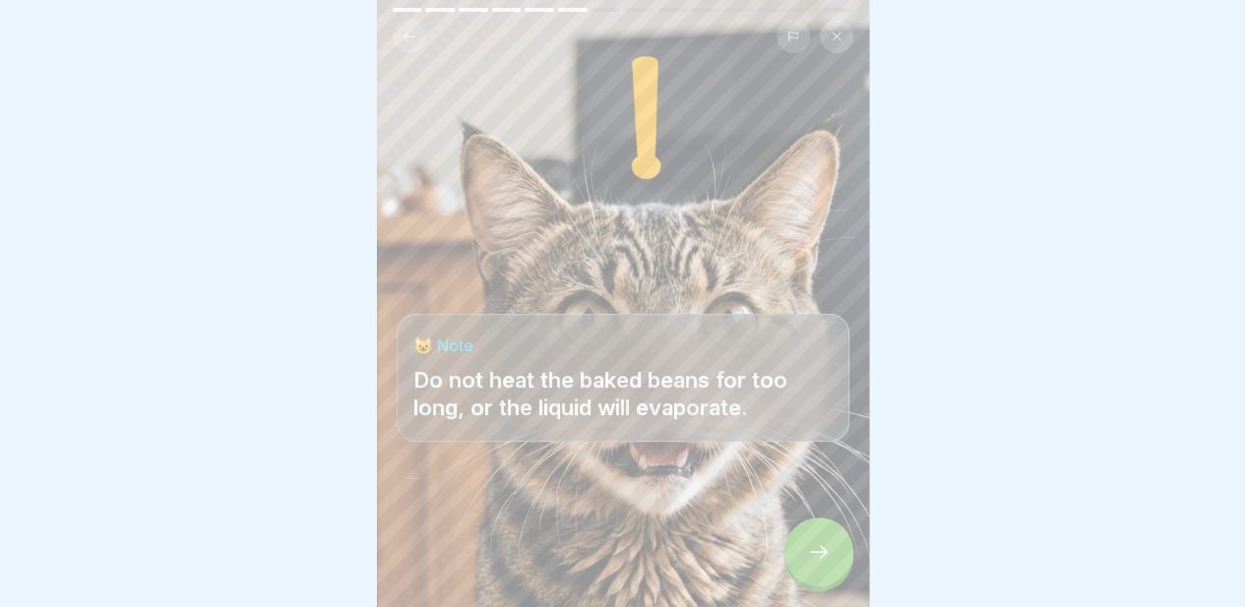
click at [821, 547] on icon at bounding box center [819, 552] width 24 height 24
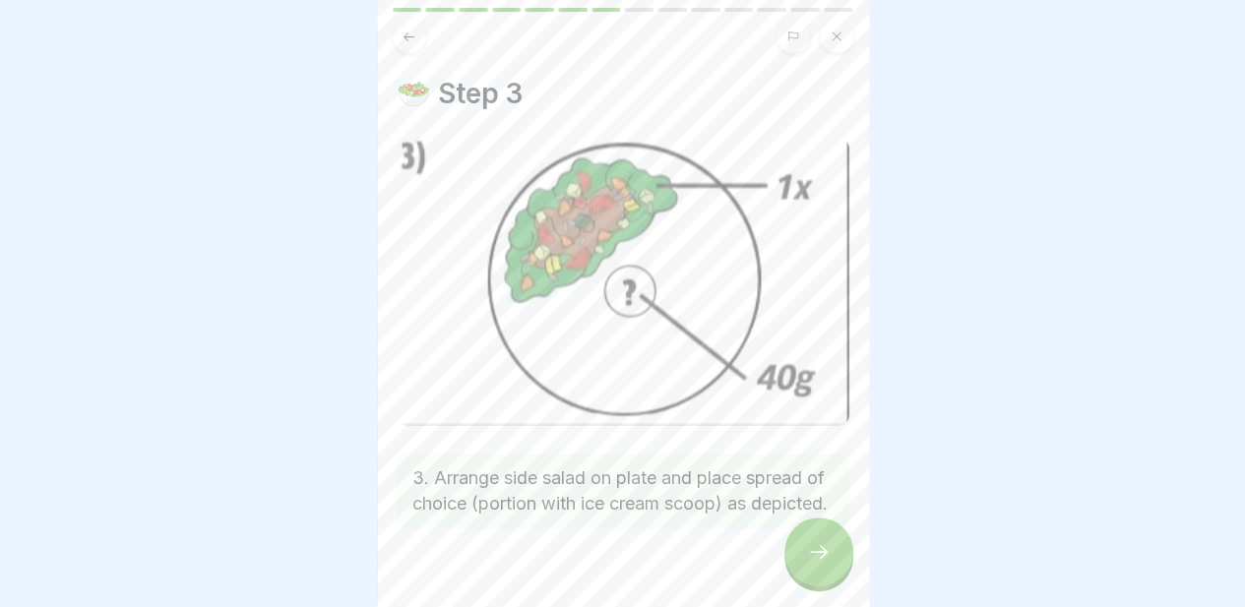
scroll to position [55, 0]
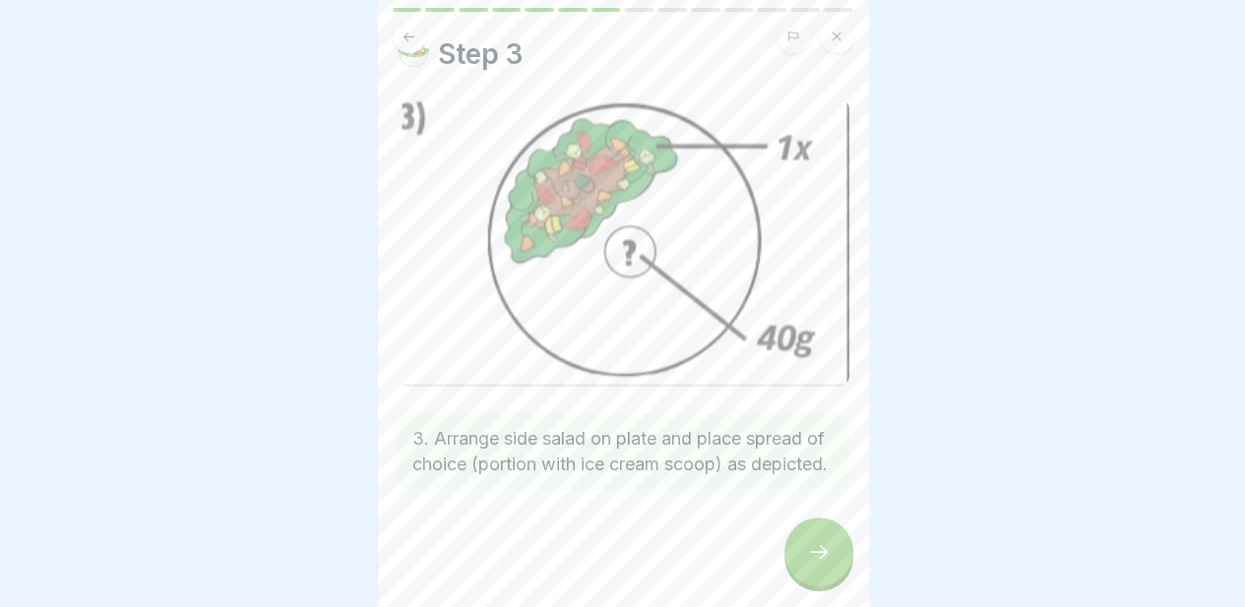
click at [827, 560] on icon at bounding box center [819, 552] width 24 height 24
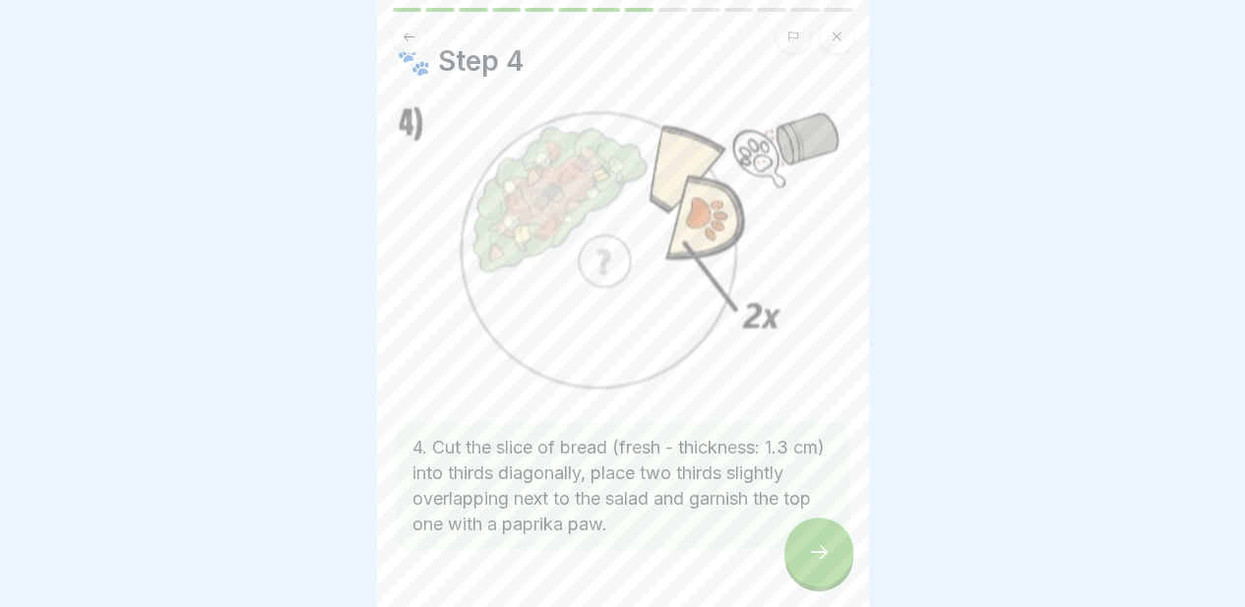
scroll to position [34, 0]
click at [829, 549] on div at bounding box center [818, 552] width 69 height 69
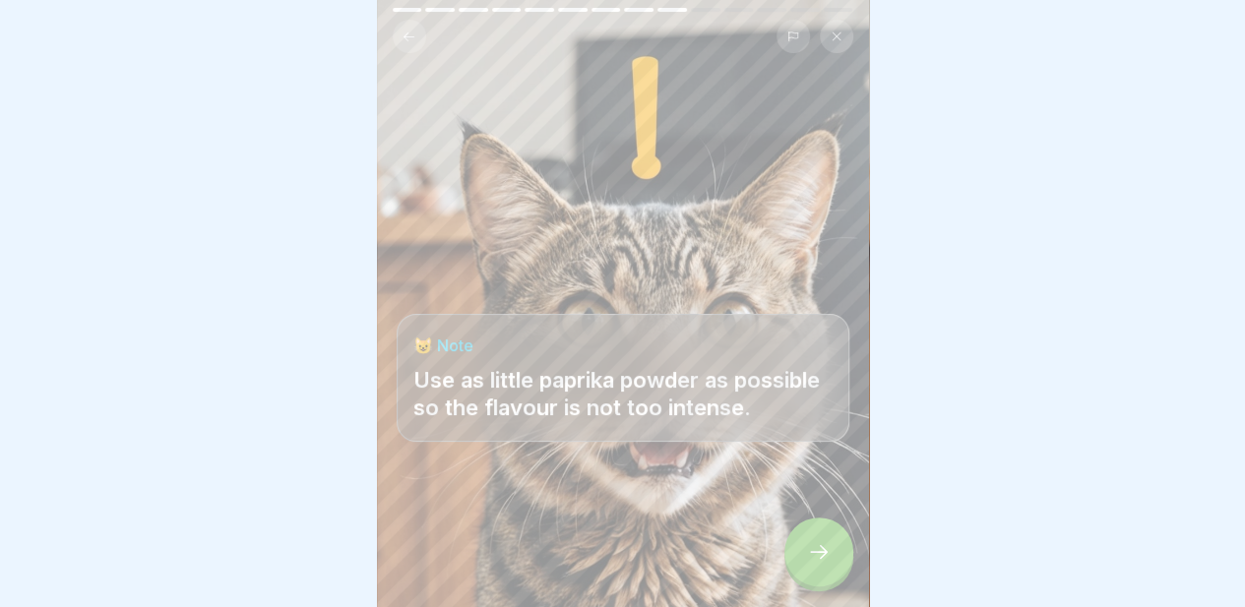
click at [825, 552] on icon at bounding box center [819, 552] width 24 height 24
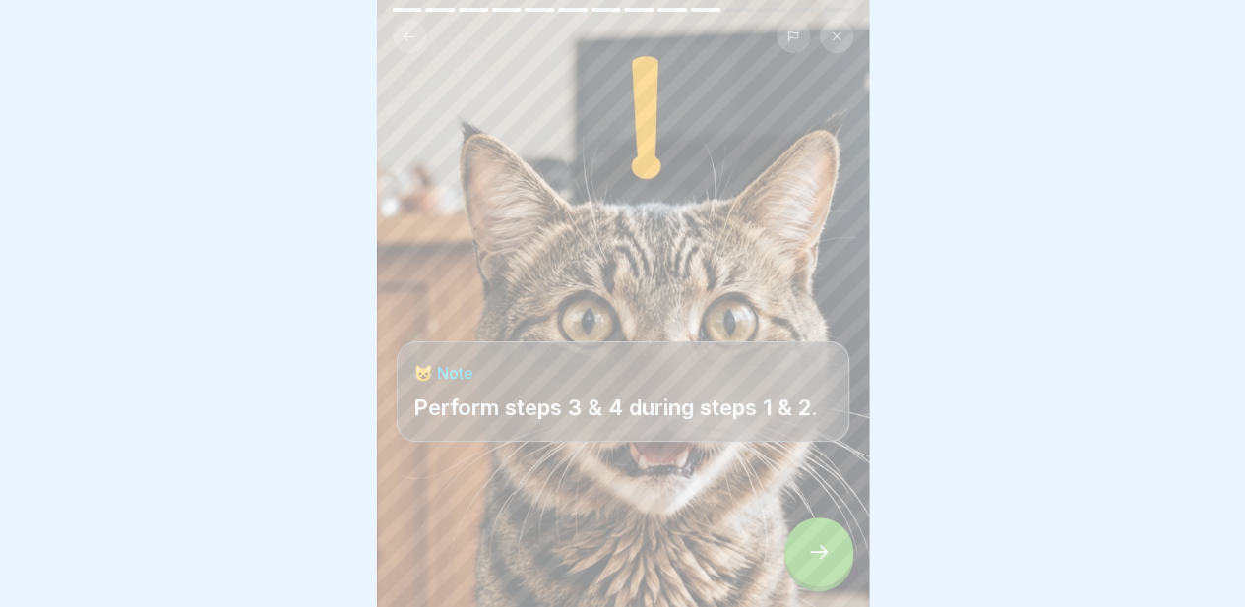
click at [825, 552] on icon at bounding box center [819, 552] width 24 height 24
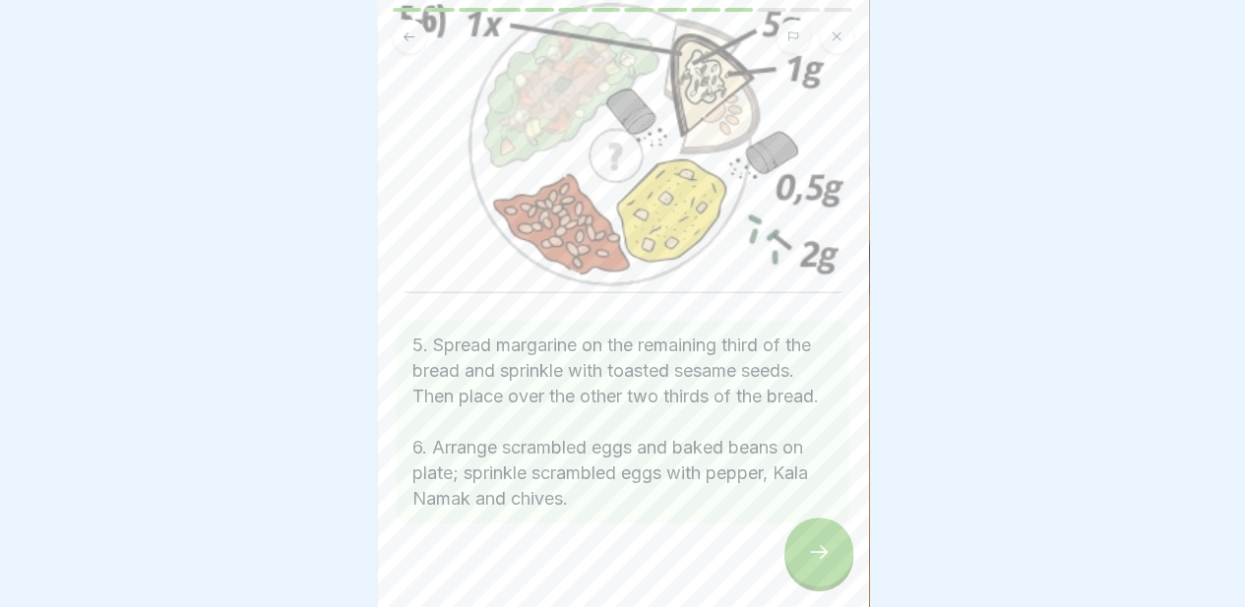
scroll to position [188, 0]
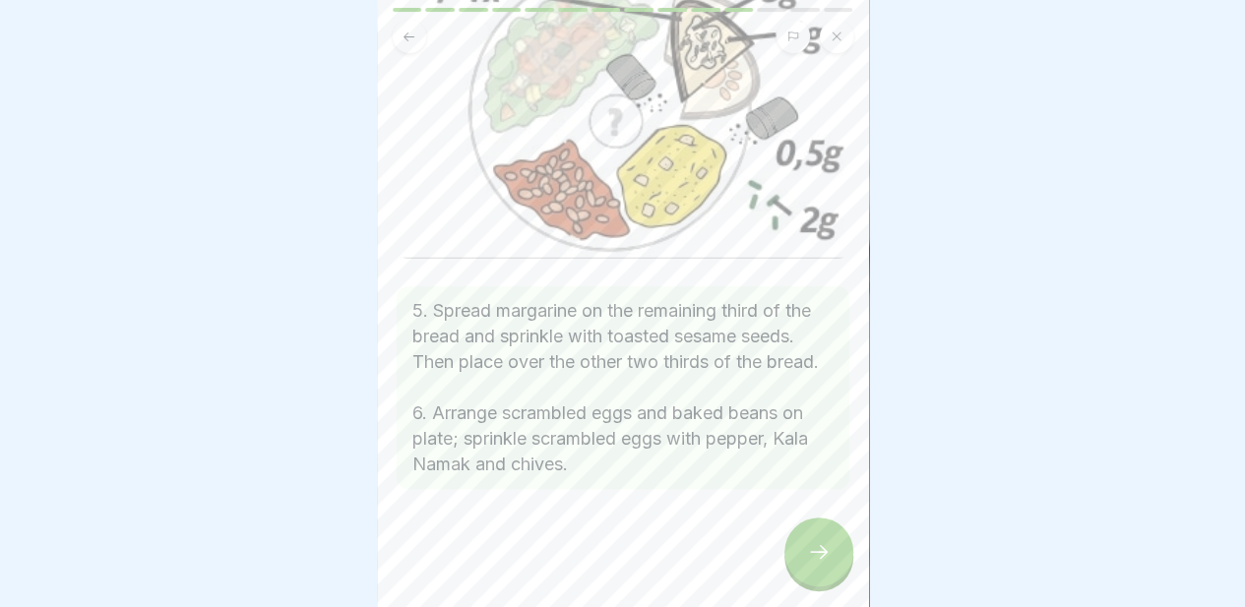
click at [816, 540] on div at bounding box center [818, 552] width 69 height 69
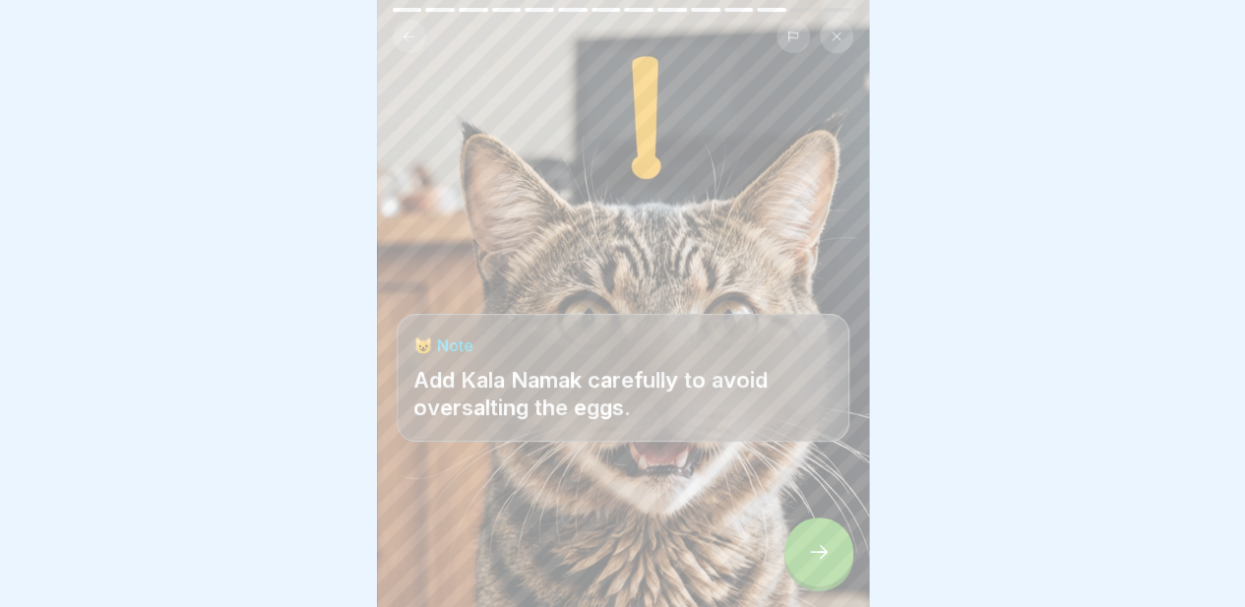
click at [795, 552] on div at bounding box center [818, 552] width 69 height 69
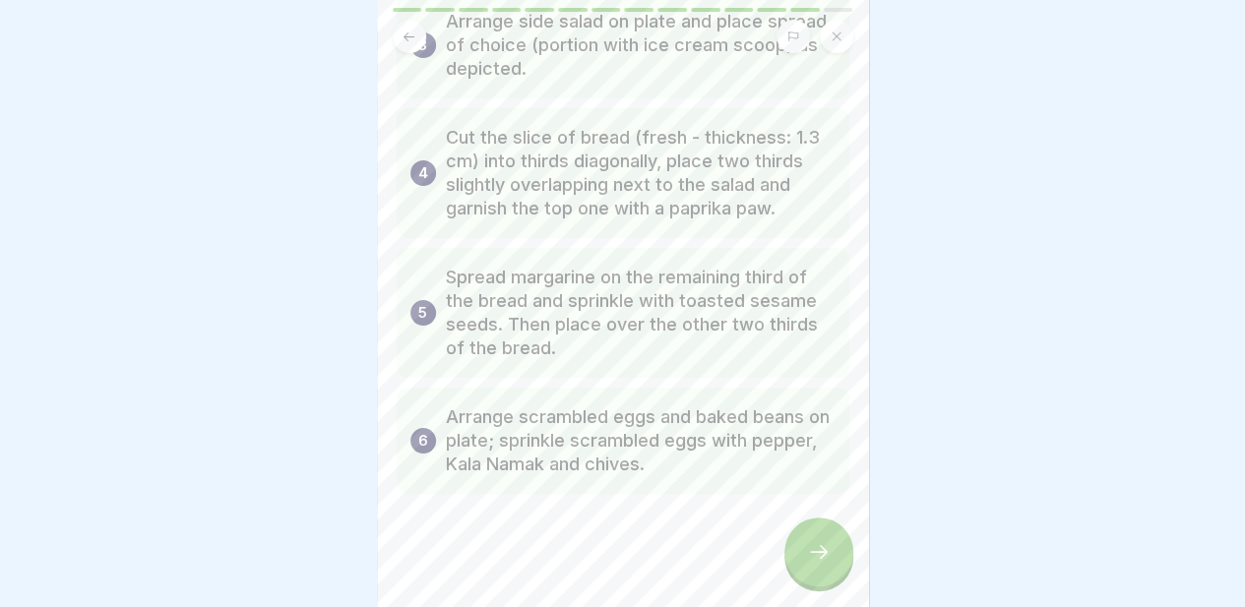
scroll to position [383, 0]
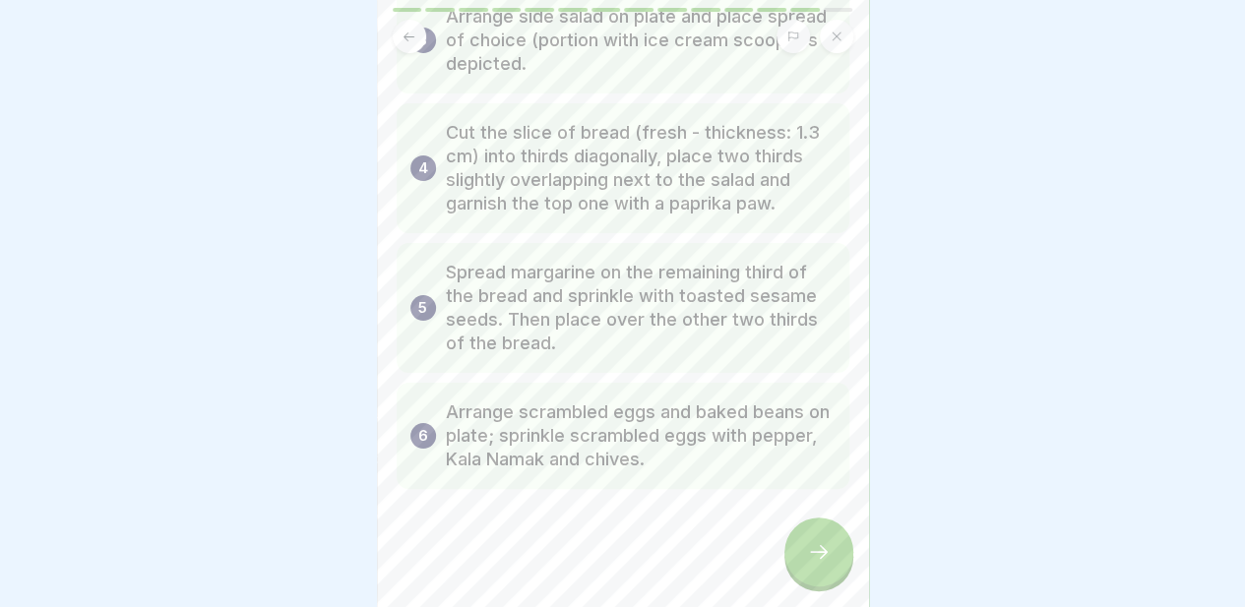
click at [811, 556] on icon at bounding box center [819, 552] width 24 height 24
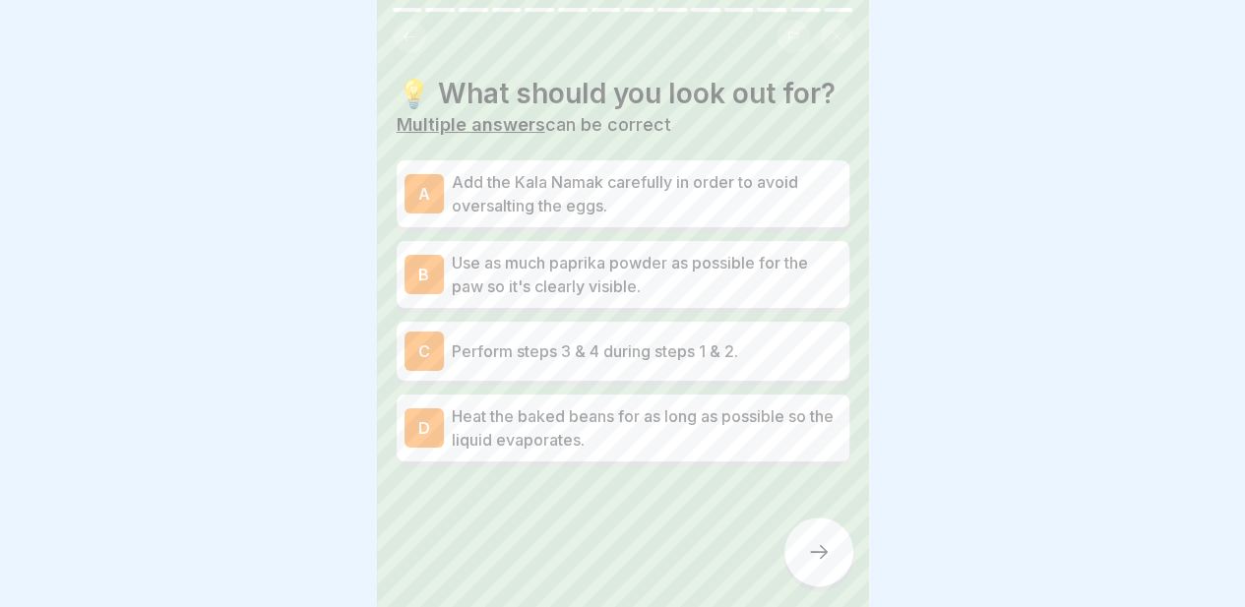
click at [567, 217] on p "Add the Kala Namak carefully in order to avoid oversalting the eggs." at bounding box center [647, 193] width 390 height 47
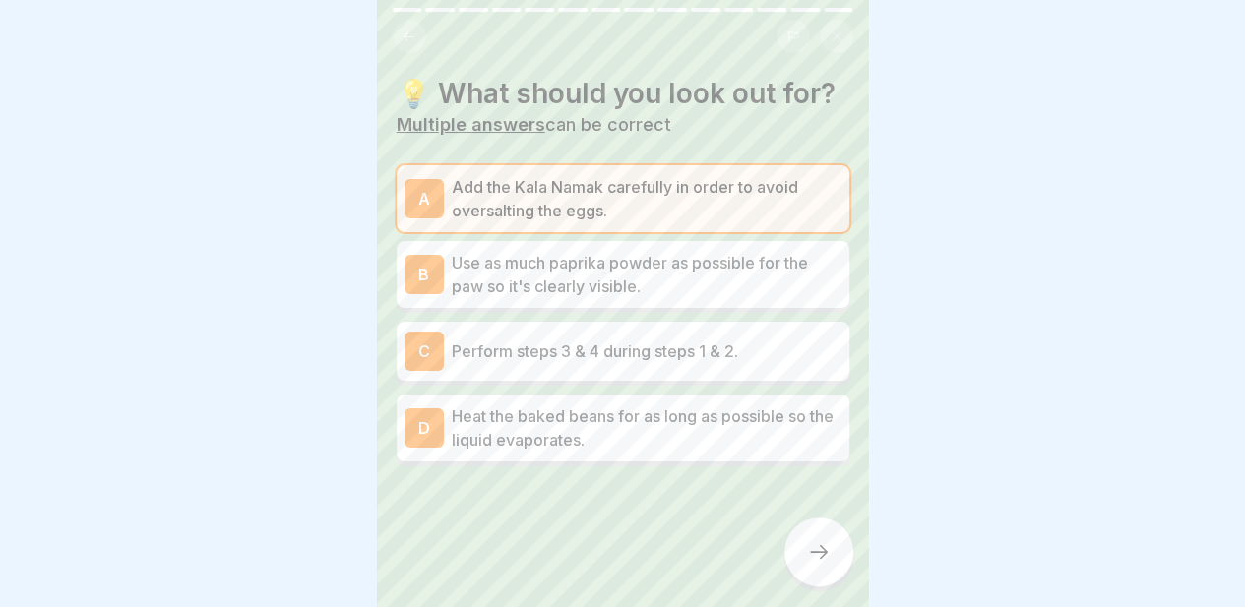
click at [566, 363] on p "Perform steps 3 & 4 during steps 1 & 2." at bounding box center [647, 351] width 390 height 24
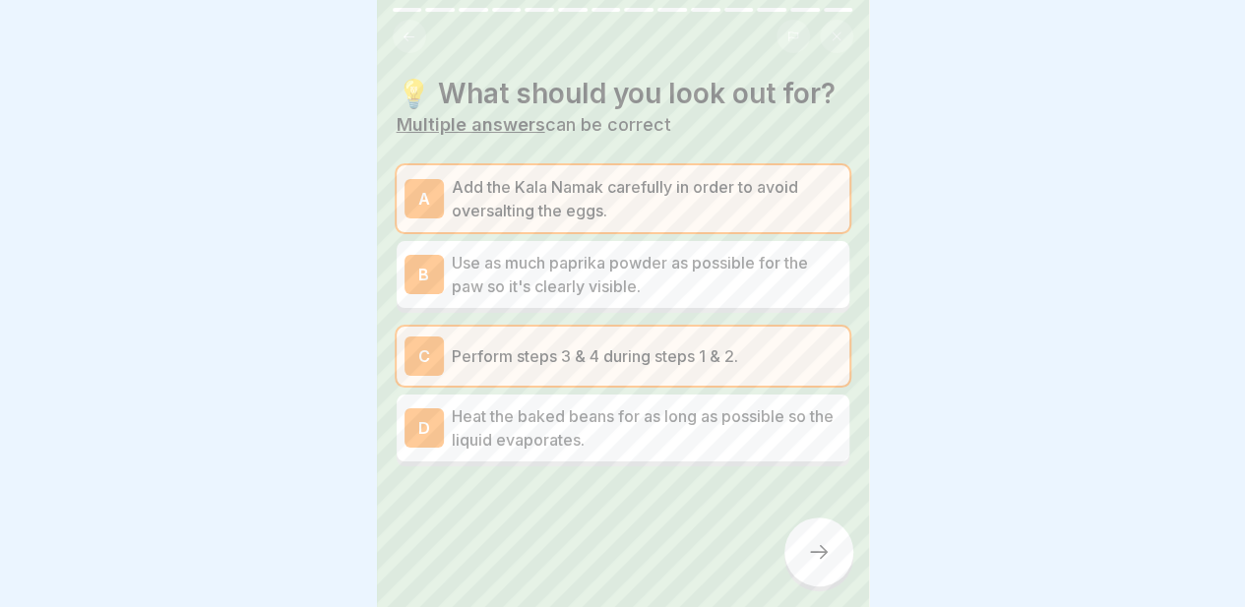
click at [820, 540] on div at bounding box center [818, 552] width 69 height 69
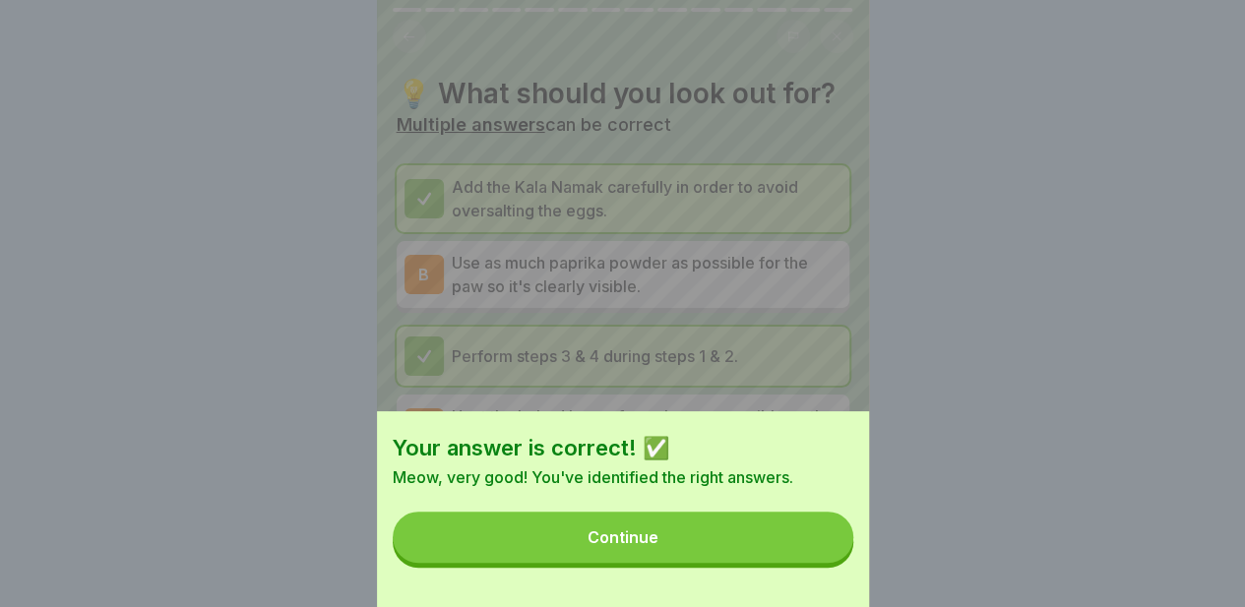
click at [658, 546] on div "Continue" at bounding box center [622, 537] width 71 height 18
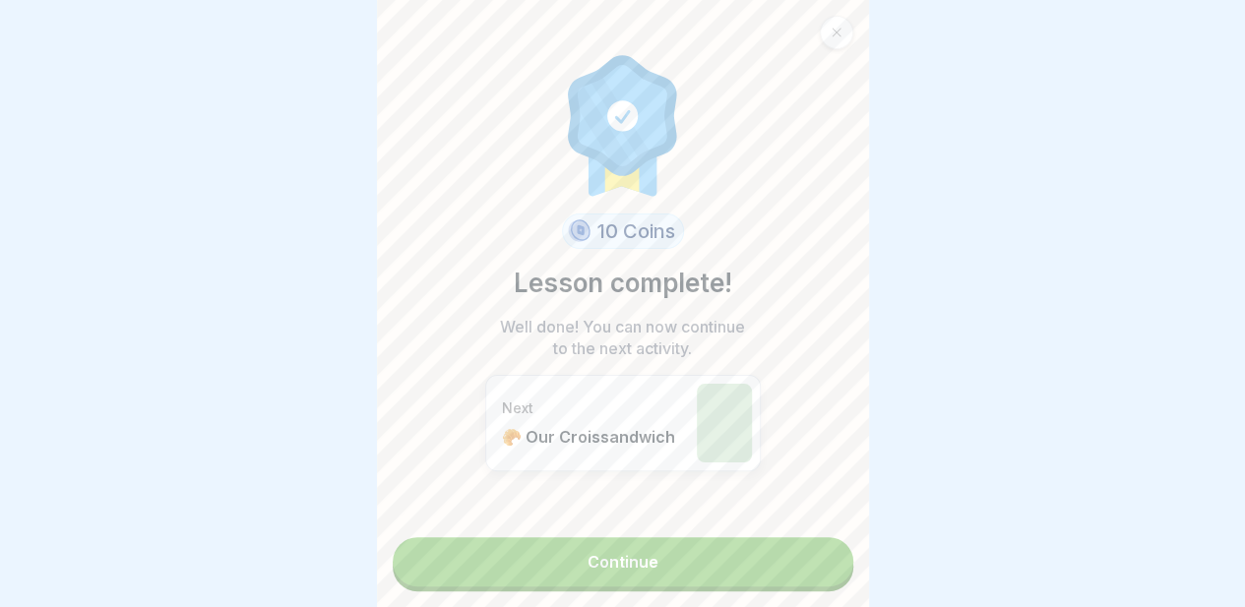
click at [659, 546] on link "Continue" at bounding box center [623, 561] width 460 height 49
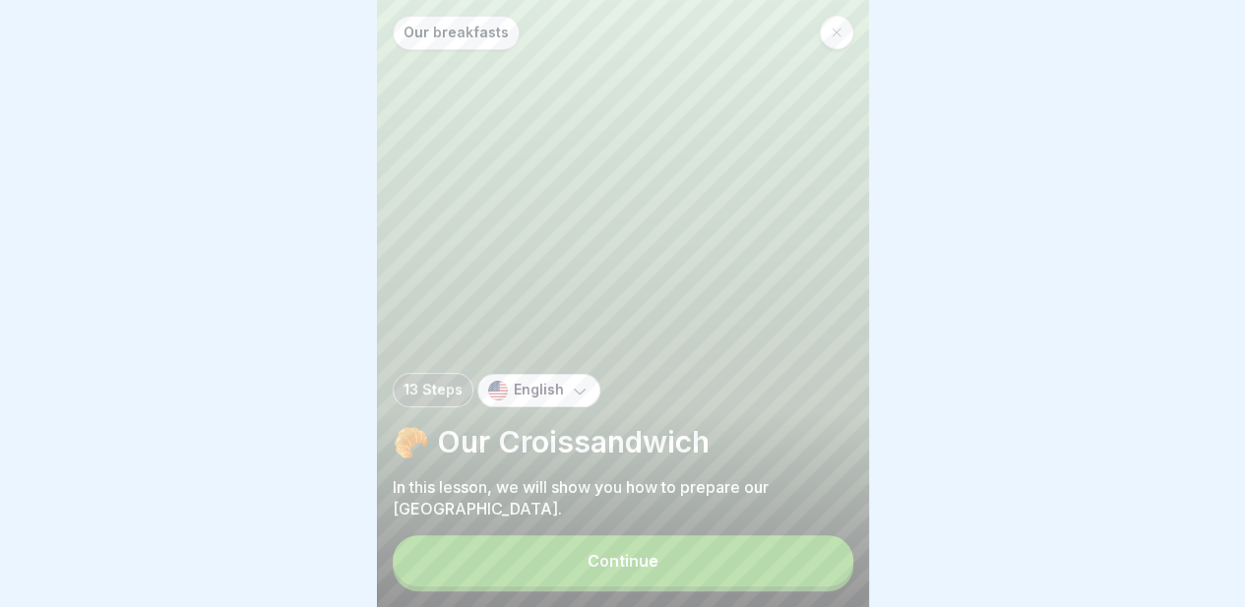
click at [628, 570] on div "Continue" at bounding box center [622, 561] width 71 height 18
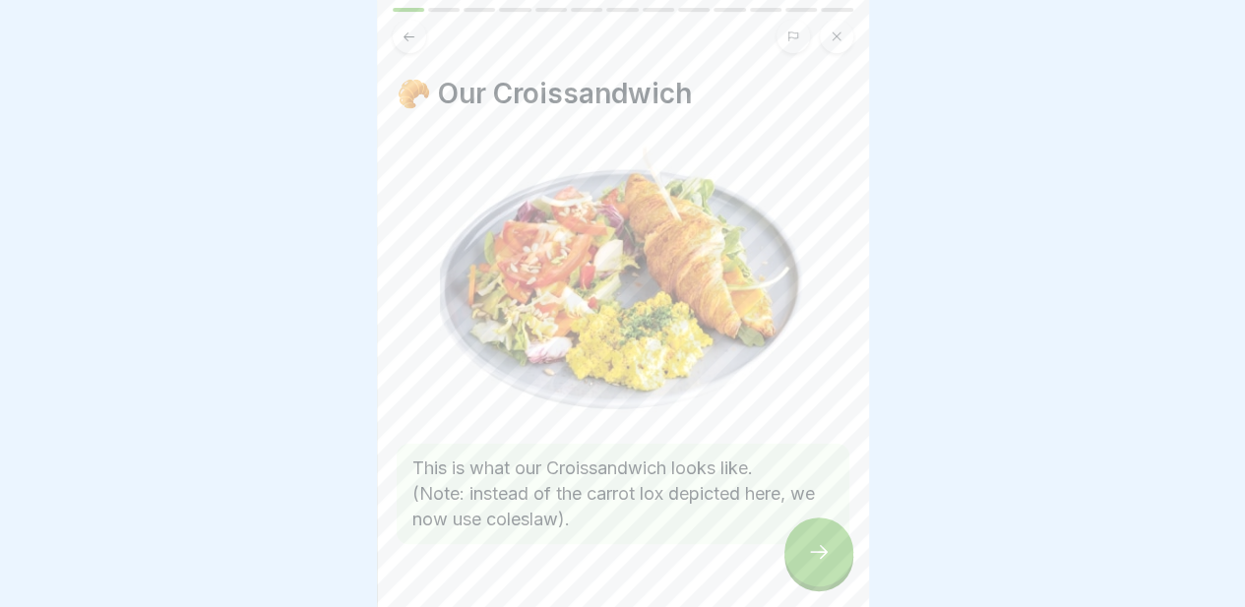
click at [813, 564] on icon at bounding box center [819, 552] width 24 height 24
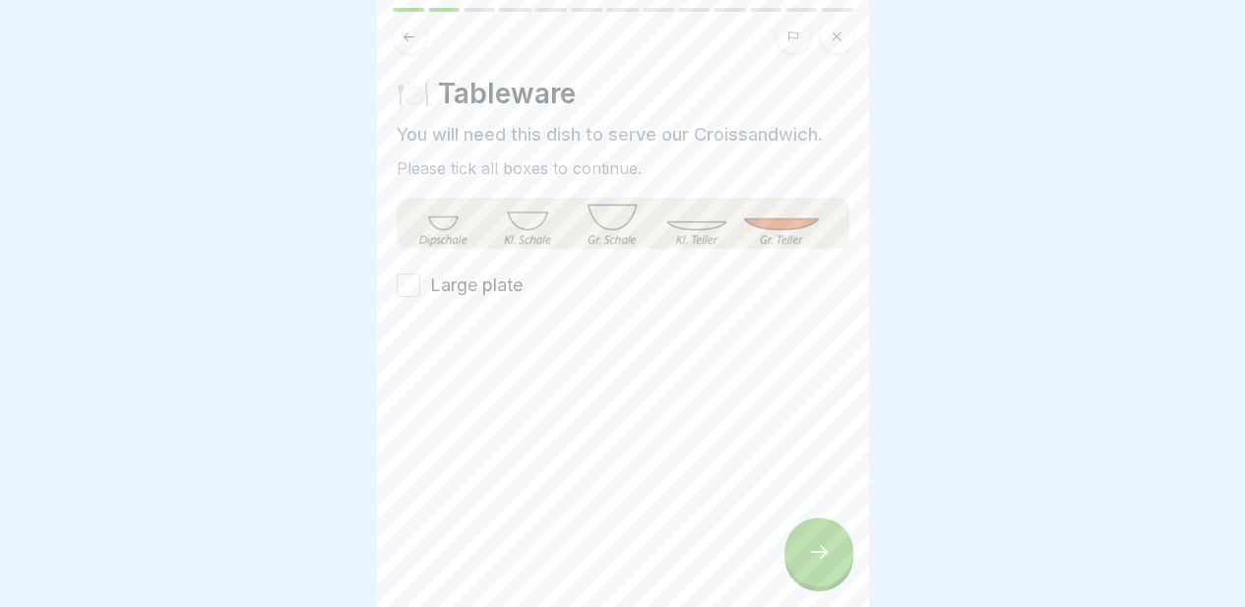
click at [474, 281] on label "Large plate" at bounding box center [476, 286] width 92 height 26
click at [420, 281] on button "Large plate" at bounding box center [409, 286] width 24 height 24
click at [821, 550] on div at bounding box center [818, 552] width 69 height 69
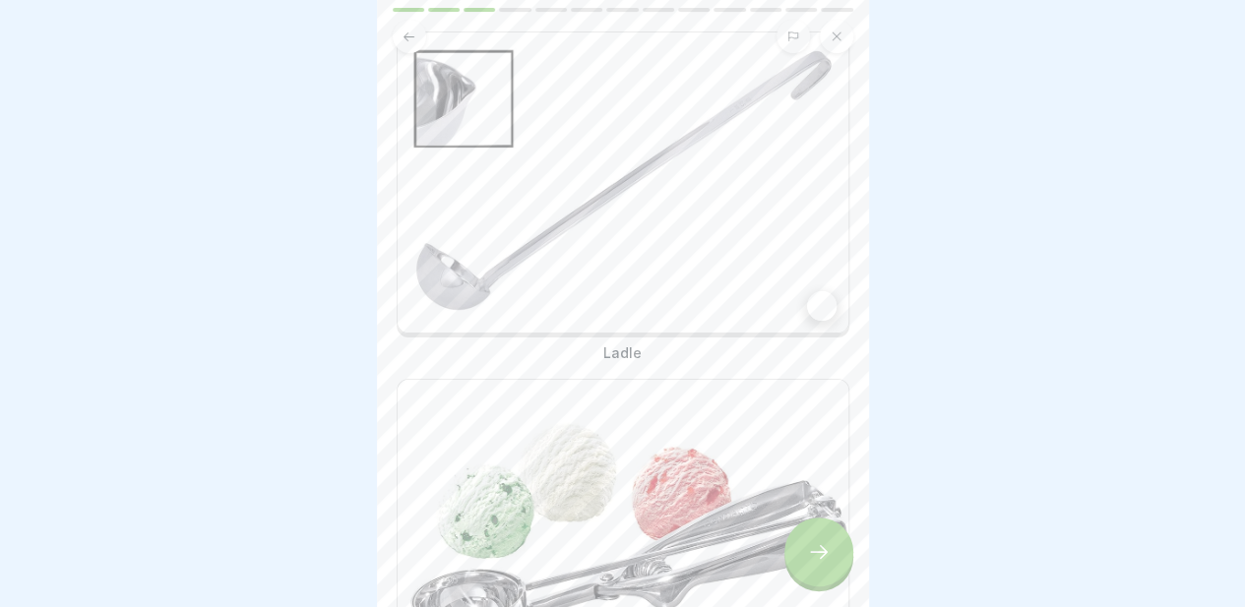
scroll to position [102, 0]
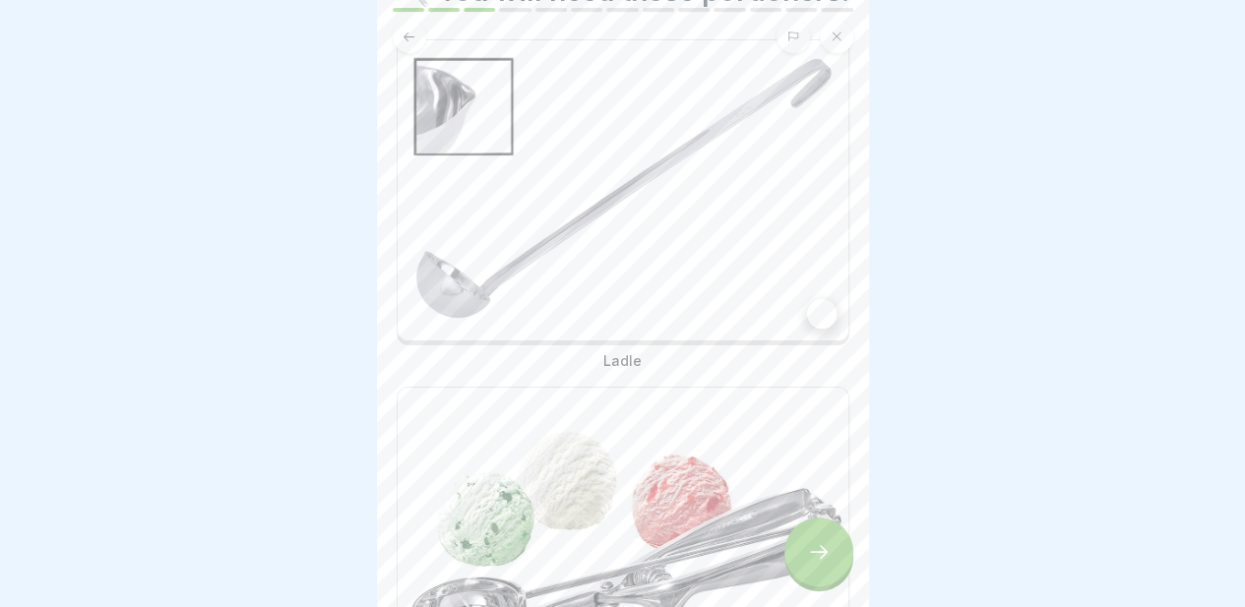
click at [823, 561] on icon at bounding box center [819, 552] width 24 height 24
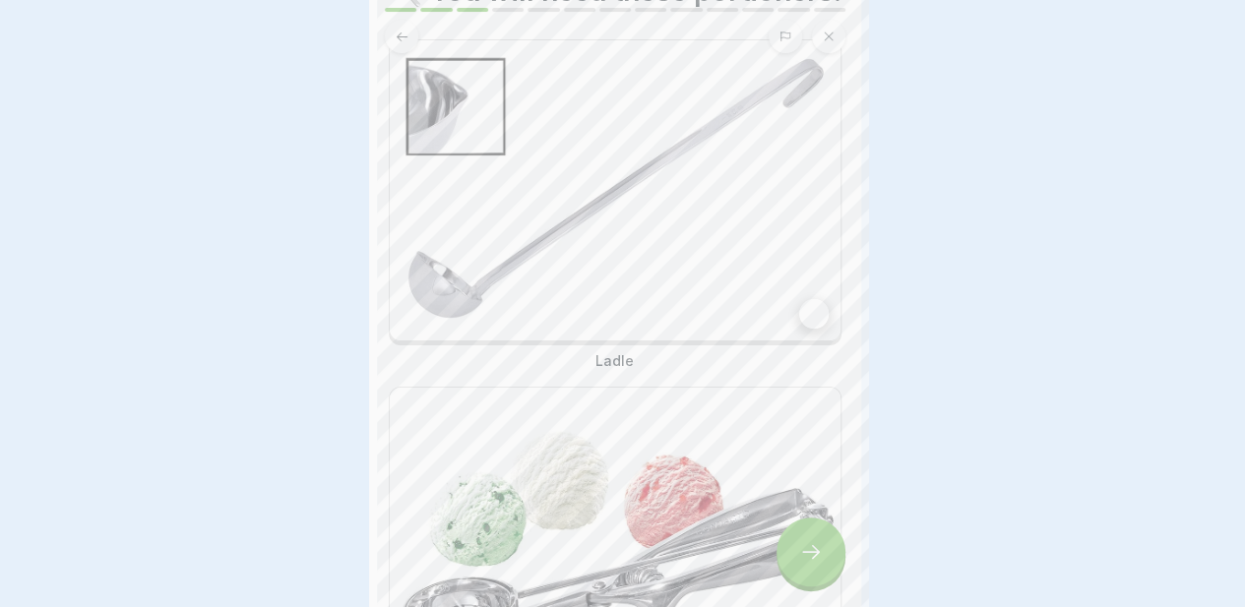
scroll to position [0, 0]
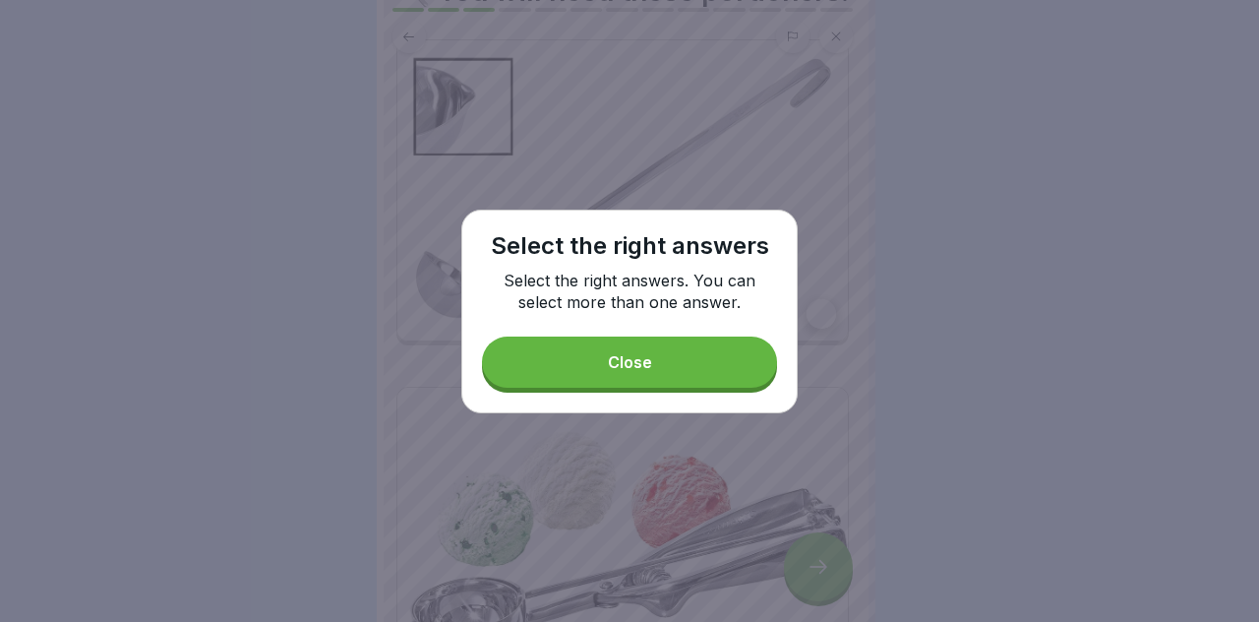
click at [653, 347] on button "Close" at bounding box center [629, 362] width 295 height 51
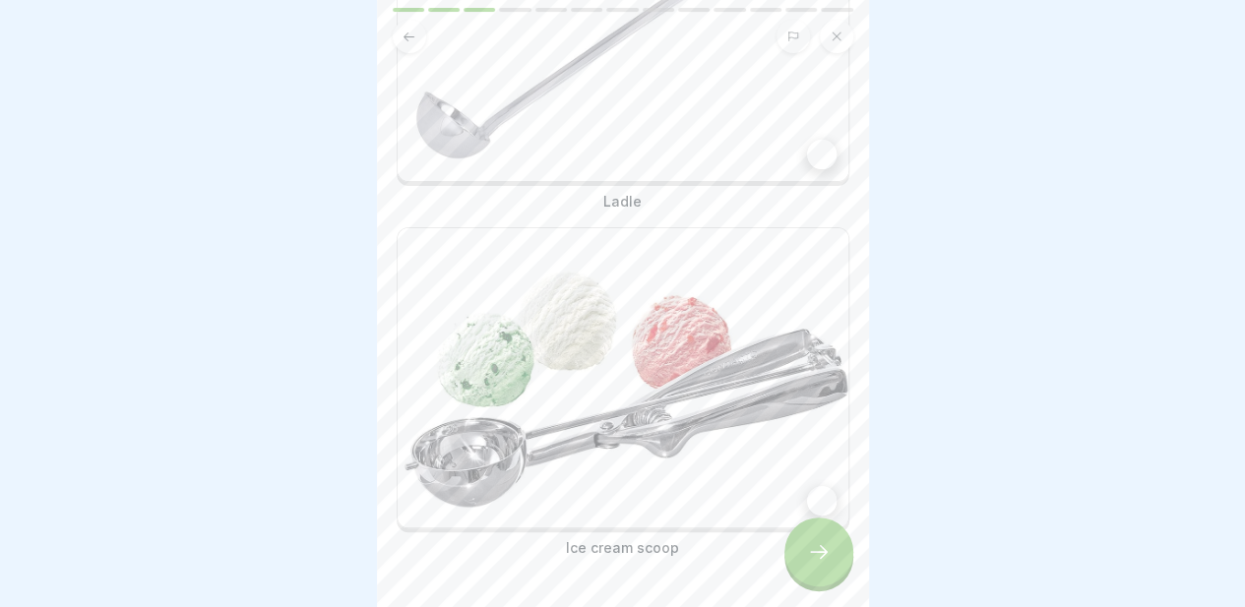
scroll to position [268, 0]
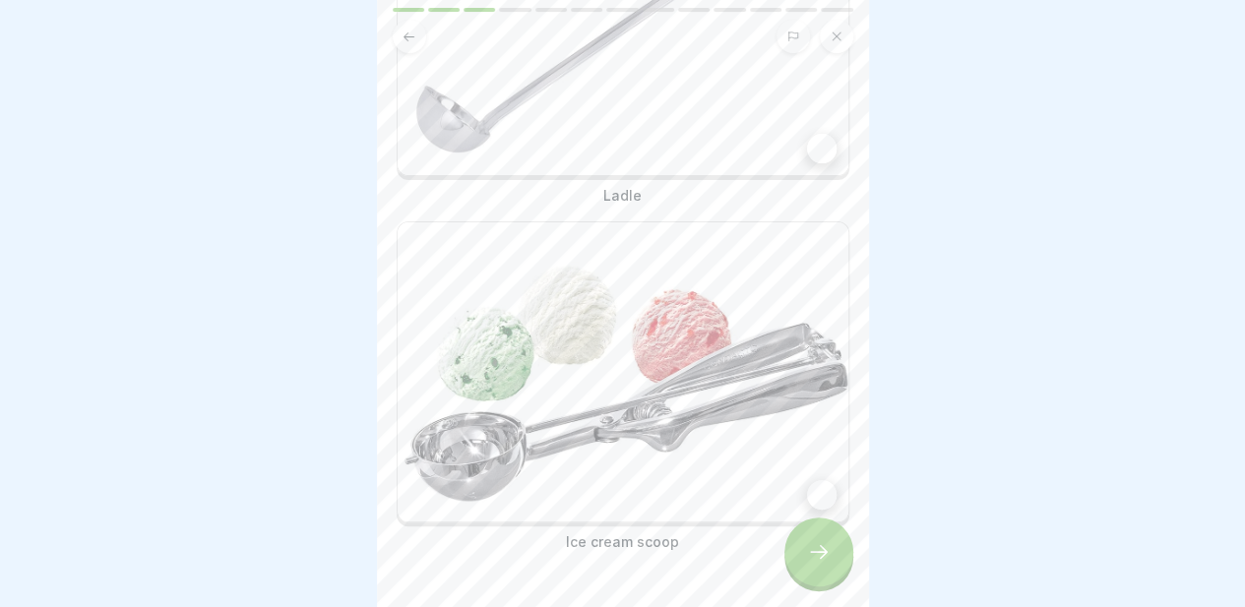
click at [810, 507] on div at bounding box center [822, 495] width 30 height 30
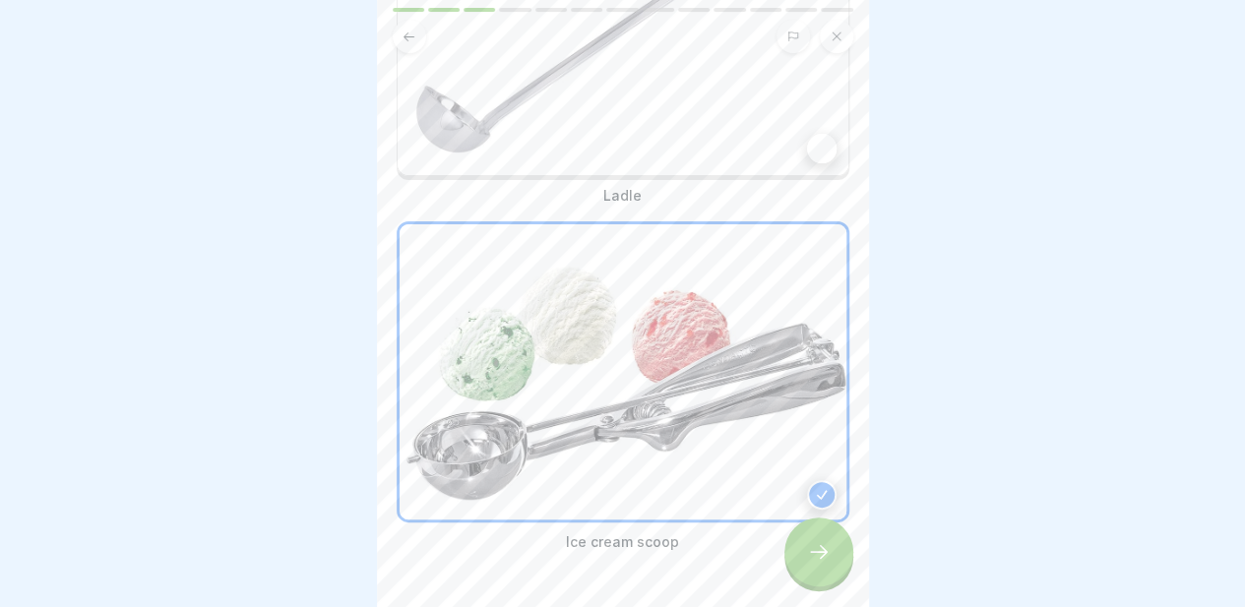
click at [811, 544] on div at bounding box center [818, 552] width 69 height 69
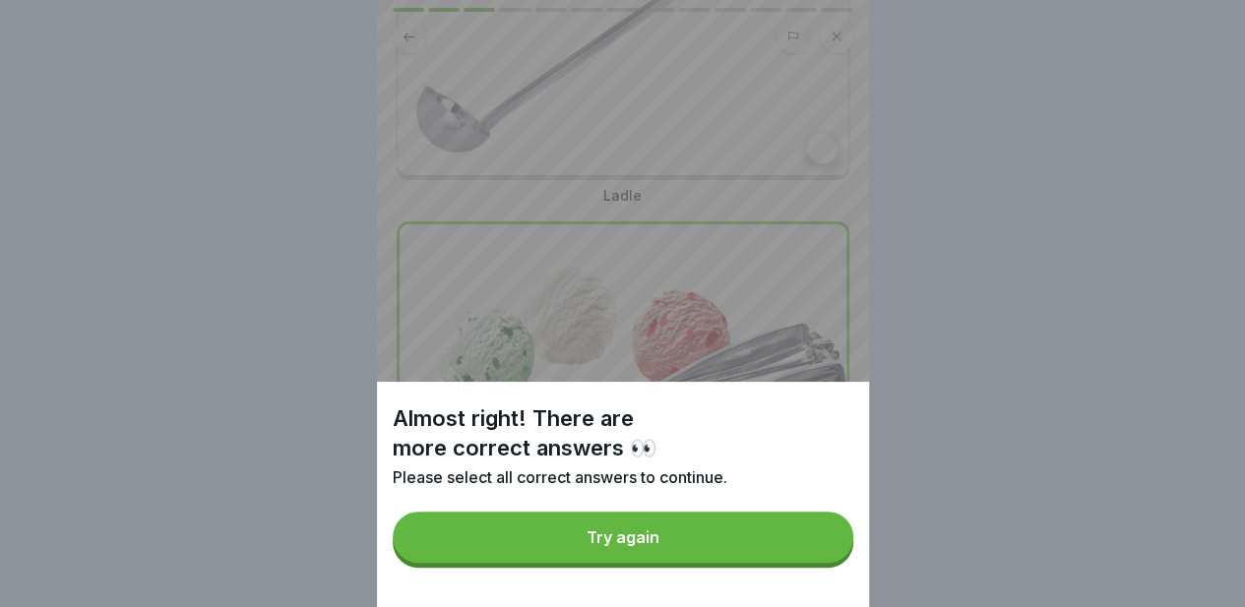
click at [633, 546] on div "Try again" at bounding box center [622, 537] width 73 height 18
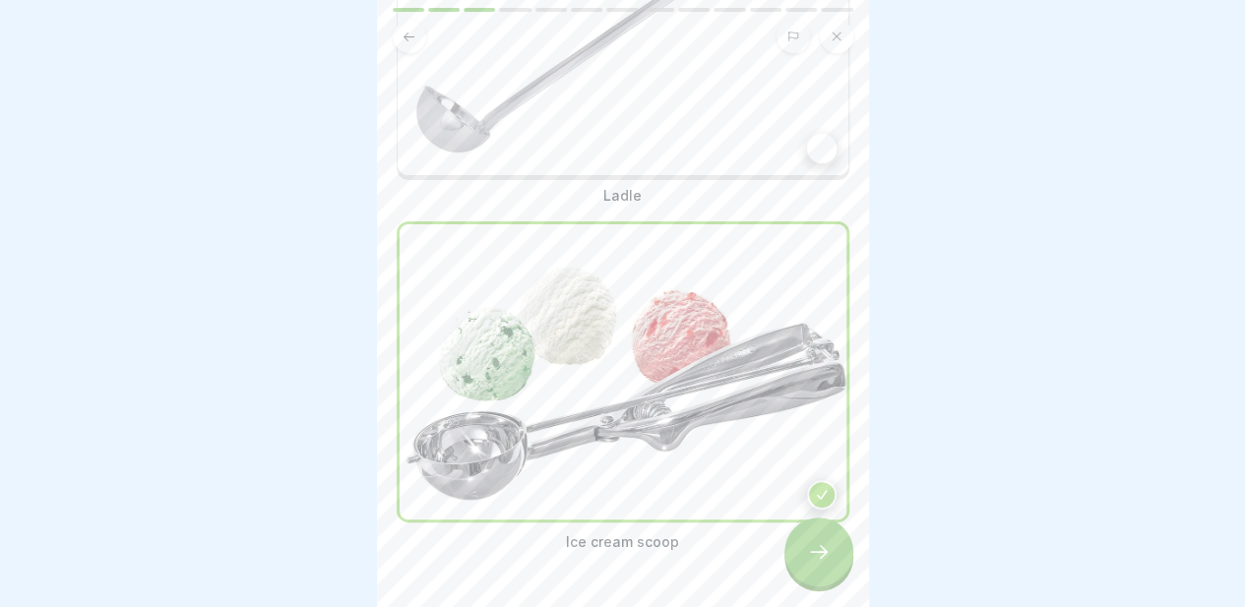
scroll to position [0, 0]
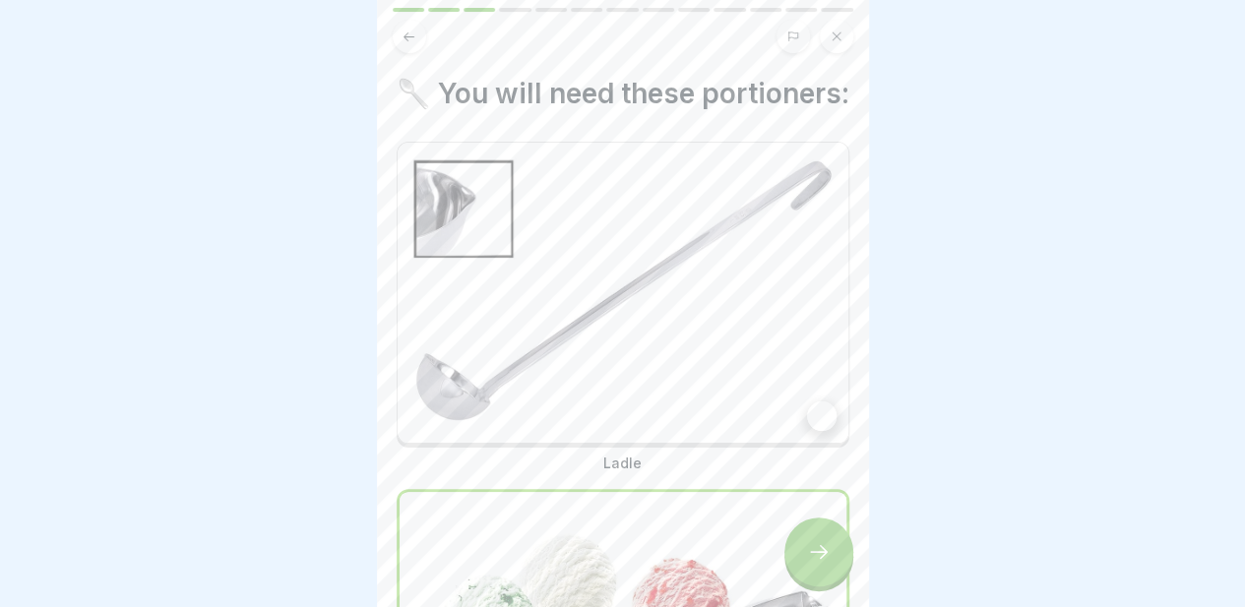
click at [807, 431] on div at bounding box center [822, 416] width 30 height 30
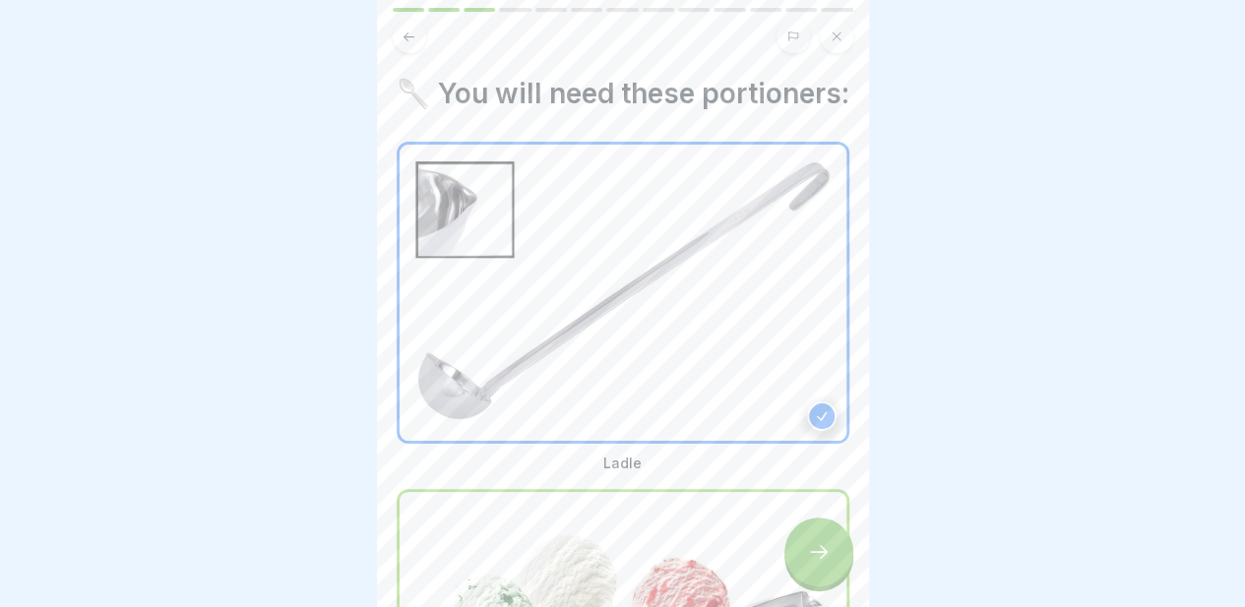
scroll to position [344, 0]
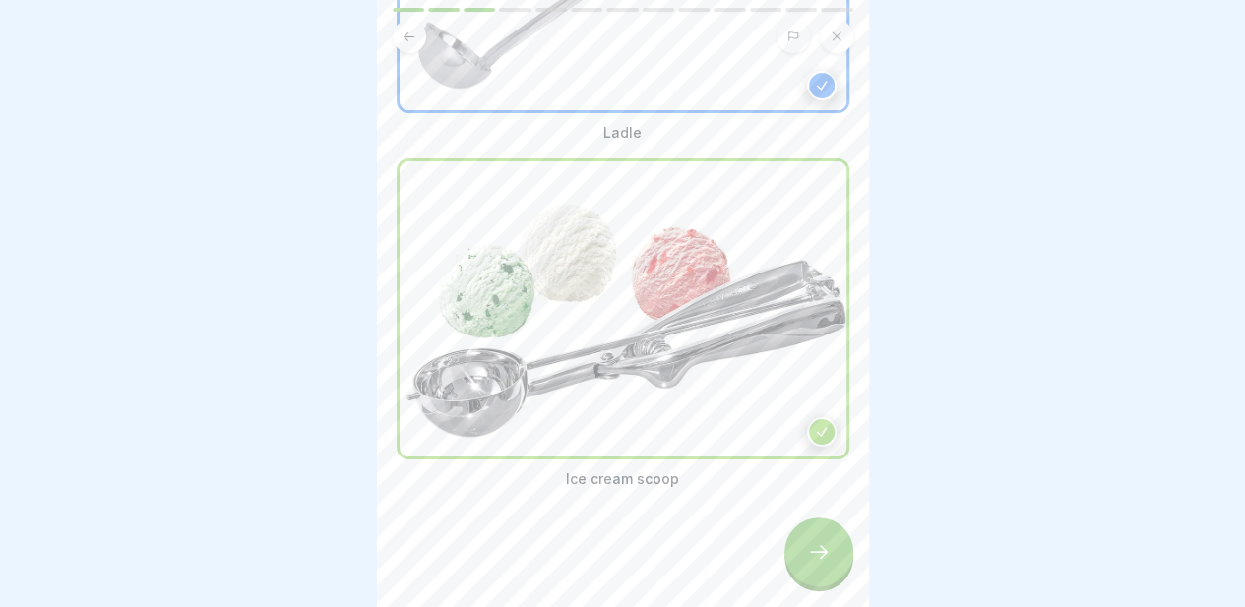
click at [812, 564] on icon at bounding box center [819, 552] width 24 height 24
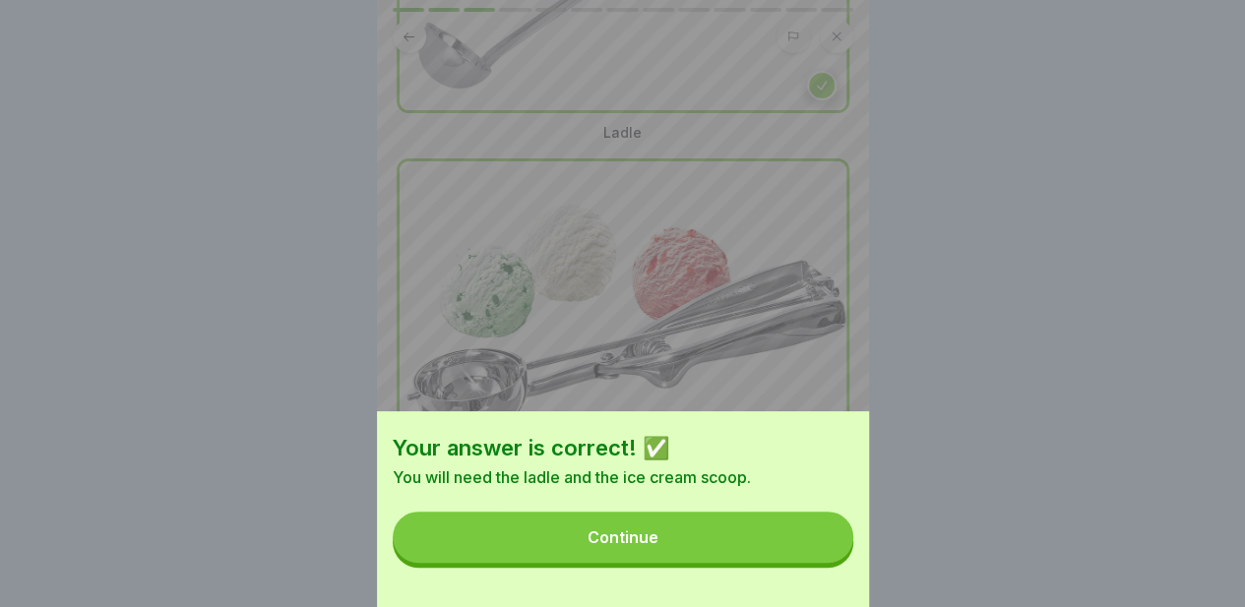
click at [684, 557] on button "Continue" at bounding box center [623, 537] width 460 height 51
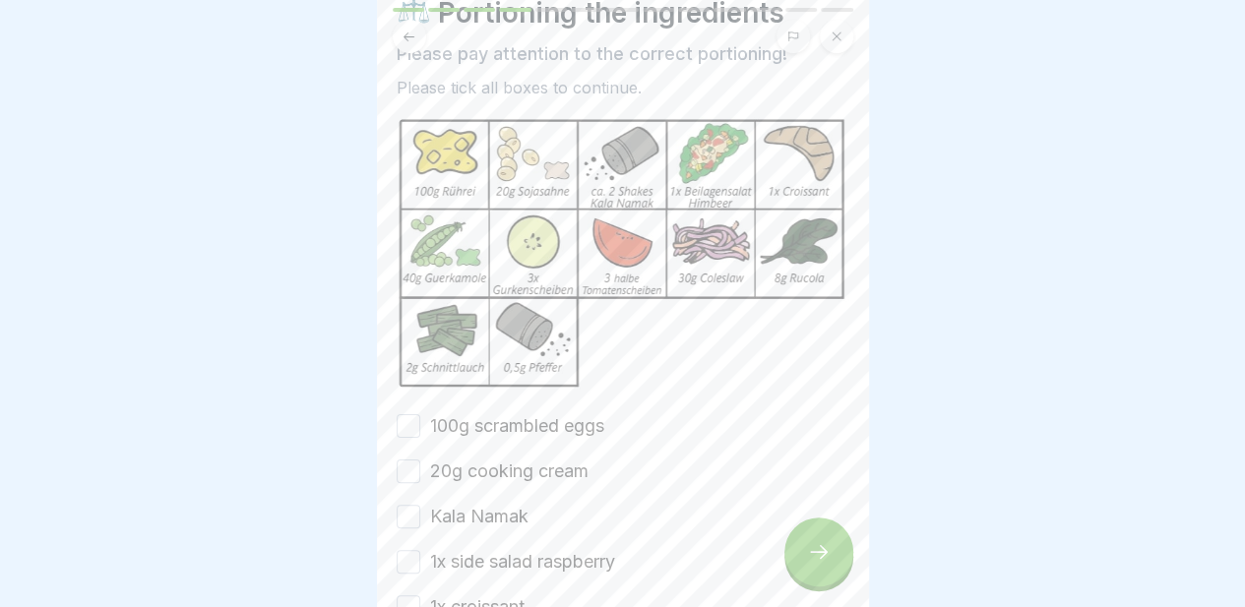
scroll to position [82, 0]
click at [413, 418] on button "100g scrambled eggs" at bounding box center [409, 425] width 24 height 24
click at [409, 463] on button "20g cooking cream" at bounding box center [409, 471] width 24 height 24
click at [405, 504] on button "Kala Namak" at bounding box center [409, 516] width 24 height 24
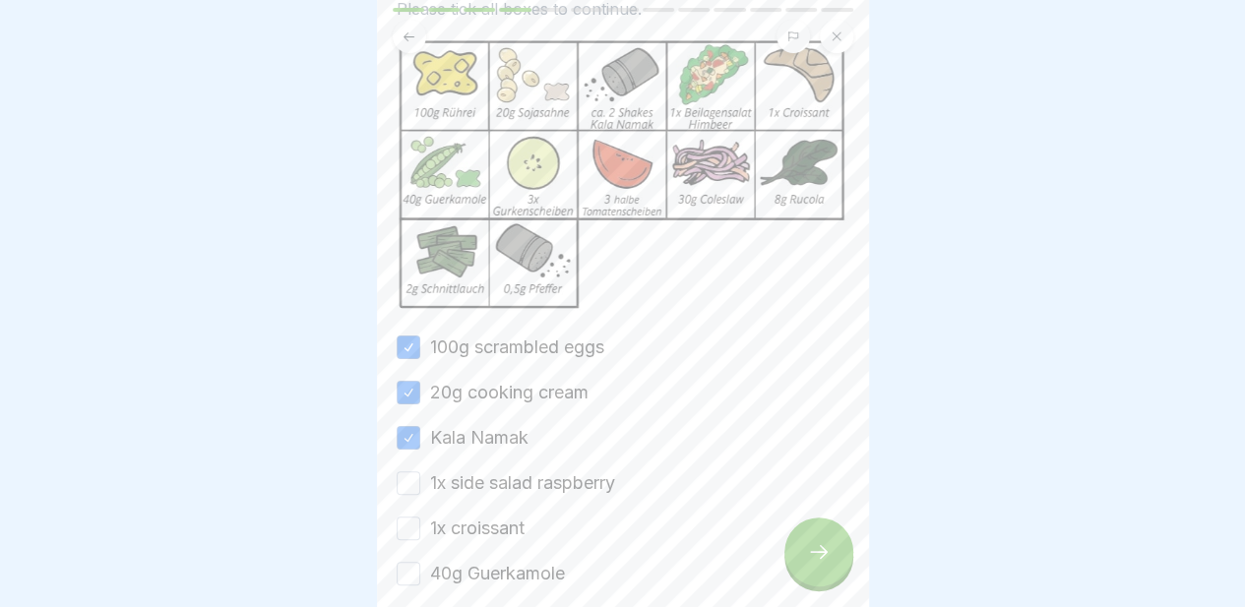
scroll to position [170, 0]
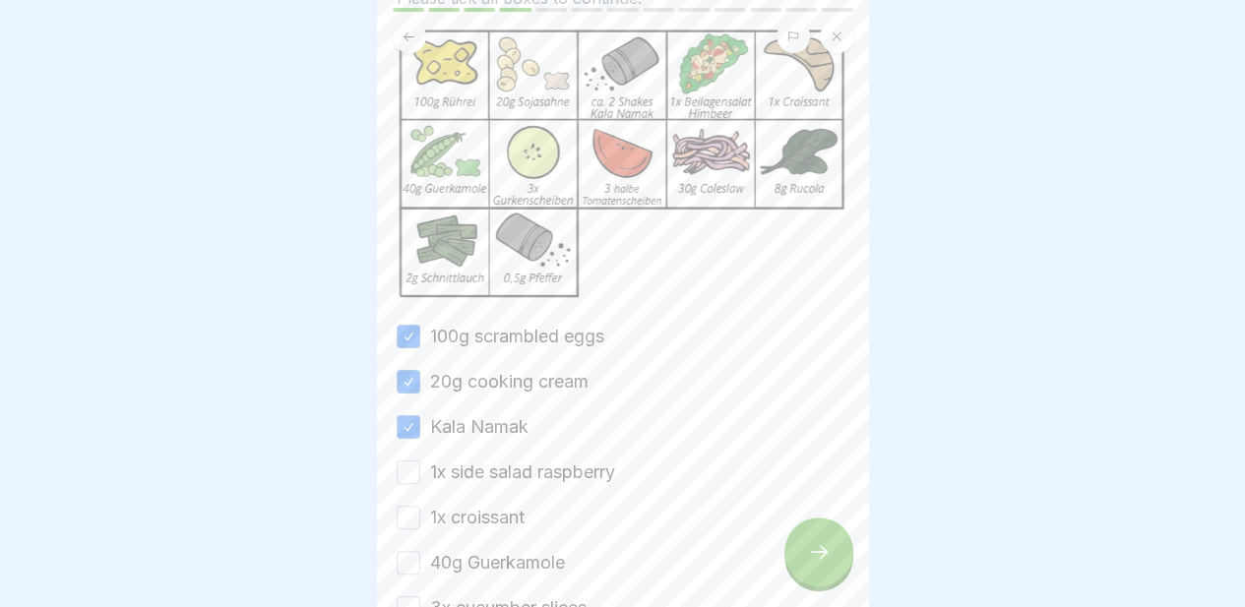
click at [405, 470] on button "1x side salad raspberry" at bounding box center [409, 472] width 24 height 24
click at [405, 509] on button "1x croissant" at bounding box center [409, 518] width 24 height 24
click at [405, 551] on button "40g Guerkamole" at bounding box center [409, 563] width 24 height 24
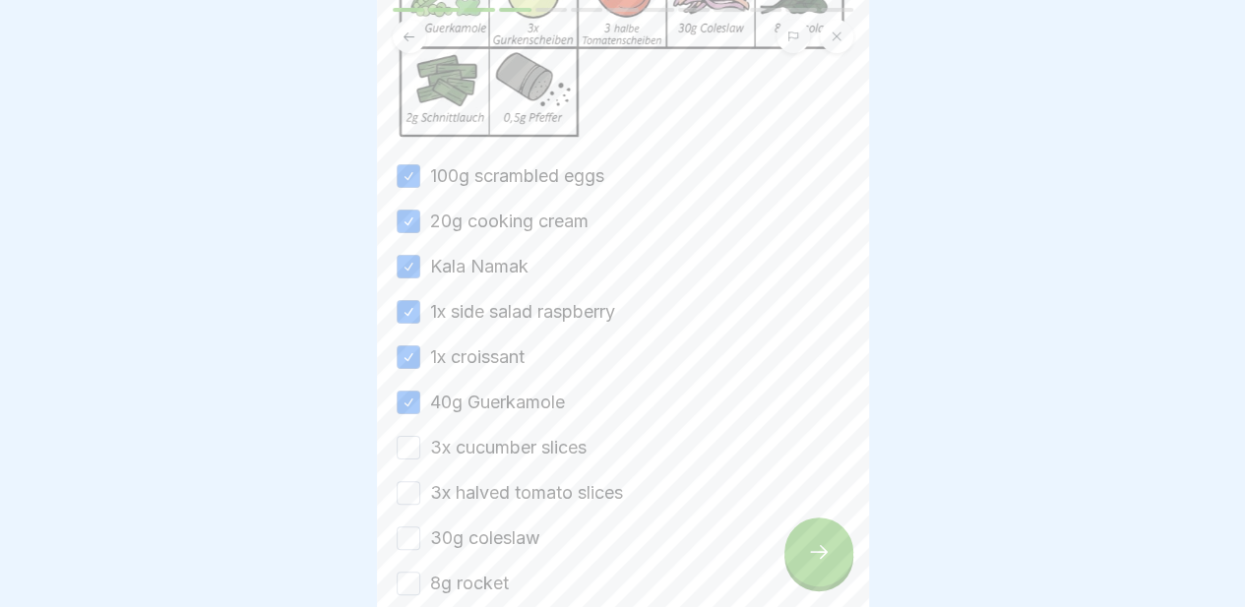
scroll to position [339, 0]
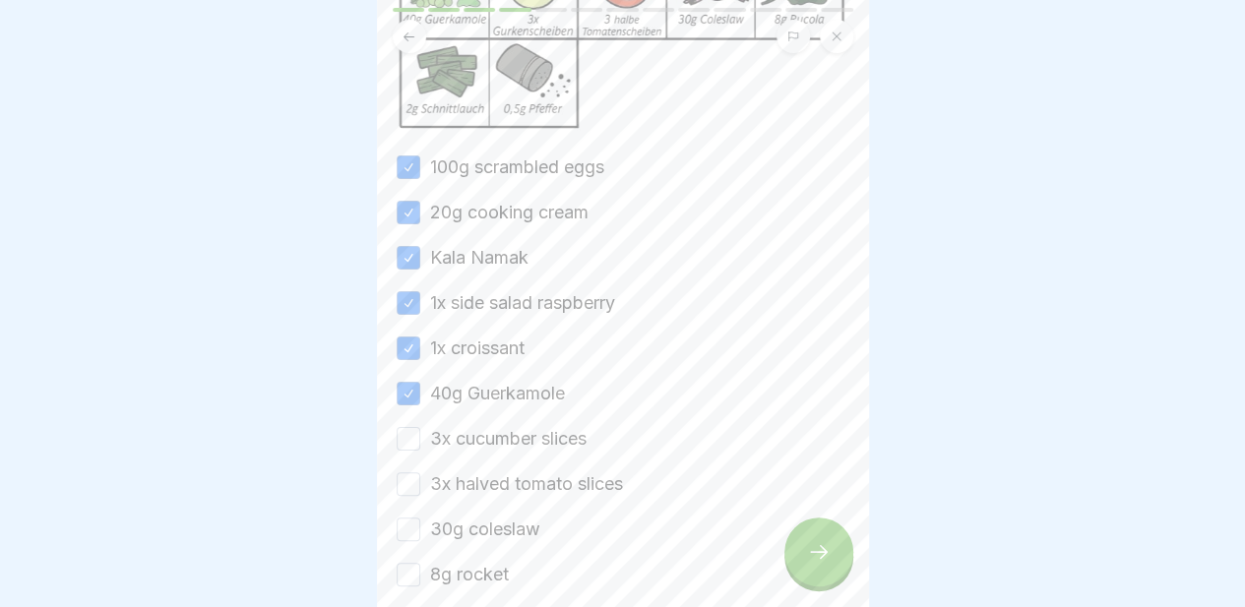
click at [417, 434] on button "3x cucumber slices" at bounding box center [409, 439] width 24 height 24
click at [409, 478] on button "3x halved tomato slices" at bounding box center [409, 484] width 24 height 24
click at [407, 530] on button "30g coleslaw" at bounding box center [409, 530] width 24 height 24
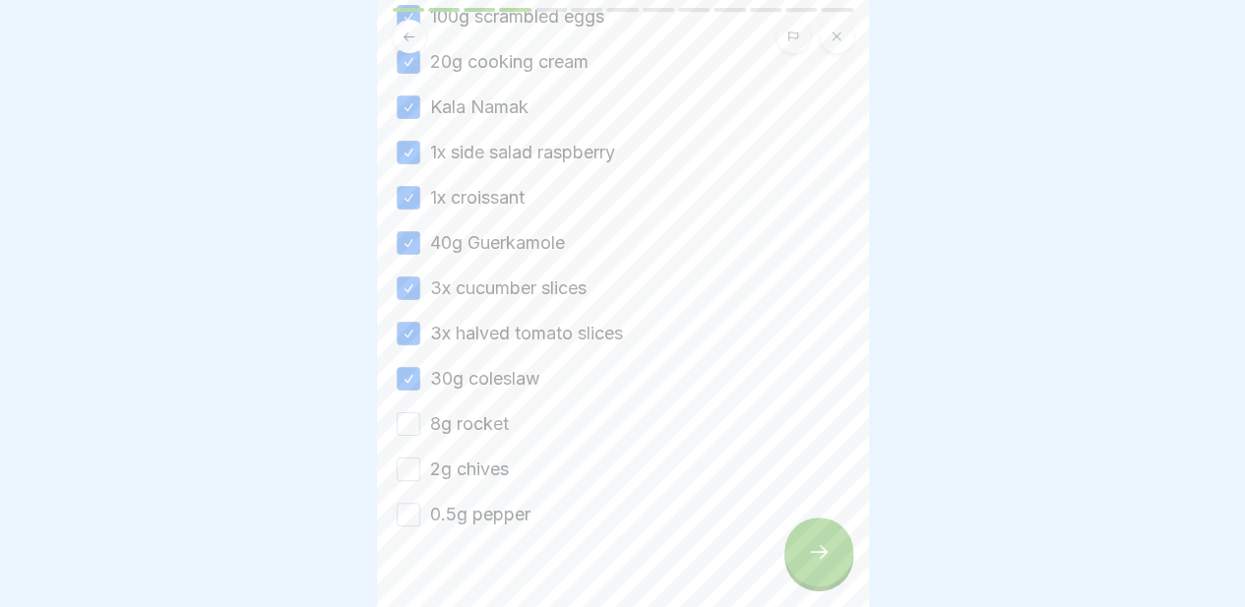
scroll to position [499, 0]
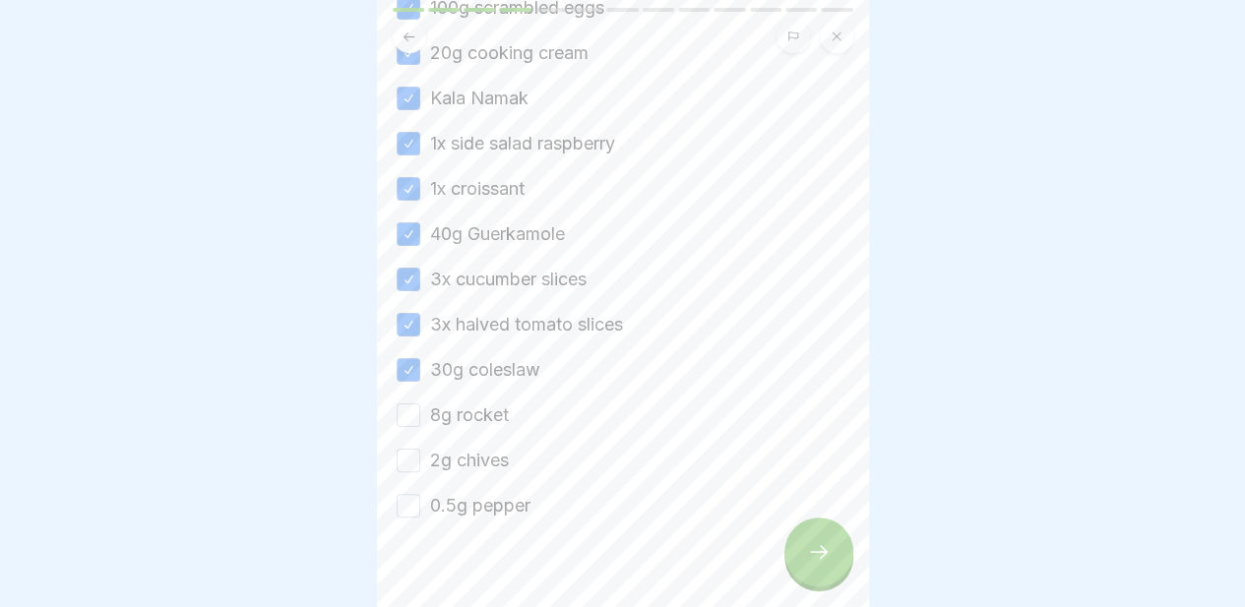
click at [408, 404] on button "8g rocket" at bounding box center [409, 415] width 24 height 24
click at [403, 461] on button "2g chives" at bounding box center [409, 461] width 24 height 24
click at [403, 494] on button "0.5g pepper" at bounding box center [409, 506] width 24 height 24
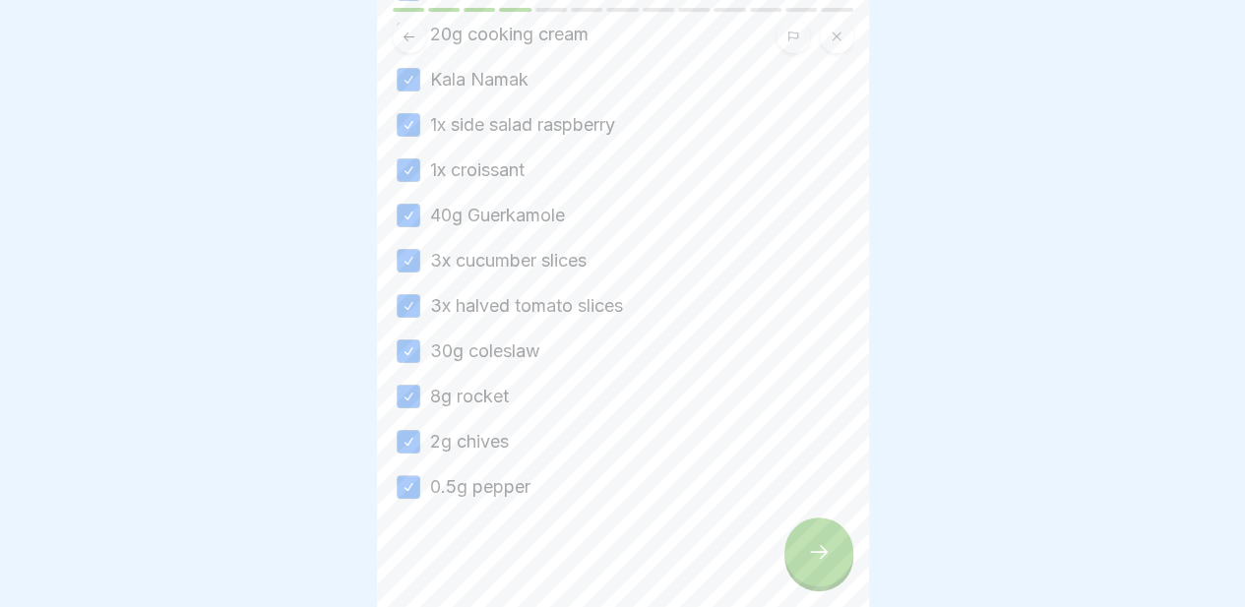
scroll to position [520, 0]
click at [801, 562] on div at bounding box center [818, 552] width 69 height 69
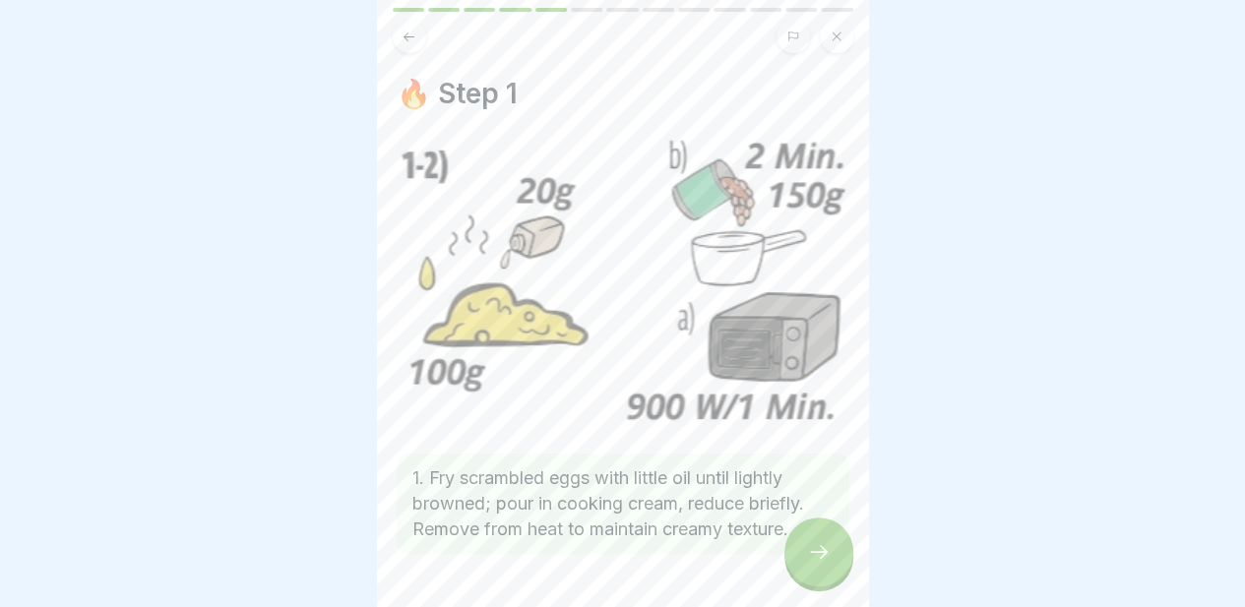
scroll to position [81, 0]
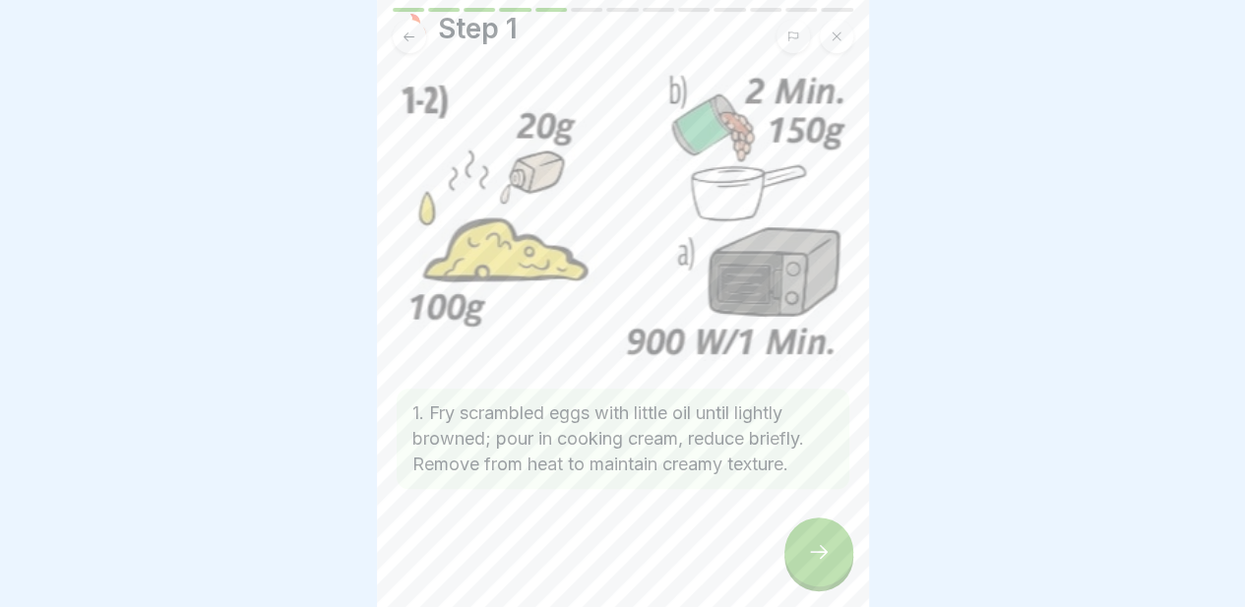
click at [813, 564] on icon at bounding box center [819, 552] width 24 height 24
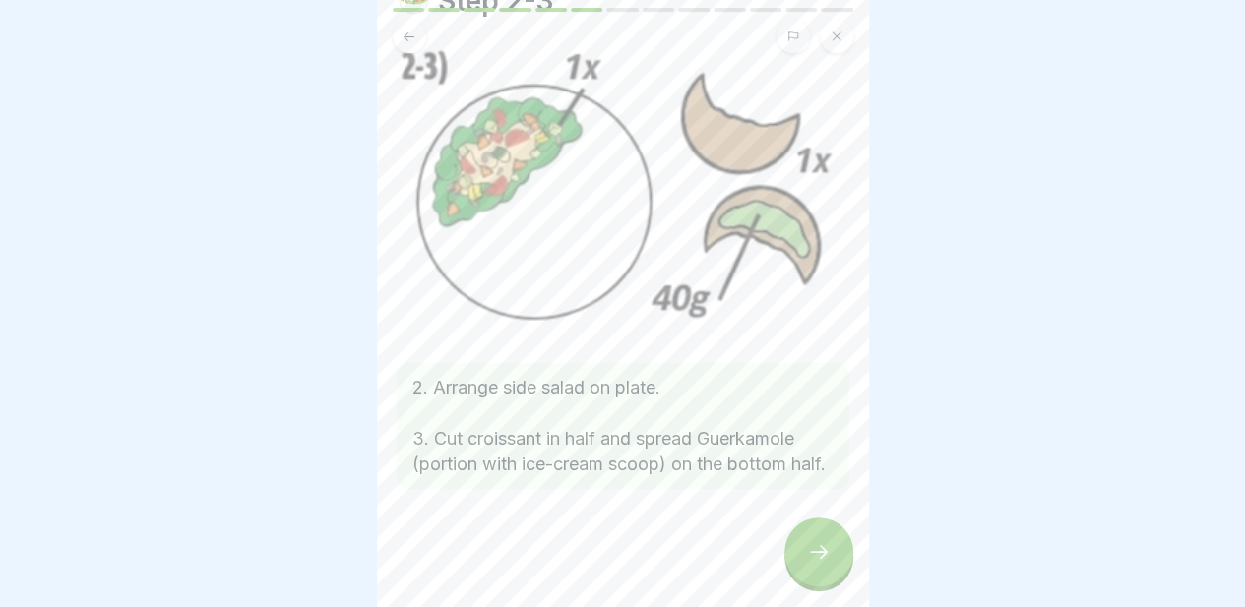
scroll to position [106, 0]
click at [817, 564] on icon at bounding box center [819, 552] width 24 height 24
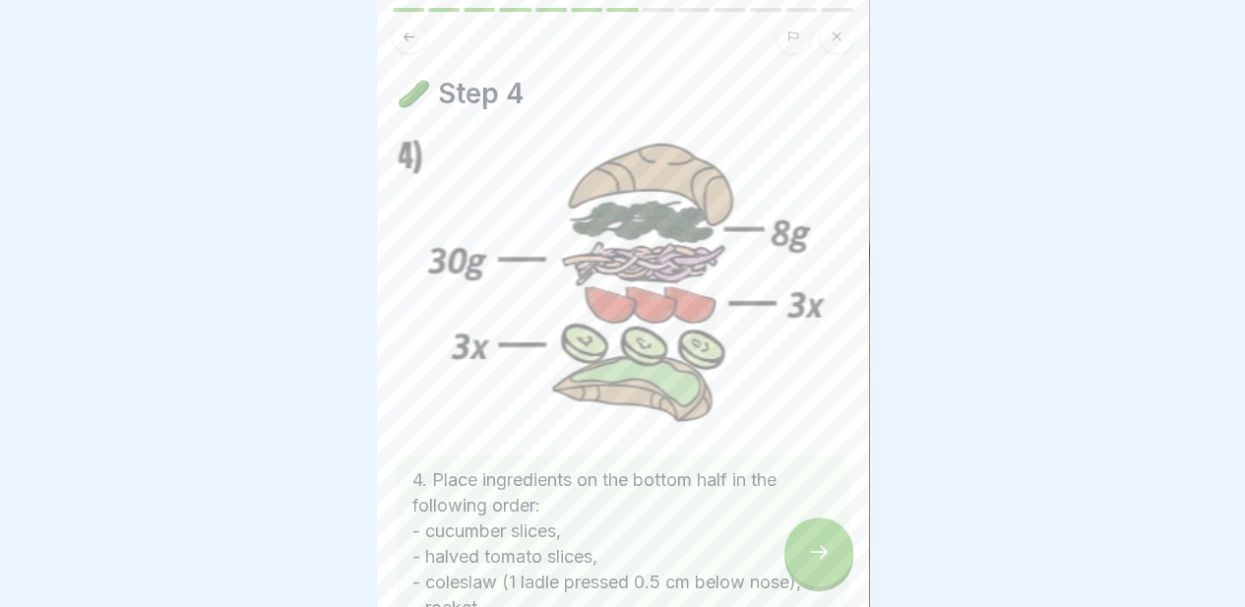
scroll to position [15, 0]
click at [808, 542] on div at bounding box center [818, 552] width 69 height 69
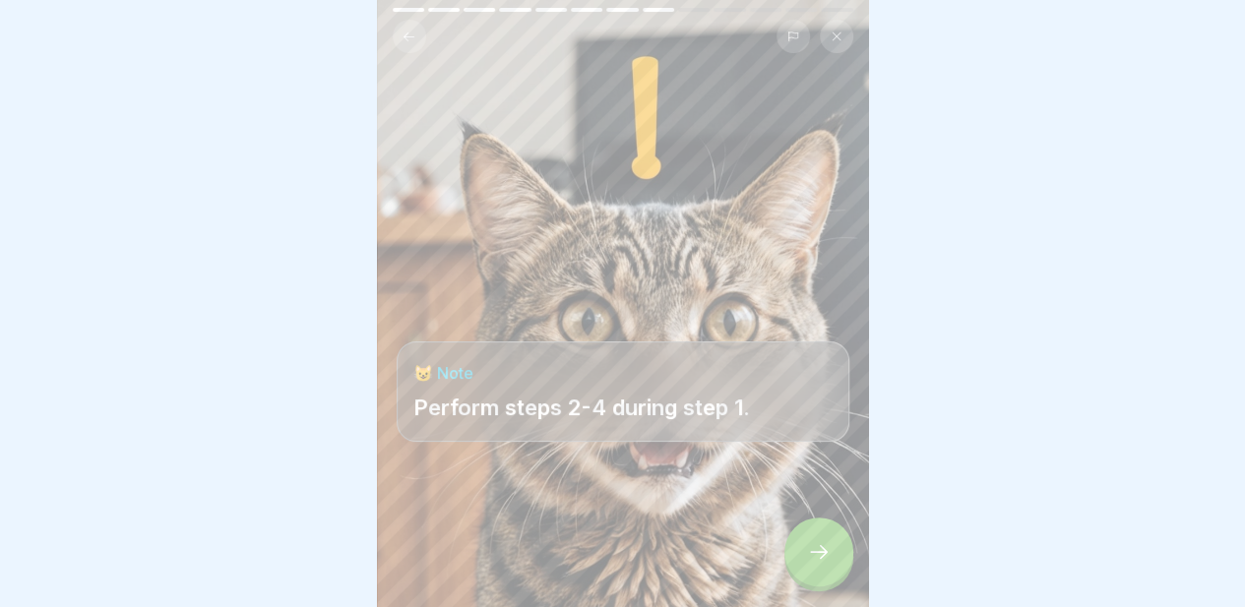
click at [808, 542] on div at bounding box center [818, 552] width 69 height 69
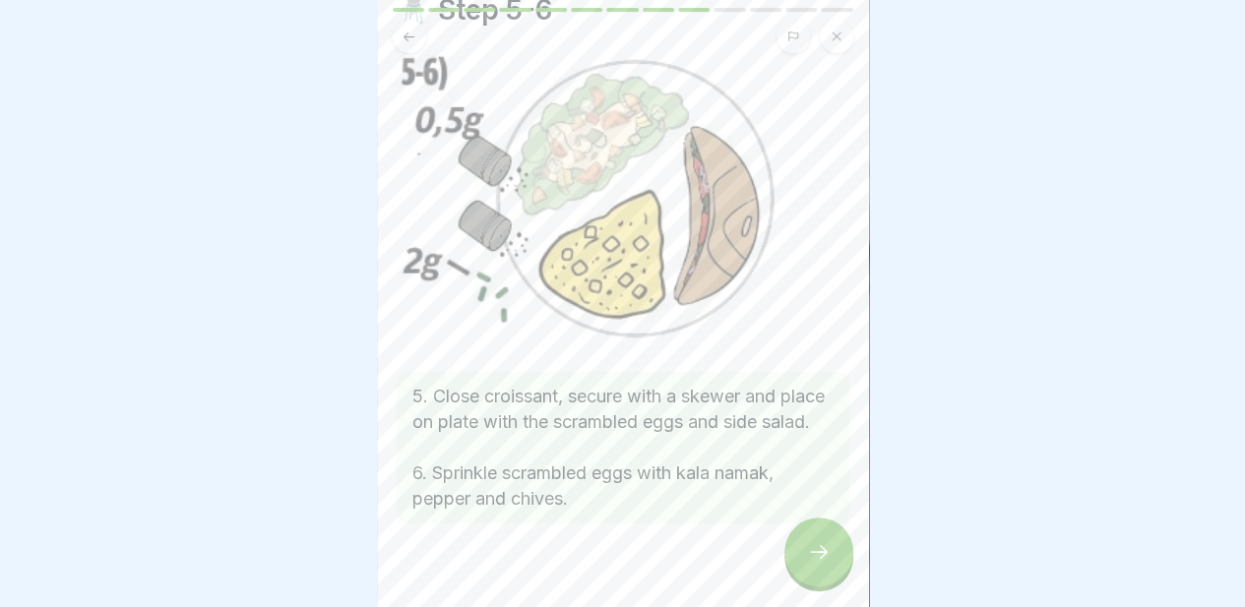
scroll to position [88, 0]
click at [809, 552] on icon at bounding box center [819, 552] width 24 height 24
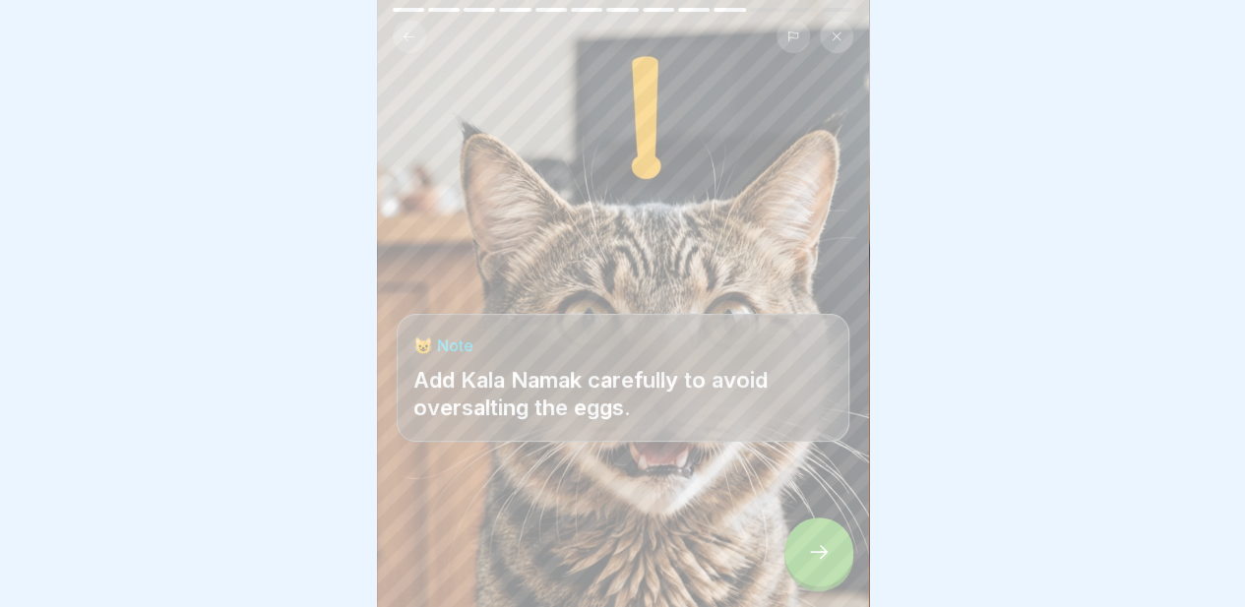
click at [809, 552] on icon at bounding box center [819, 552] width 24 height 24
click at [820, 560] on icon at bounding box center [819, 552] width 24 height 24
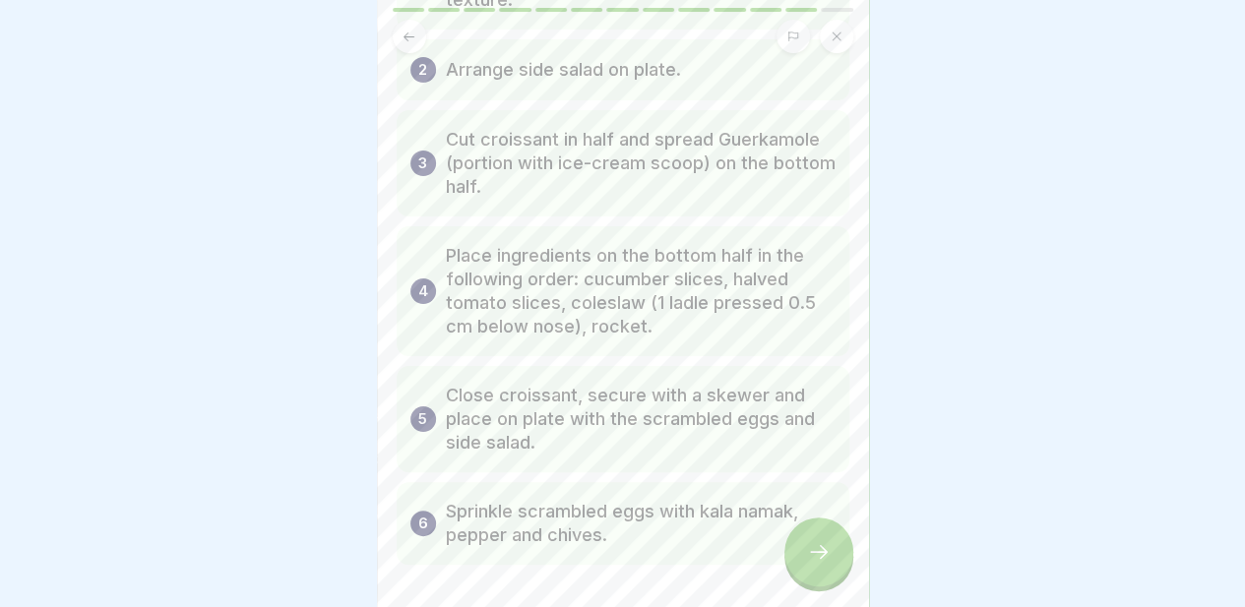
scroll to position [314, 0]
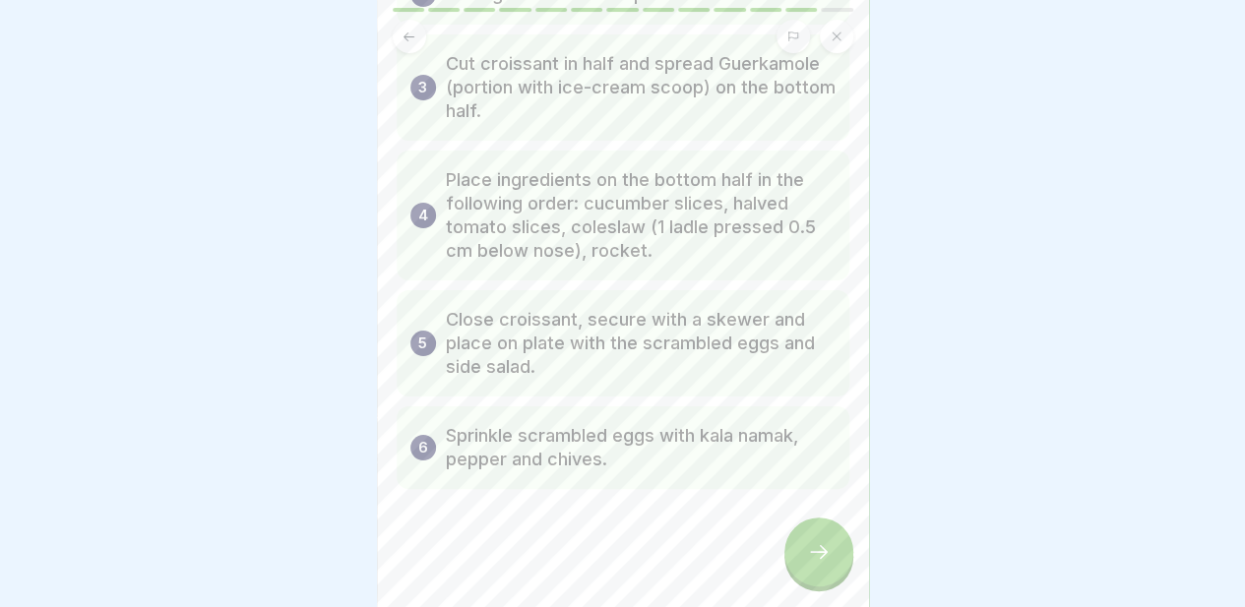
click at [820, 568] on div at bounding box center [818, 552] width 69 height 69
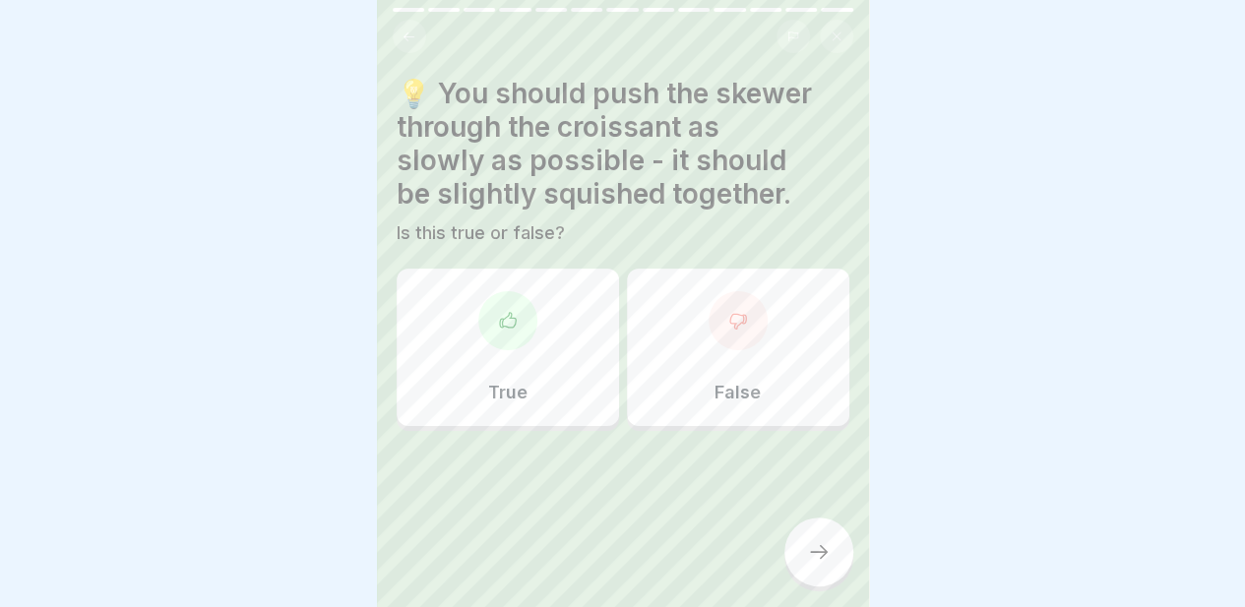
click at [714, 357] on div "False" at bounding box center [738, 347] width 222 height 157
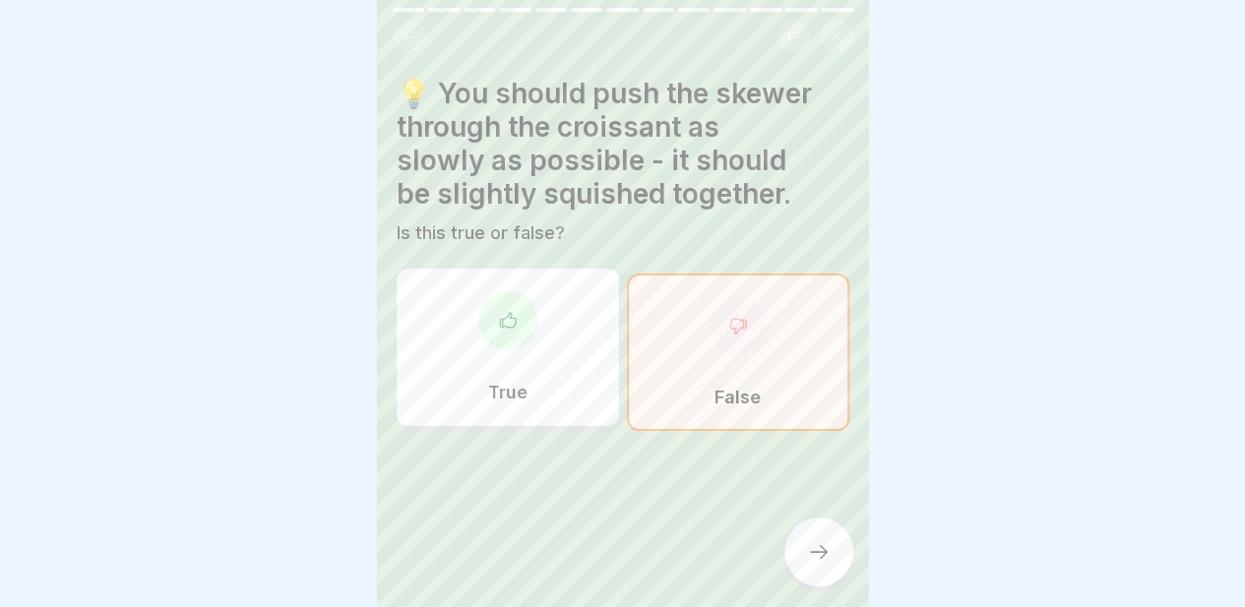
click at [811, 558] on icon at bounding box center [819, 552] width 24 height 24
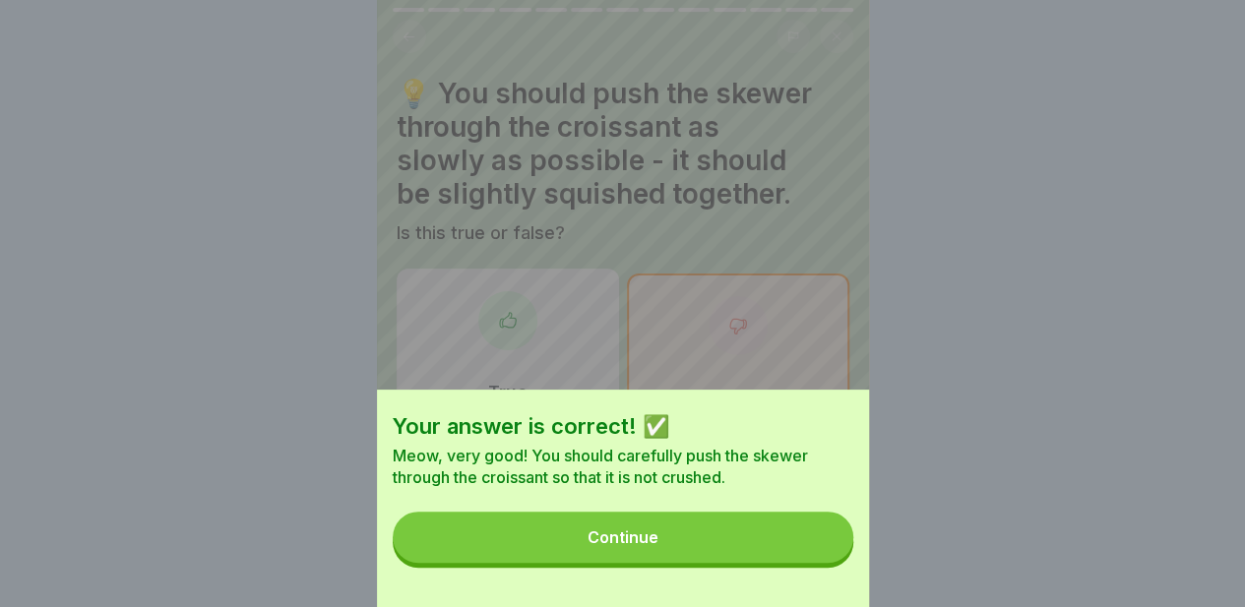
click at [681, 537] on button "Continue" at bounding box center [623, 537] width 460 height 51
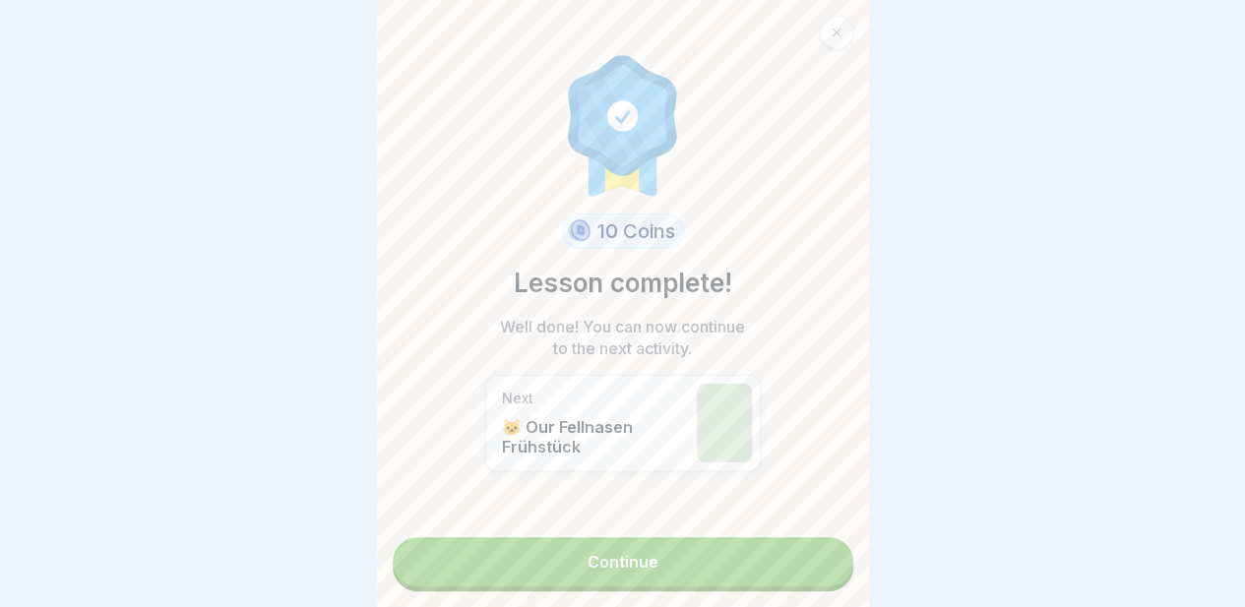
click at [616, 557] on link "Continue" at bounding box center [623, 561] width 460 height 49
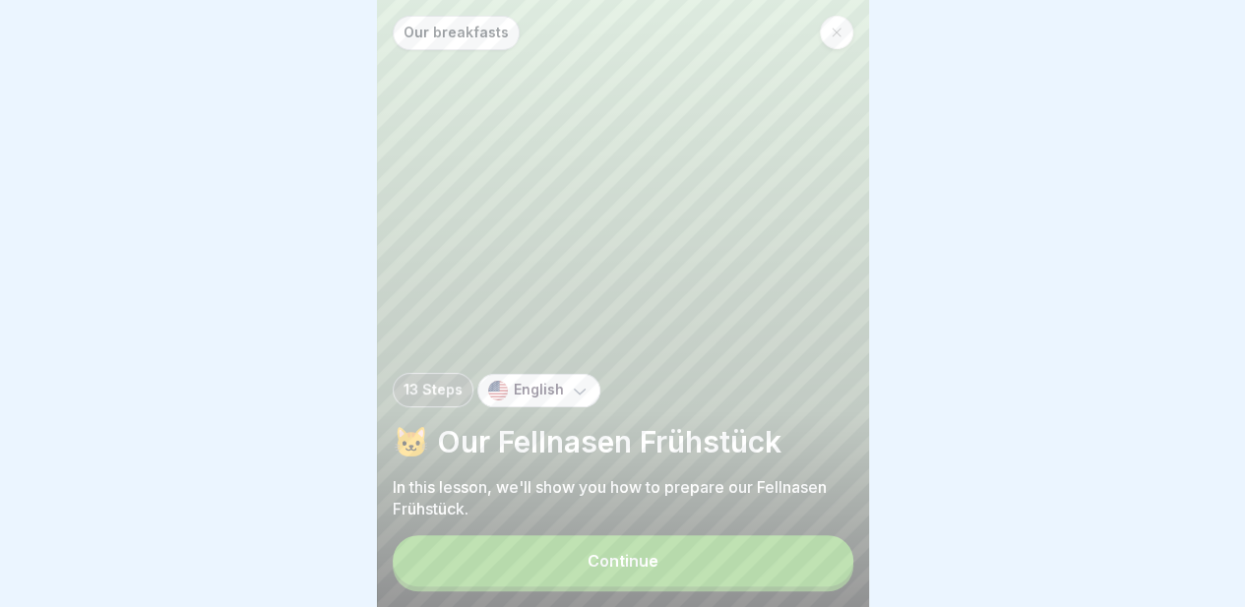
click at [630, 570] on div "Continue" at bounding box center [622, 561] width 71 height 18
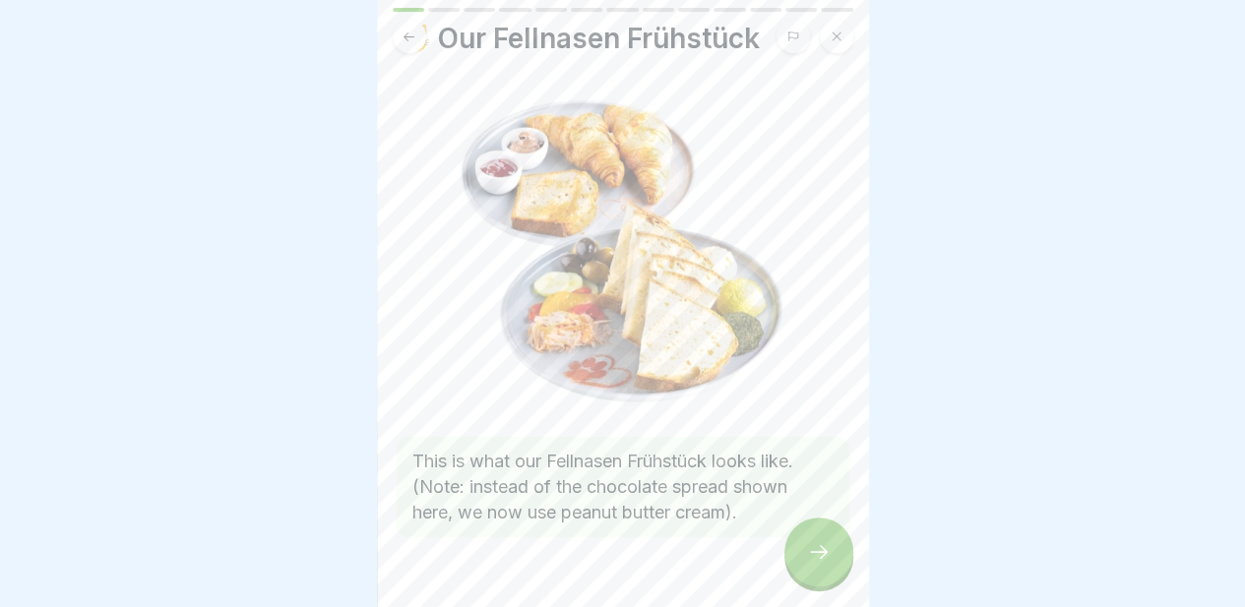
scroll to position [92, 0]
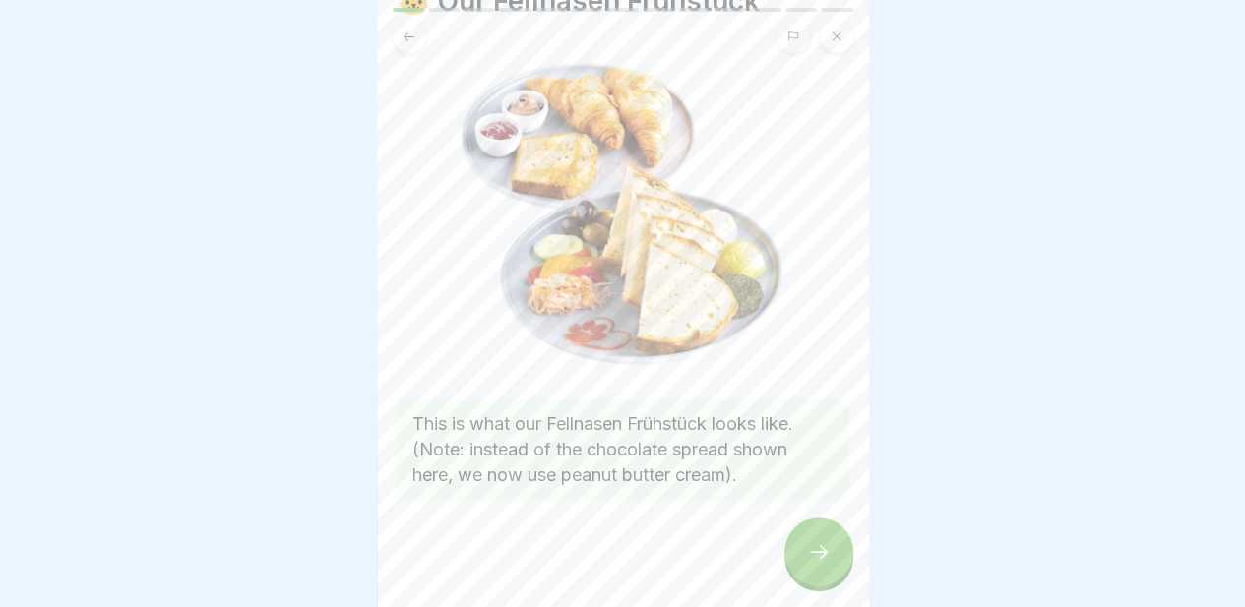
click at [811, 580] on div at bounding box center [818, 552] width 69 height 69
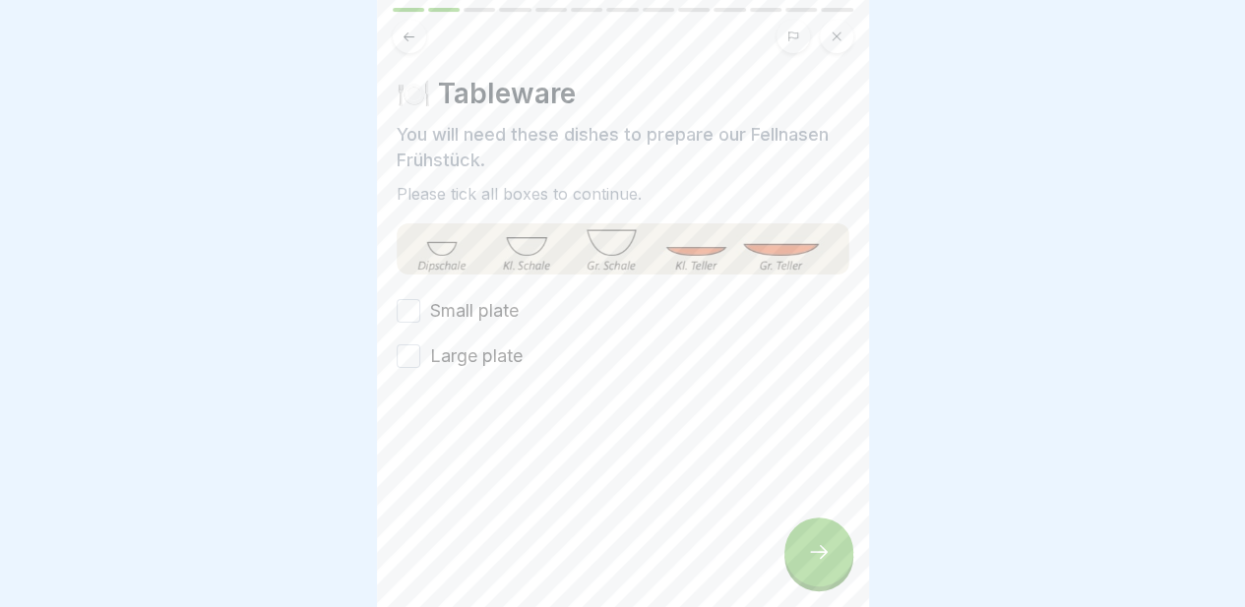
click at [455, 343] on label "Large plate" at bounding box center [476, 356] width 92 height 26
click at [420, 344] on button "Large plate" at bounding box center [409, 356] width 24 height 24
click at [476, 308] on label "Small plate" at bounding box center [474, 311] width 89 height 26
click at [420, 308] on button "Small plate" at bounding box center [409, 311] width 24 height 24
click at [830, 572] on div at bounding box center [818, 552] width 69 height 69
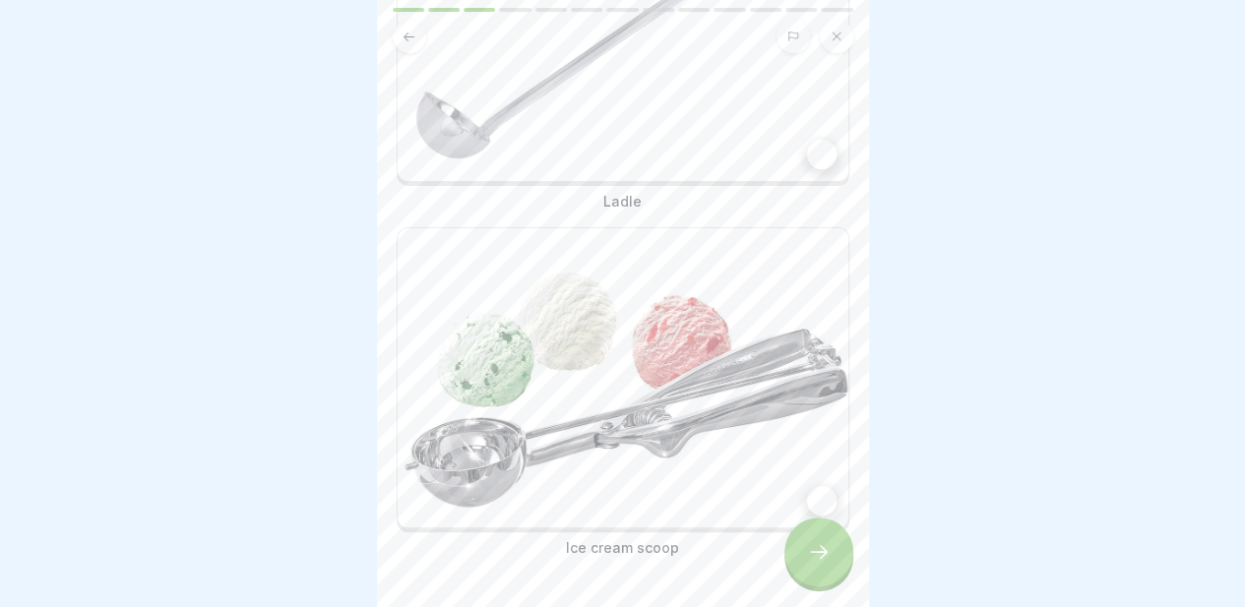
click at [819, 169] on div at bounding box center [822, 155] width 30 height 30
click at [807, 501] on div at bounding box center [822, 499] width 30 height 30
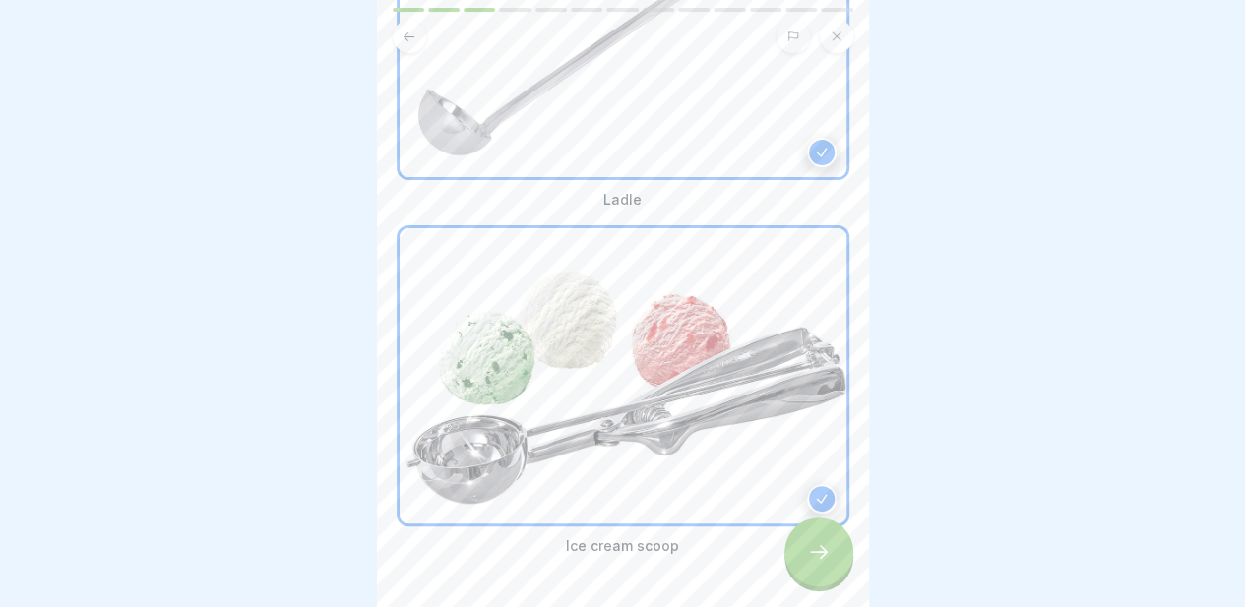
click at [814, 564] on icon at bounding box center [819, 552] width 24 height 24
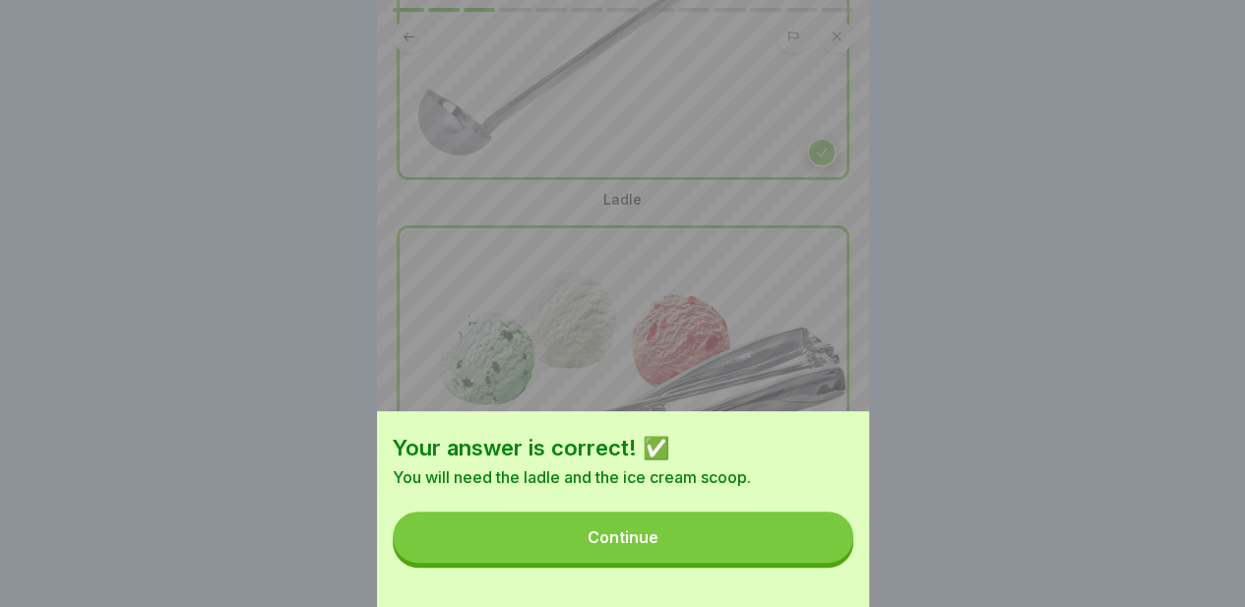
click at [723, 550] on button "Continue" at bounding box center [623, 537] width 460 height 51
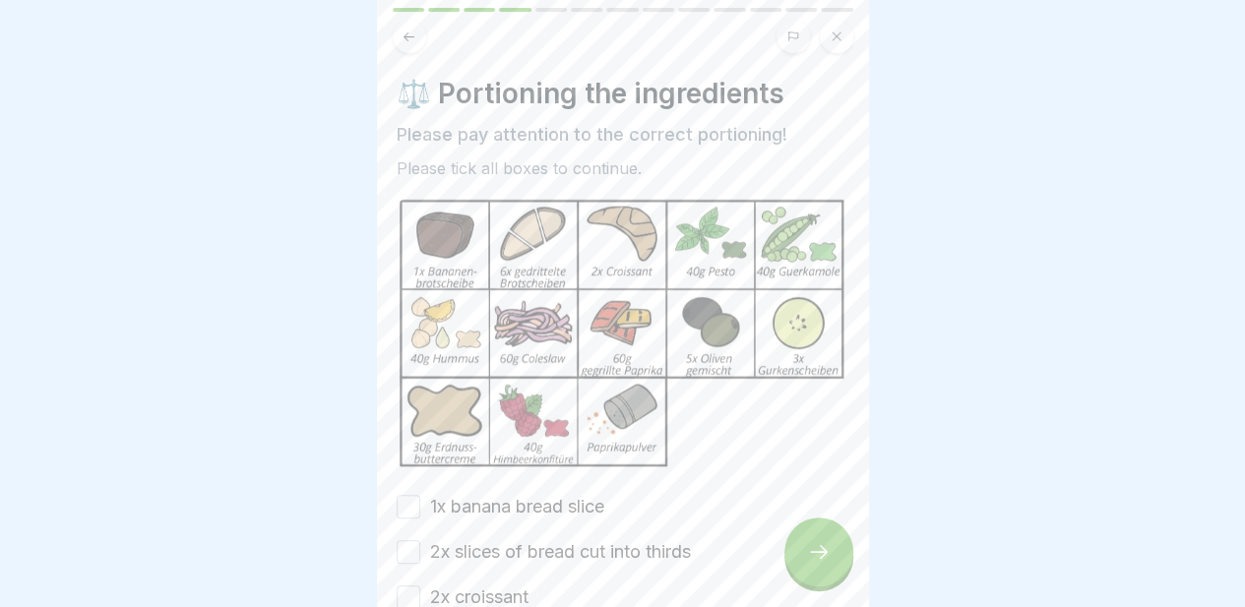
scroll to position [89, 0]
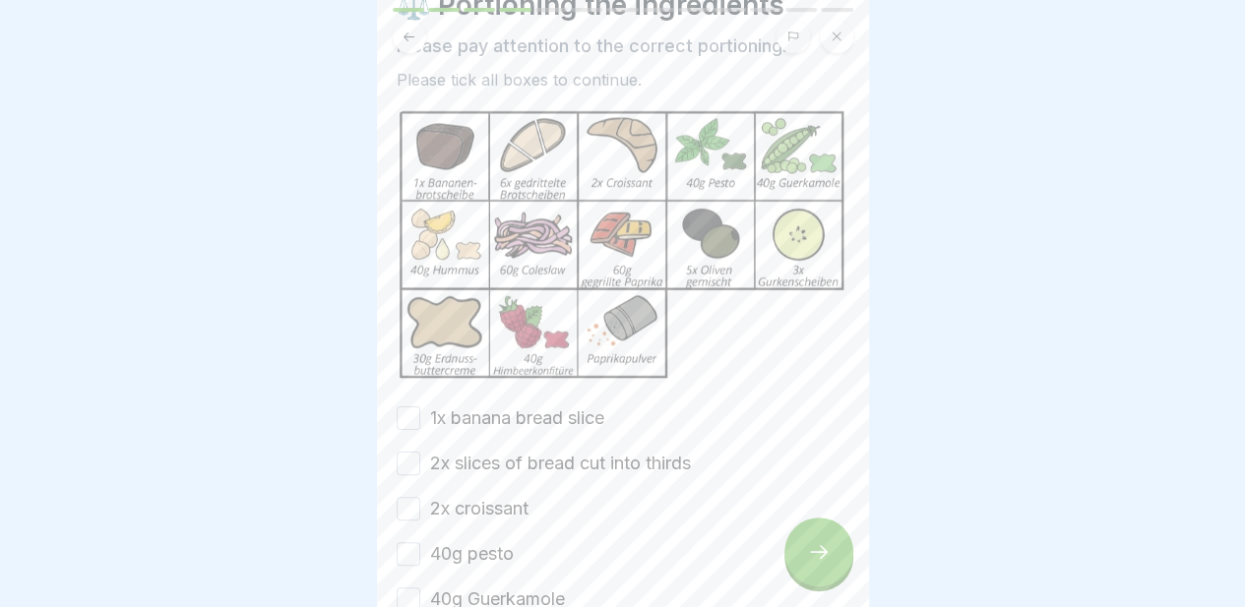
click at [521, 406] on label "1x banana bread slice" at bounding box center [517, 418] width 174 height 26
click at [420, 406] on button "1x banana bread slice" at bounding box center [409, 418] width 24 height 24
click at [511, 451] on label "2x slices of bread cut into thirds" at bounding box center [560, 464] width 261 height 26
click at [420, 452] on button "2x slices of bread cut into thirds" at bounding box center [409, 464] width 24 height 24
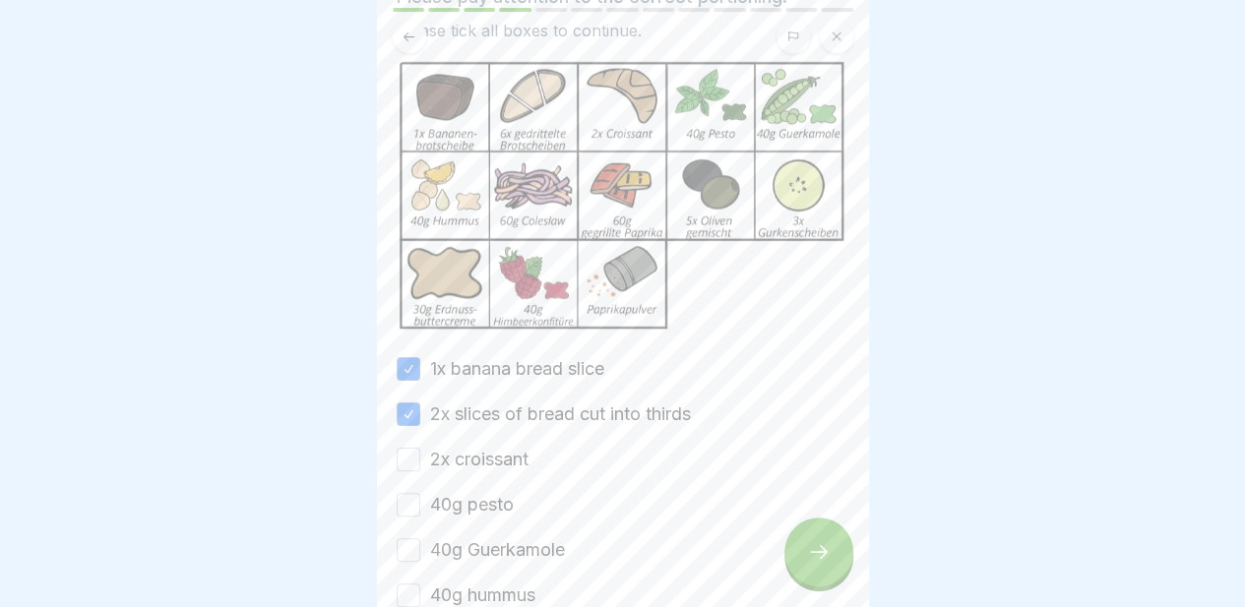
scroll to position [150, 0]
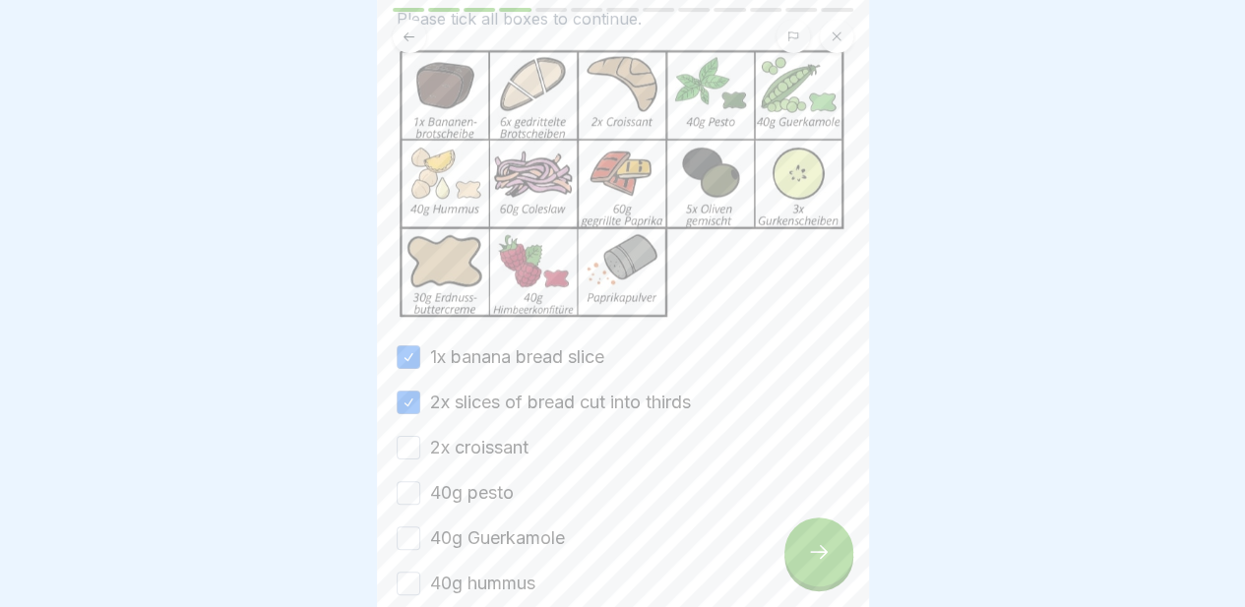
click at [497, 435] on label "2x croissant" at bounding box center [479, 448] width 98 height 26
click at [420, 436] on button "2x croissant" at bounding box center [409, 448] width 24 height 24
click at [486, 480] on label "40g pesto" at bounding box center [472, 493] width 84 height 26
click at [420, 481] on button "40g pesto" at bounding box center [409, 493] width 24 height 24
click at [486, 528] on label "40g Guerkamole" at bounding box center [497, 538] width 135 height 26
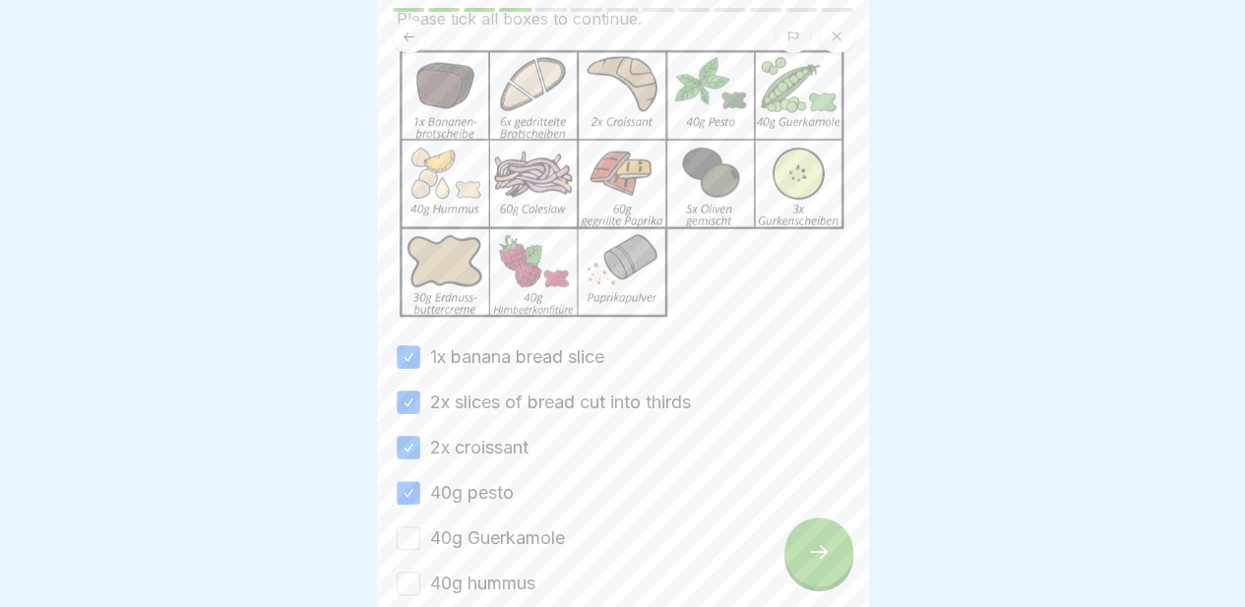
click at [420, 528] on button "40g Guerkamole" at bounding box center [409, 538] width 24 height 24
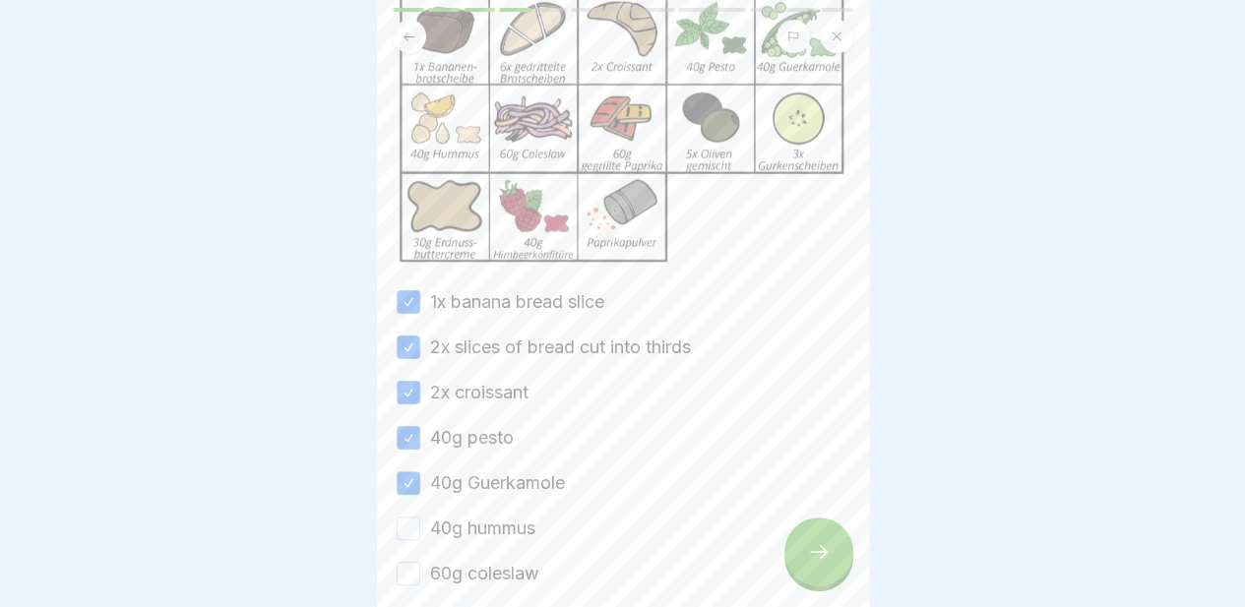
scroll to position [224, 0]
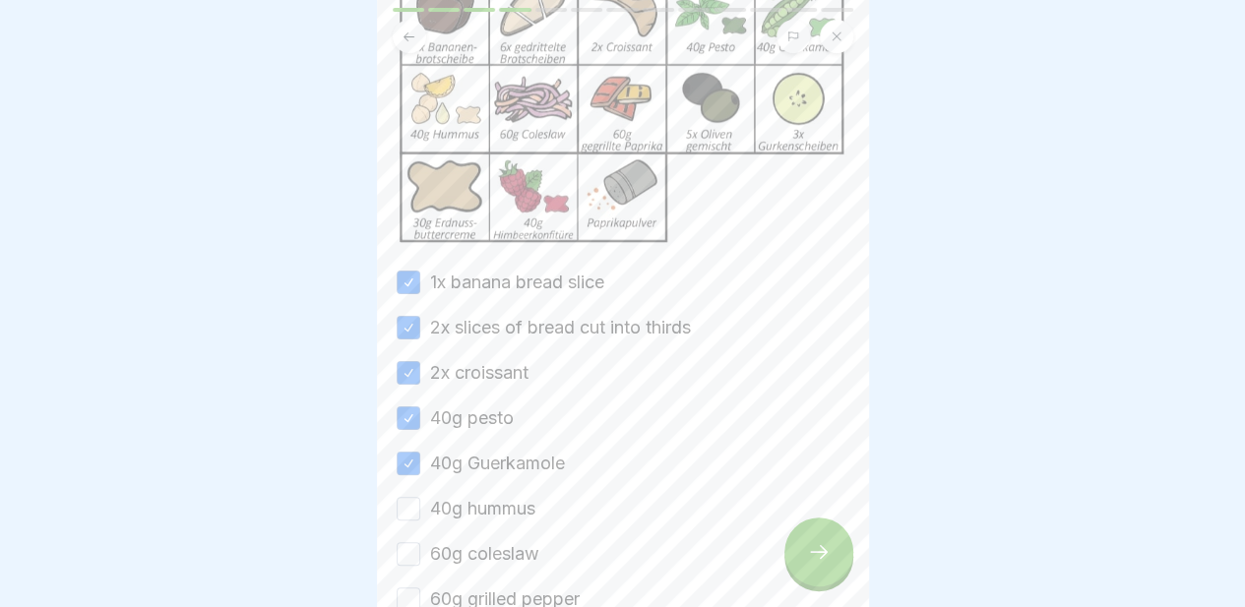
click at [487, 501] on label "40g hummus" at bounding box center [482, 509] width 105 height 26
click at [420, 501] on button "40g hummus" at bounding box center [409, 509] width 24 height 24
click at [483, 543] on label "60g coleslaw" at bounding box center [484, 554] width 109 height 26
click at [420, 543] on button "60g coleslaw" at bounding box center [409, 554] width 24 height 24
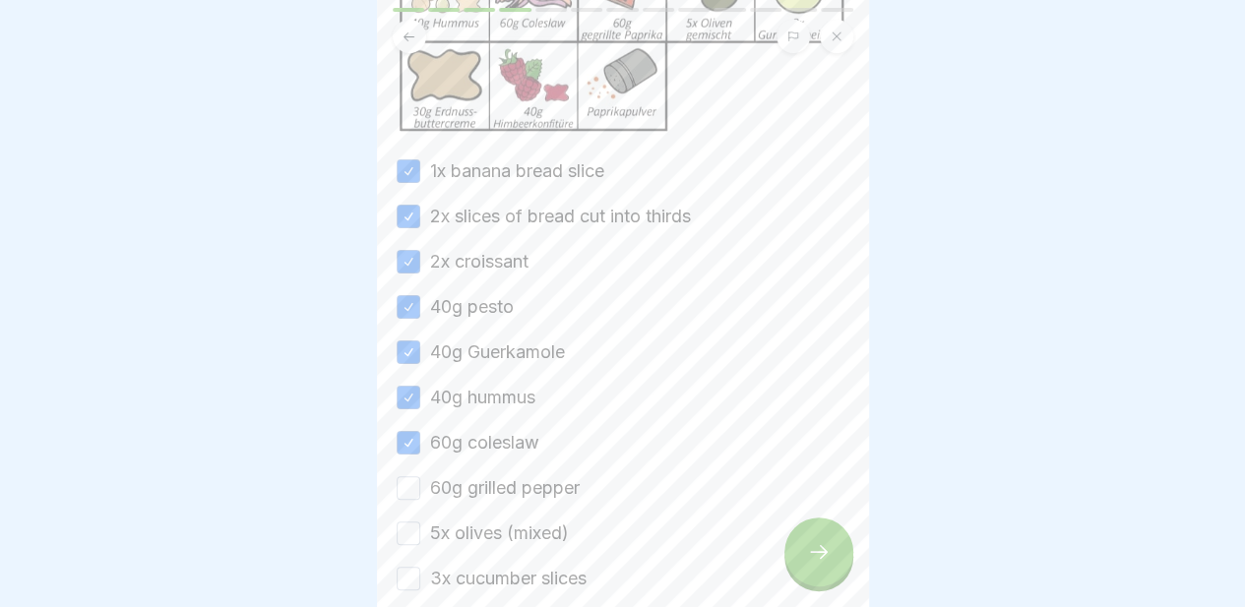
scroll to position [337, 0]
click at [484, 479] on label "60g grilled pepper" at bounding box center [505, 487] width 150 height 26
click at [420, 479] on button "60g grilled pepper" at bounding box center [409, 487] width 24 height 24
click at [478, 520] on label "5x olives (mixed)" at bounding box center [499, 533] width 139 height 26
click at [420, 520] on button "5x olives (mixed)" at bounding box center [409, 532] width 24 height 24
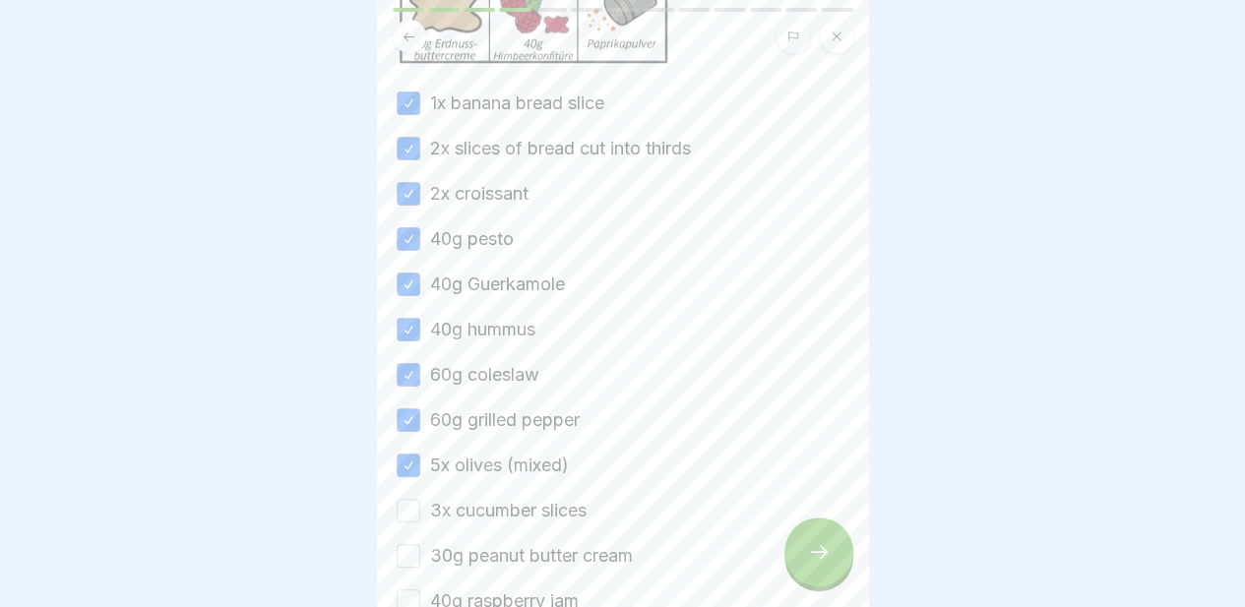
scroll to position [404, 0]
click at [482, 505] on label "3x cucumber slices" at bounding box center [508, 510] width 156 height 26
click at [420, 505] on button "3x cucumber slices" at bounding box center [409, 510] width 24 height 24
click at [484, 544] on label "30g peanut butter cream" at bounding box center [531, 555] width 203 height 26
click at [420, 544] on button "30g peanut butter cream" at bounding box center [409, 555] width 24 height 24
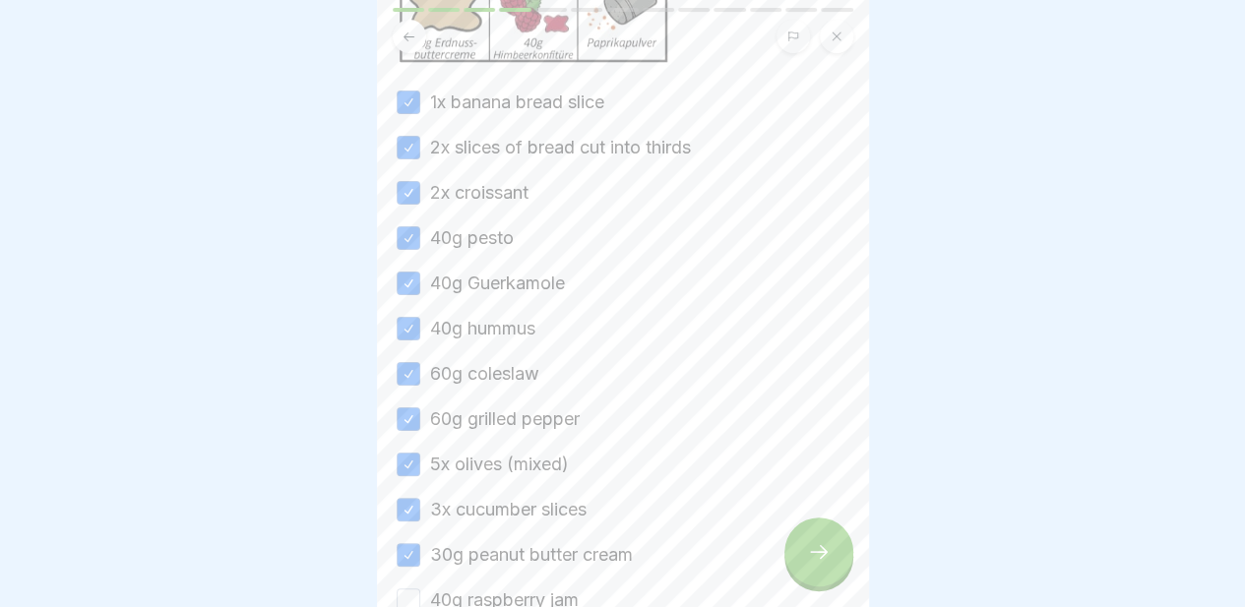
scroll to position [503, 0]
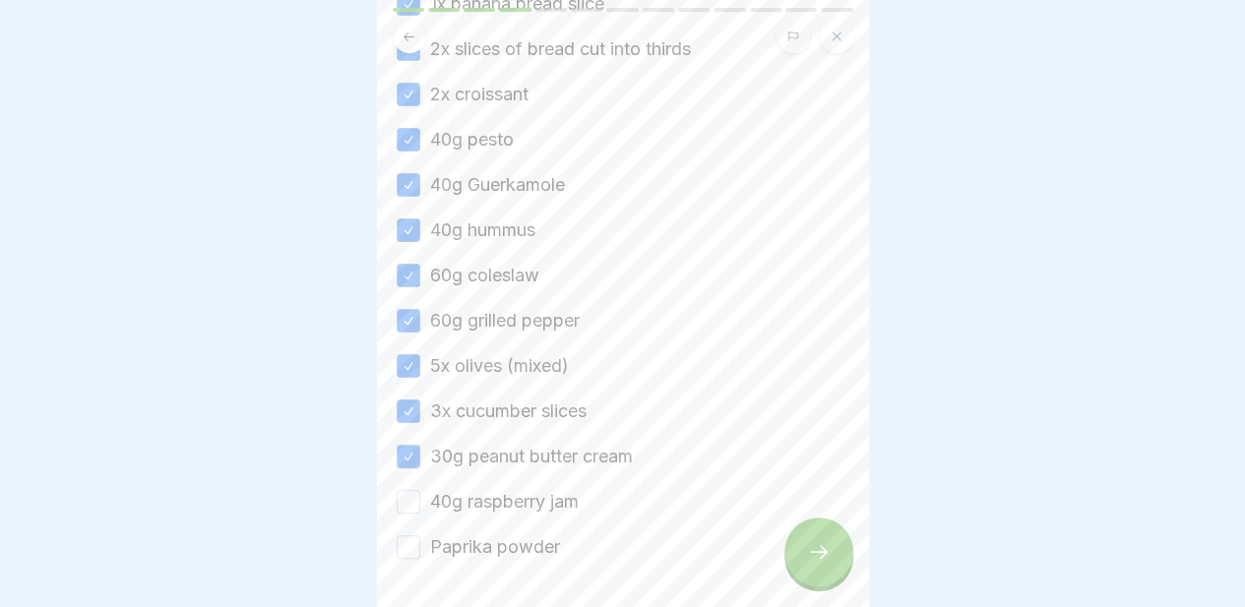
click at [484, 537] on label "Paprika powder" at bounding box center [495, 547] width 130 height 26
click at [420, 537] on button "Paprika powder" at bounding box center [409, 547] width 24 height 24
click at [505, 497] on label "40g raspberry jam" at bounding box center [504, 502] width 149 height 26
click at [420, 497] on button "40g raspberry jam" at bounding box center [409, 502] width 24 height 24
click at [809, 585] on div at bounding box center [818, 552] width 69 height 69
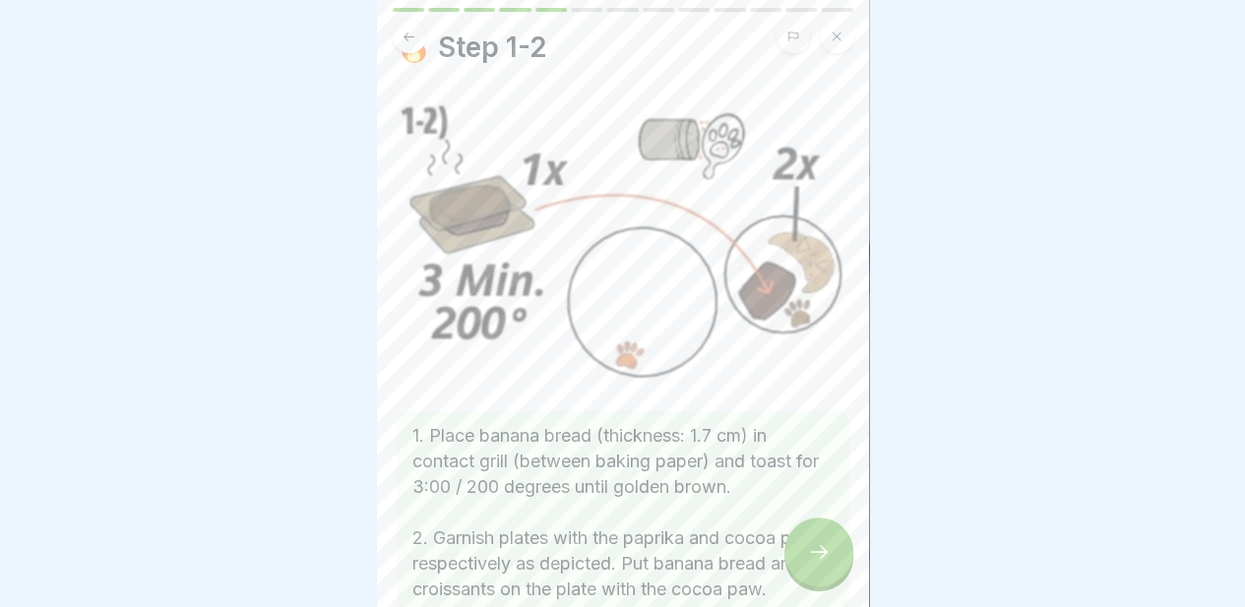
scroll to position [187, 0]
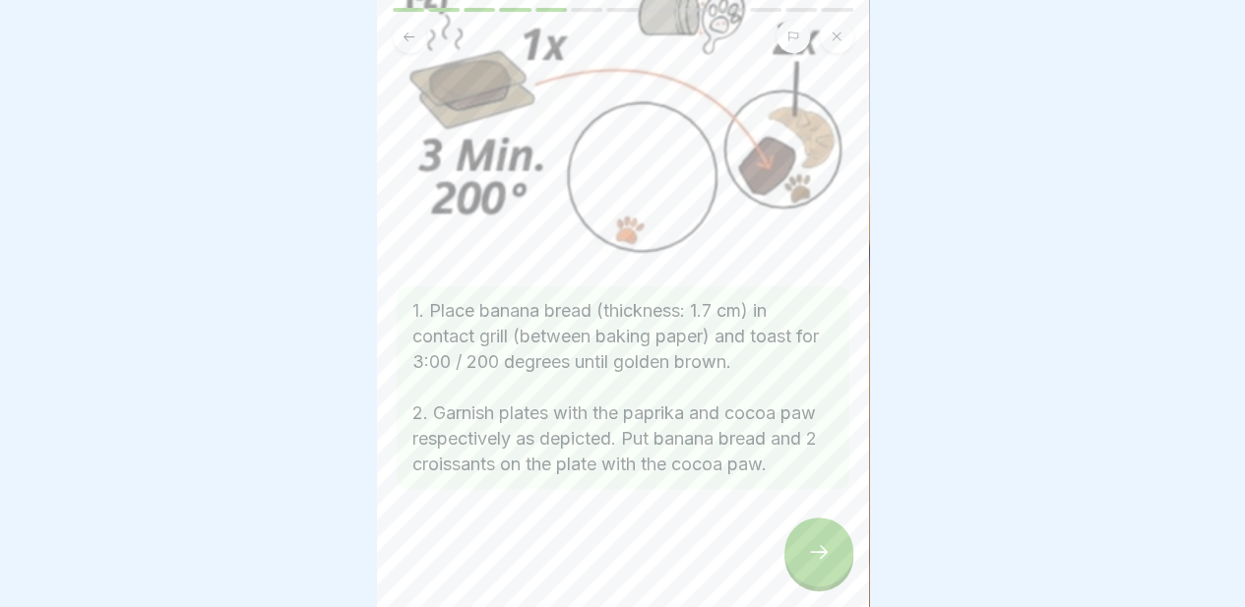
click at [807, 564] on icon at bounding box center [819, 552] width 24 height 24
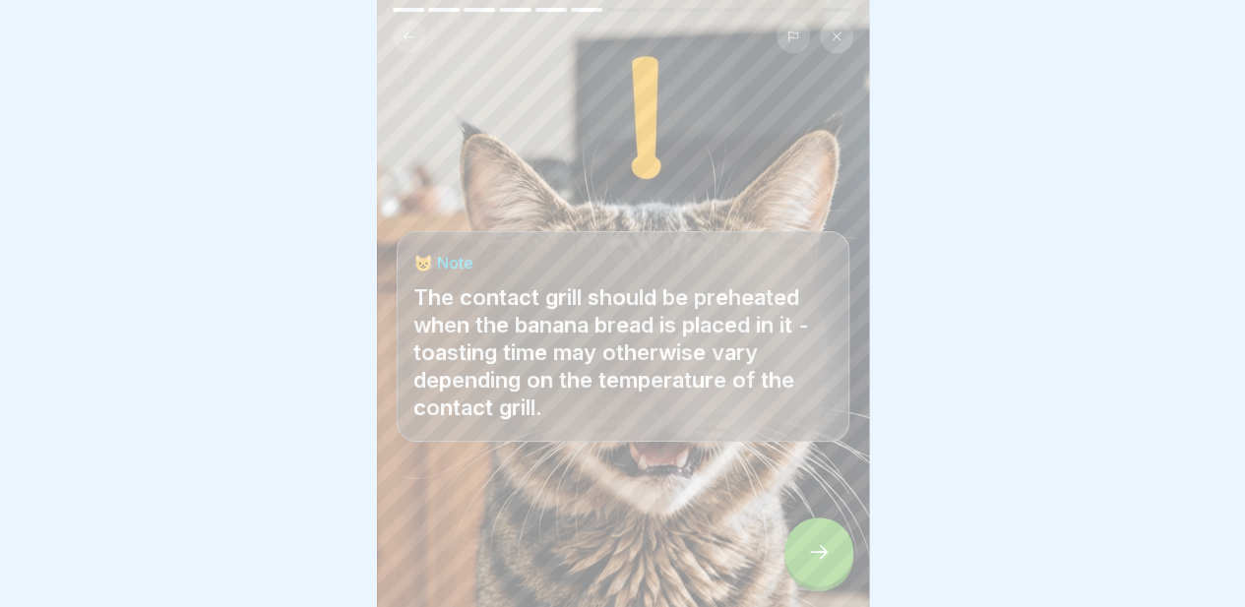
scroll to position [15, 0]
click at [807, 557] on icon at bounding box center [819, 552] width 24 height 24
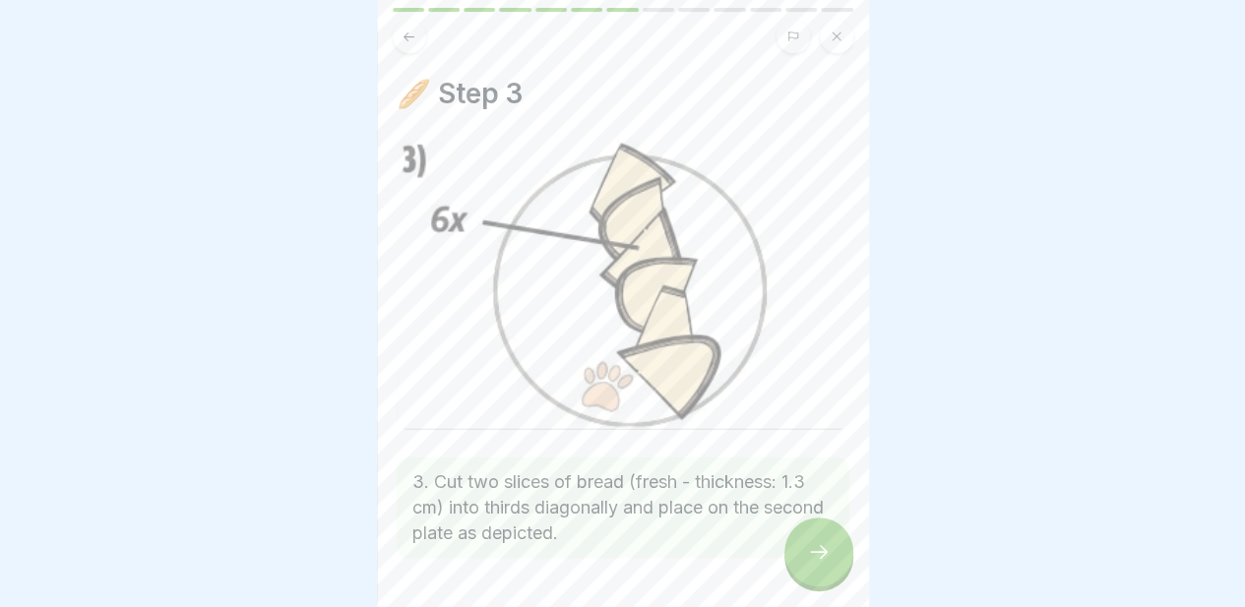
scroll to position [59, 0]
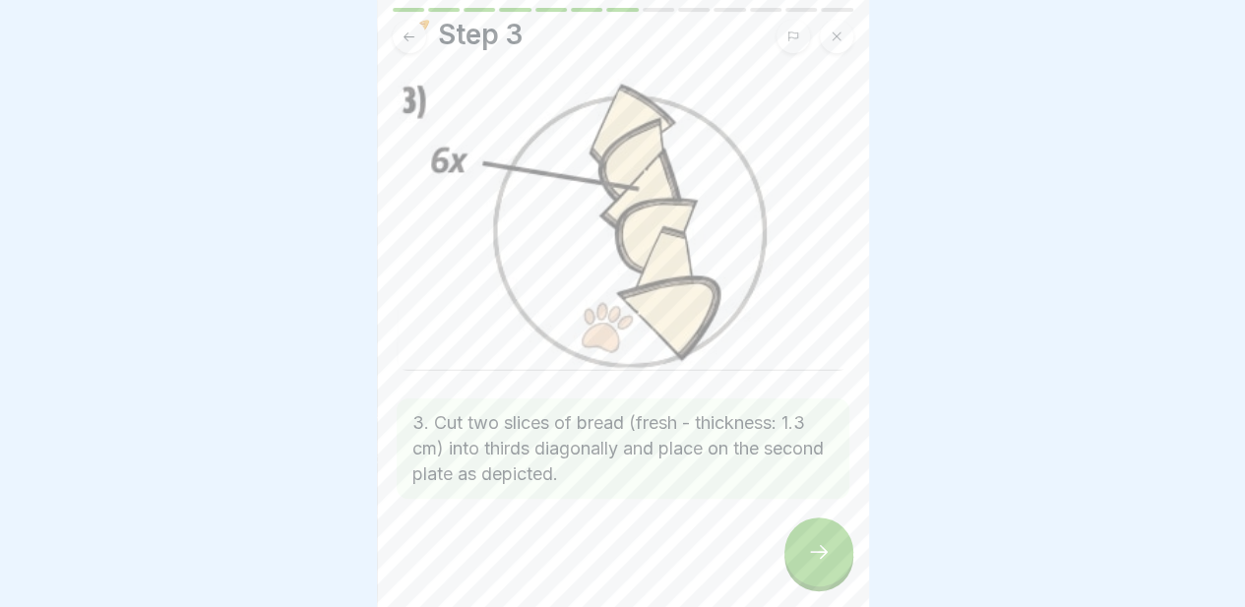
click at [795, 544] on div at bounding box center [818, 552] width 69 height 69
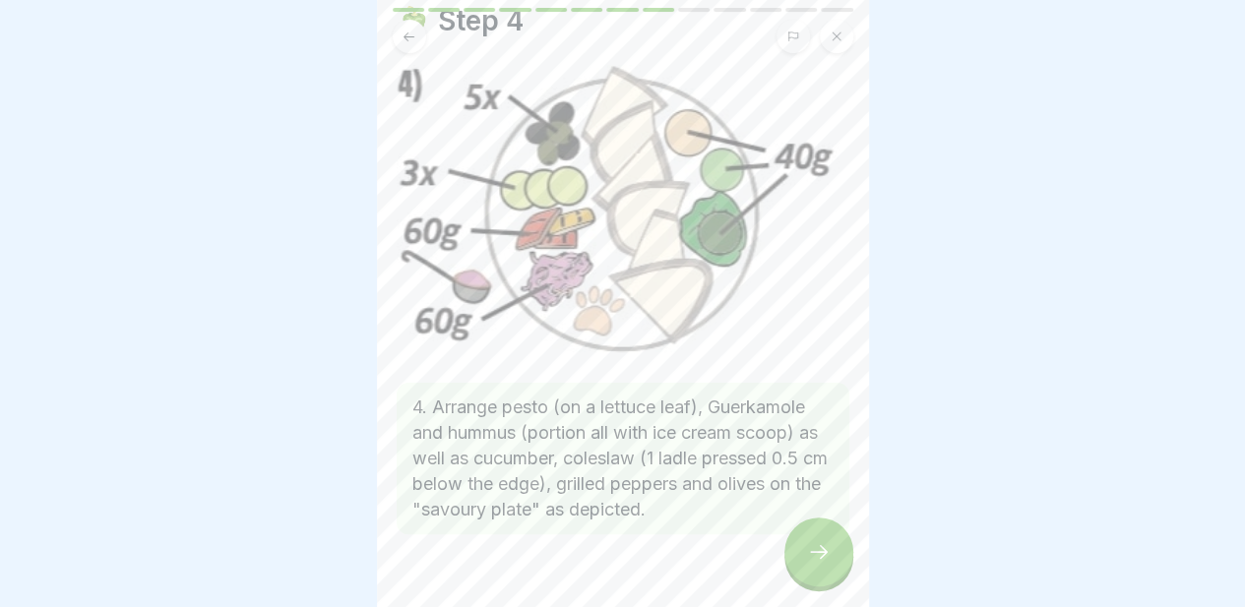
scroll to position [80, 0]
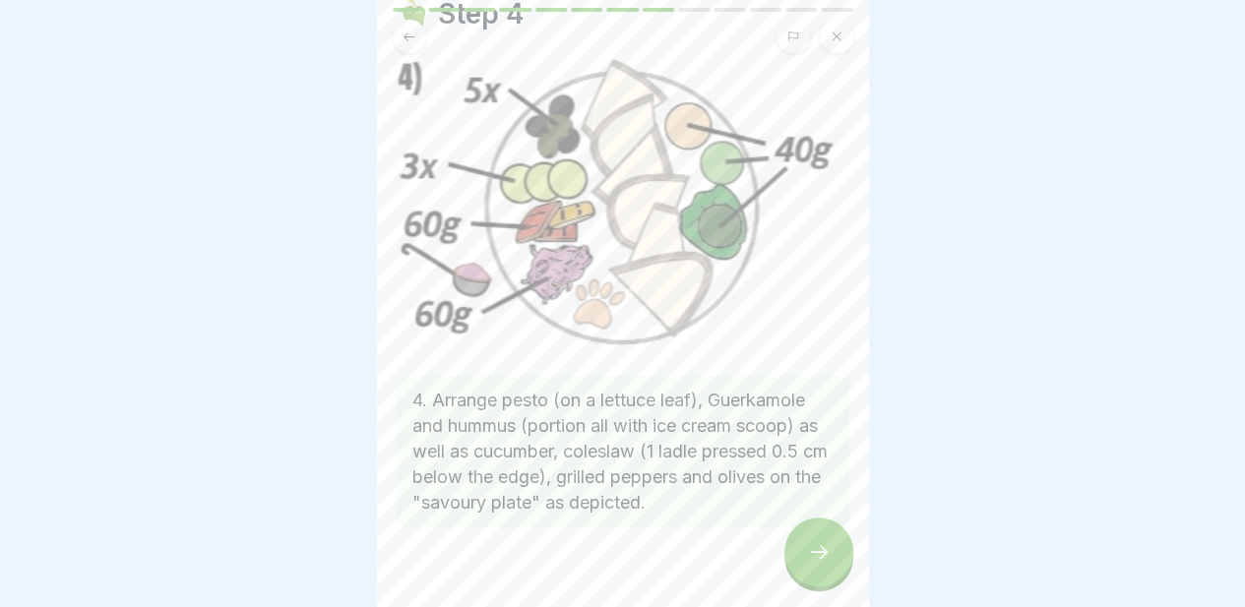
click at [811, 552] on icon at bounding box center [819, 552] width 24 height 24
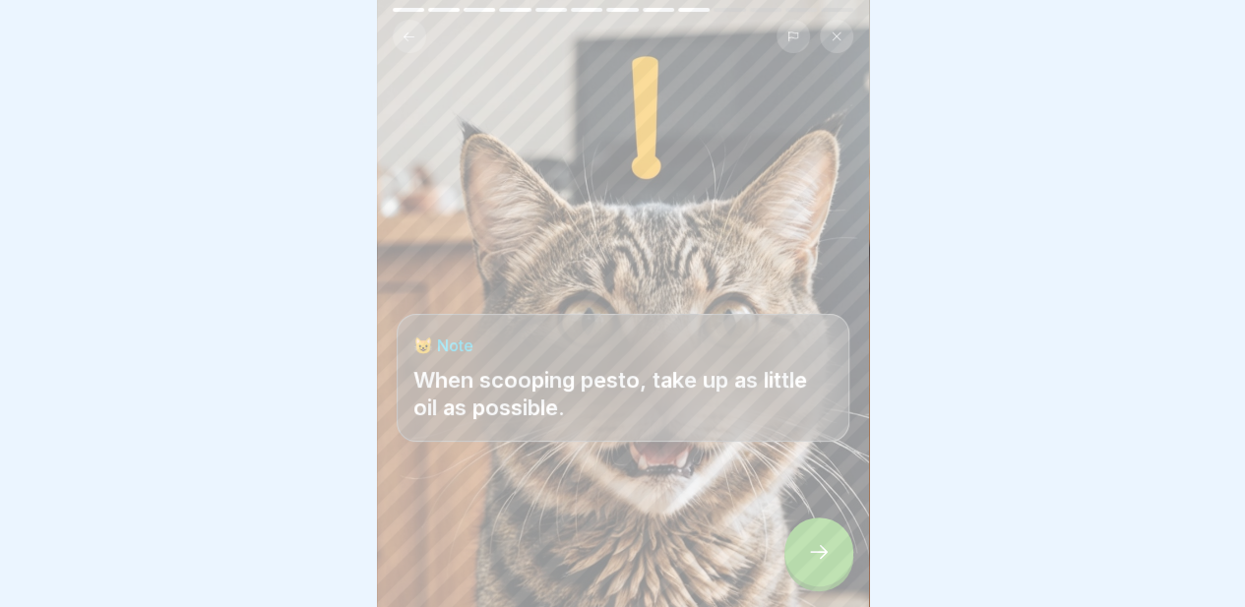
click at [811, 552] on icon at bounding box center [819, 552] width 24 height 24
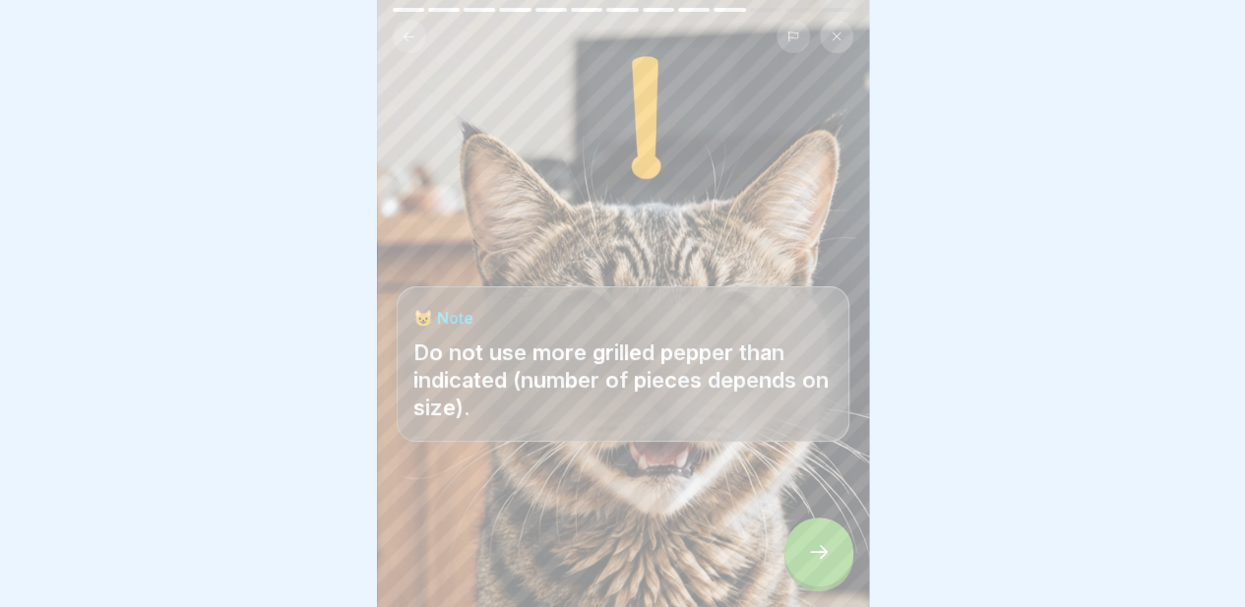
click at [811, 552] on icon at bounding box center [819, 552] width 24 height 24
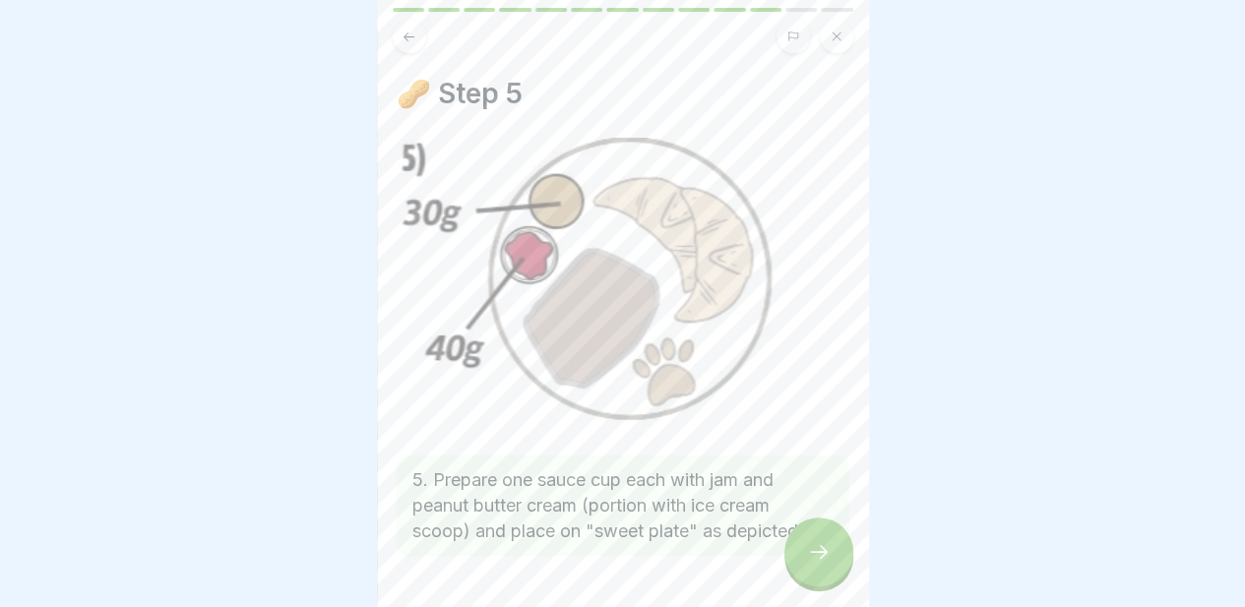
click at [811, 552] on icon at bounding box center [819, 552] width 24 height 24
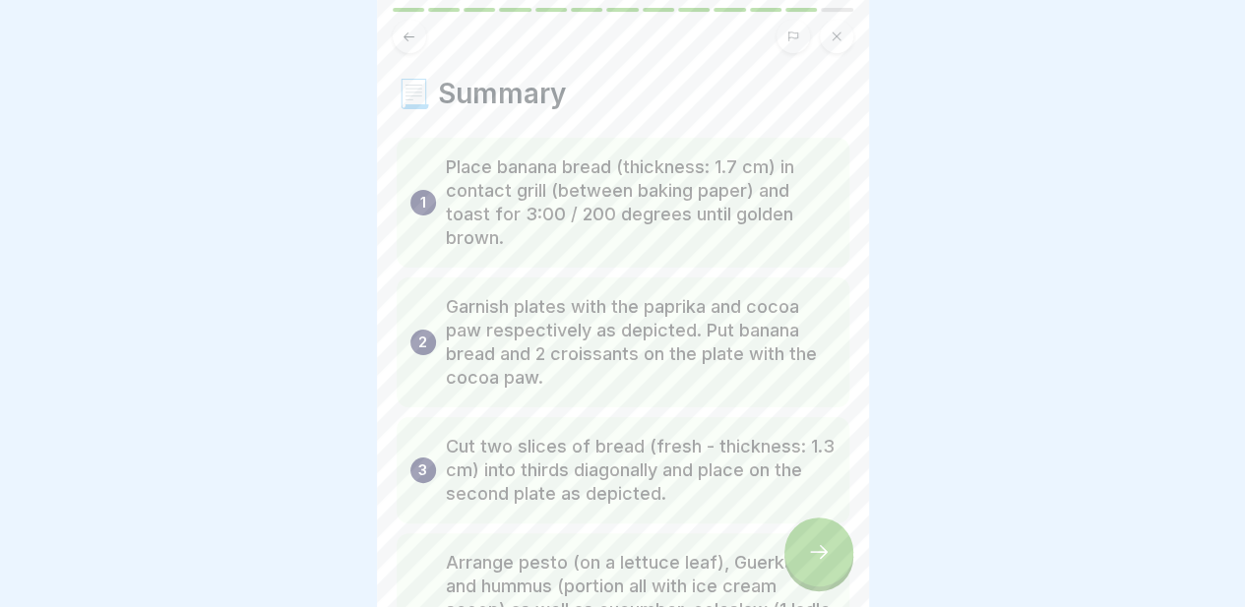
click at [811, 552] on icon at bounding box center [819, 552] width 24 height 24
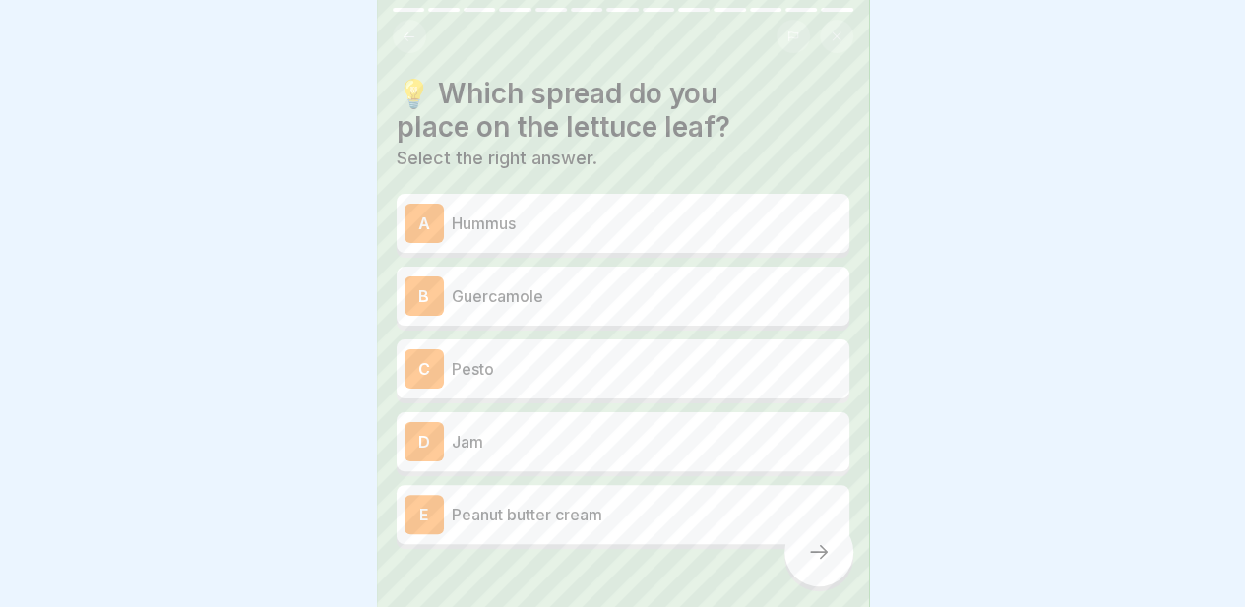
click at [618, 361] on p "Pesto" at bounding box center [647, 369] width 390 height 24
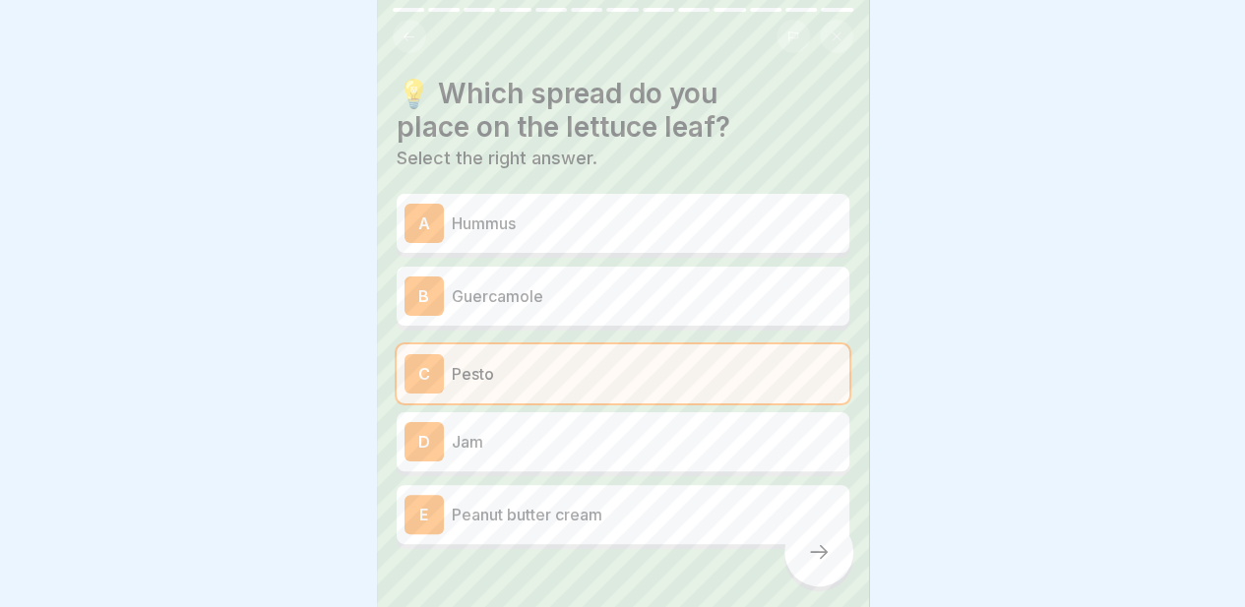
click at [808, 564] on div at bounding box center [818, 552] width 69 height 69
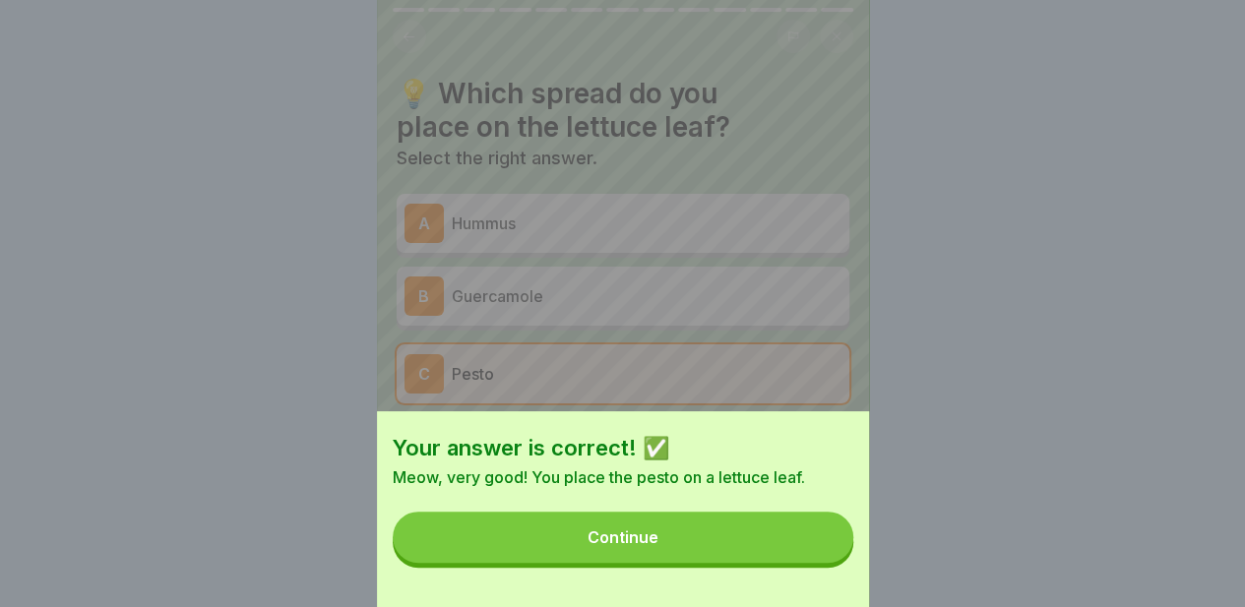
click at [677, 542] on button "Continue" at bounding box center [623, 537] width 460 height 51
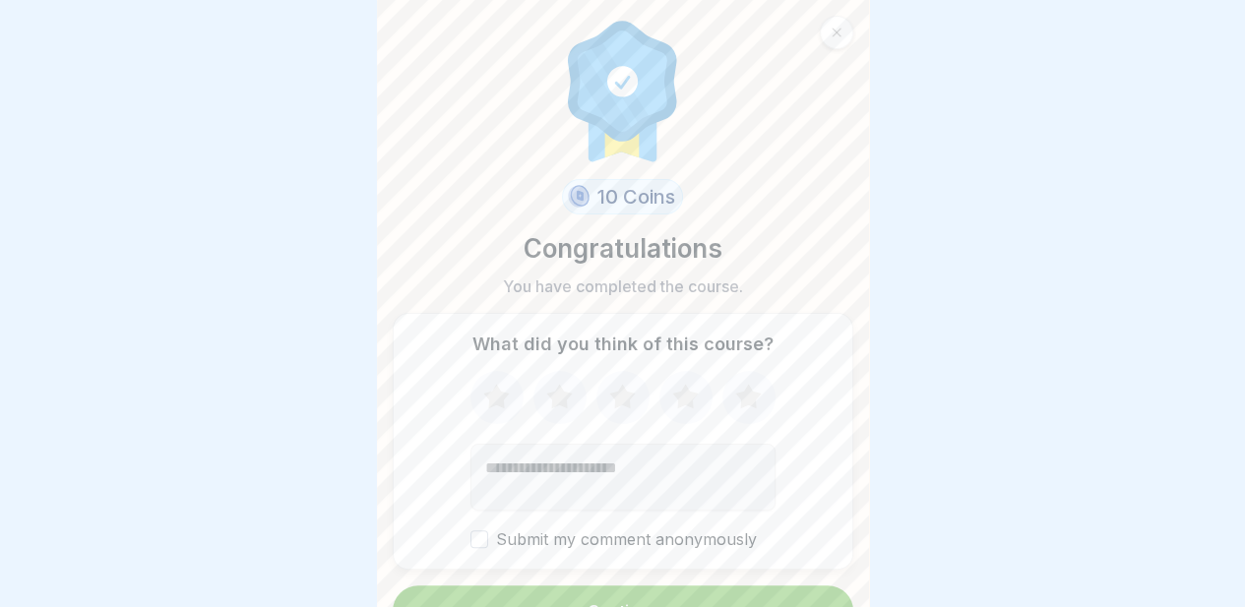
scroll to position [33, 0]
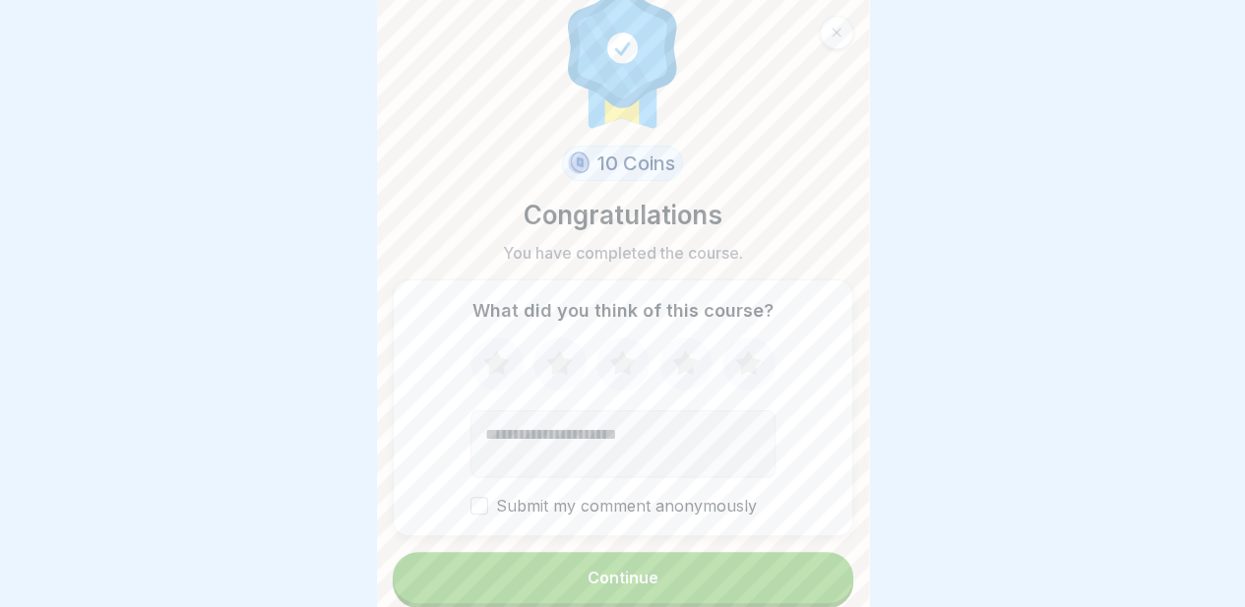
click at [587, 570] on div "Continue" at bounding box center [622, 578] width 71 height 18
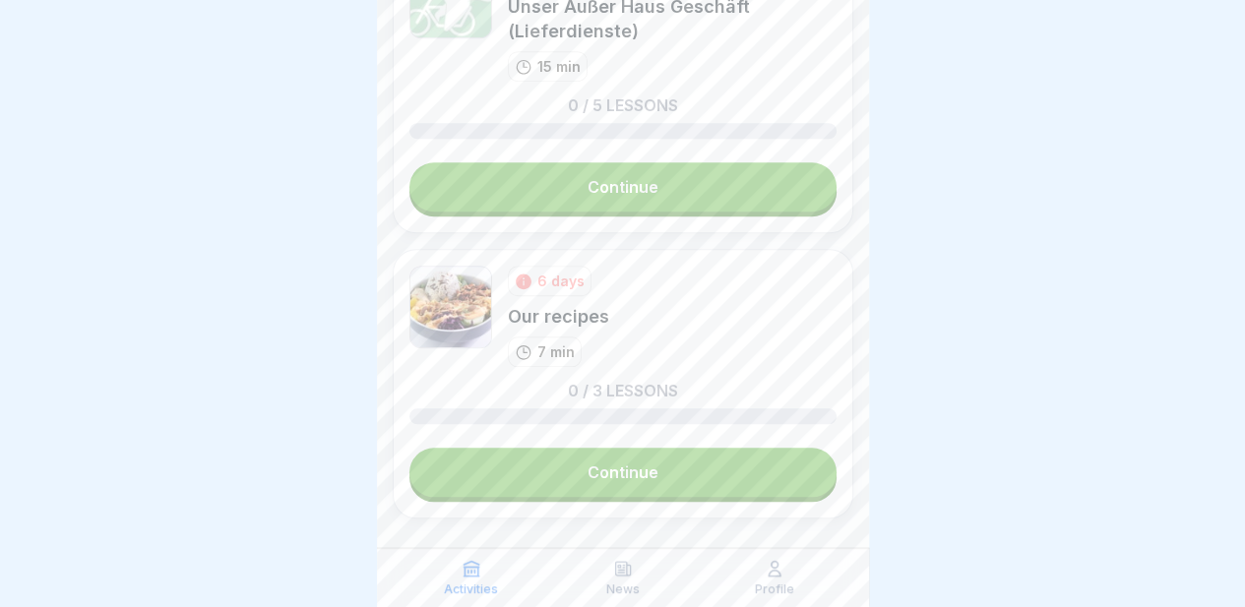
scroll to position [15, 0]
click at [775, 566] on icon at bounding box center [775, 569] width 20 height 20
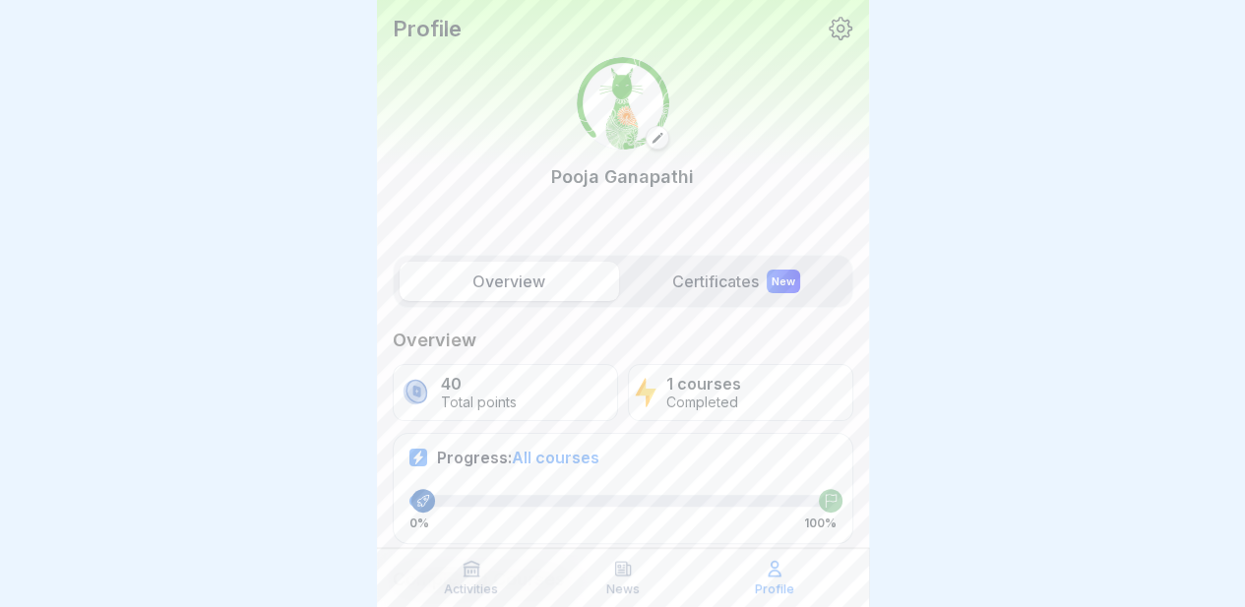
click at [775, 566] on icon at bounding box center [775, 569] width 20 height 20
click at [700, 289] on label "Certificates New" at bounding box center [736, 281] width 219 height 39
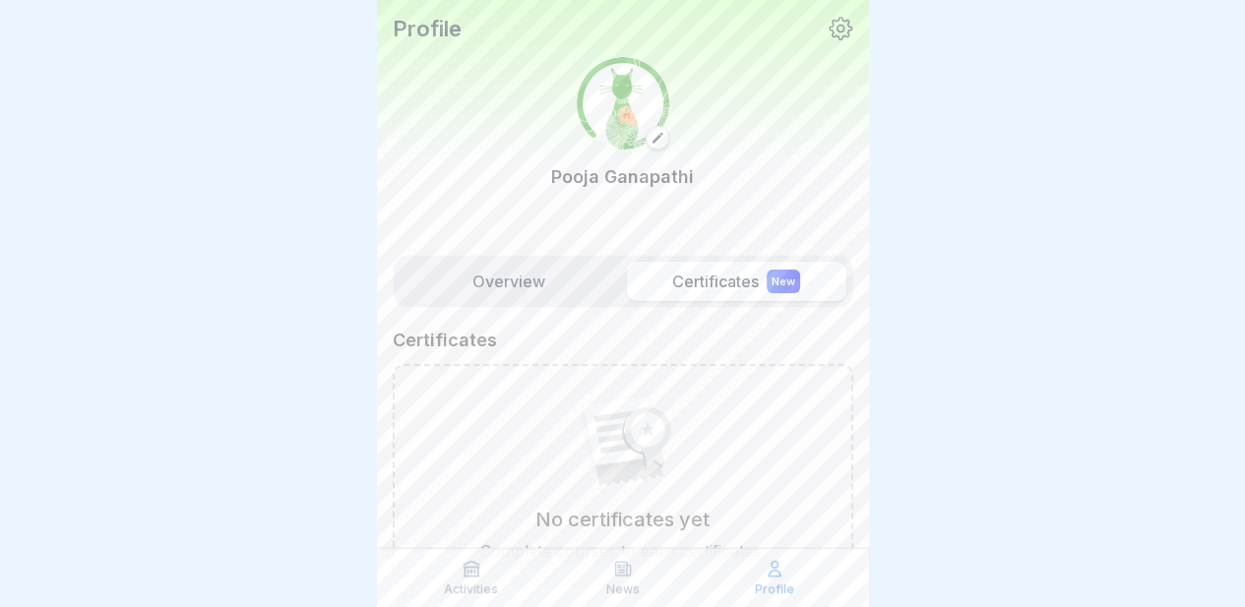
scroll to position [79, 0]
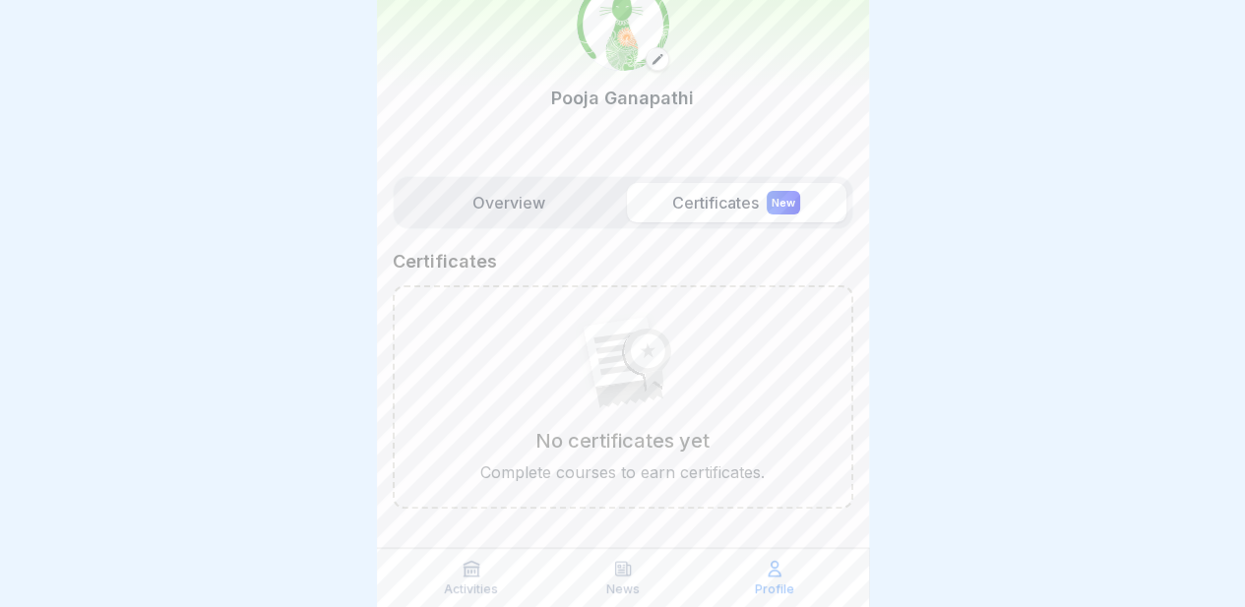
click at [504, 190] on label "Overview" at bounding box center [508, 202] width 219 height 39
